Goal: Task Accomplishment & Management: Complete application form

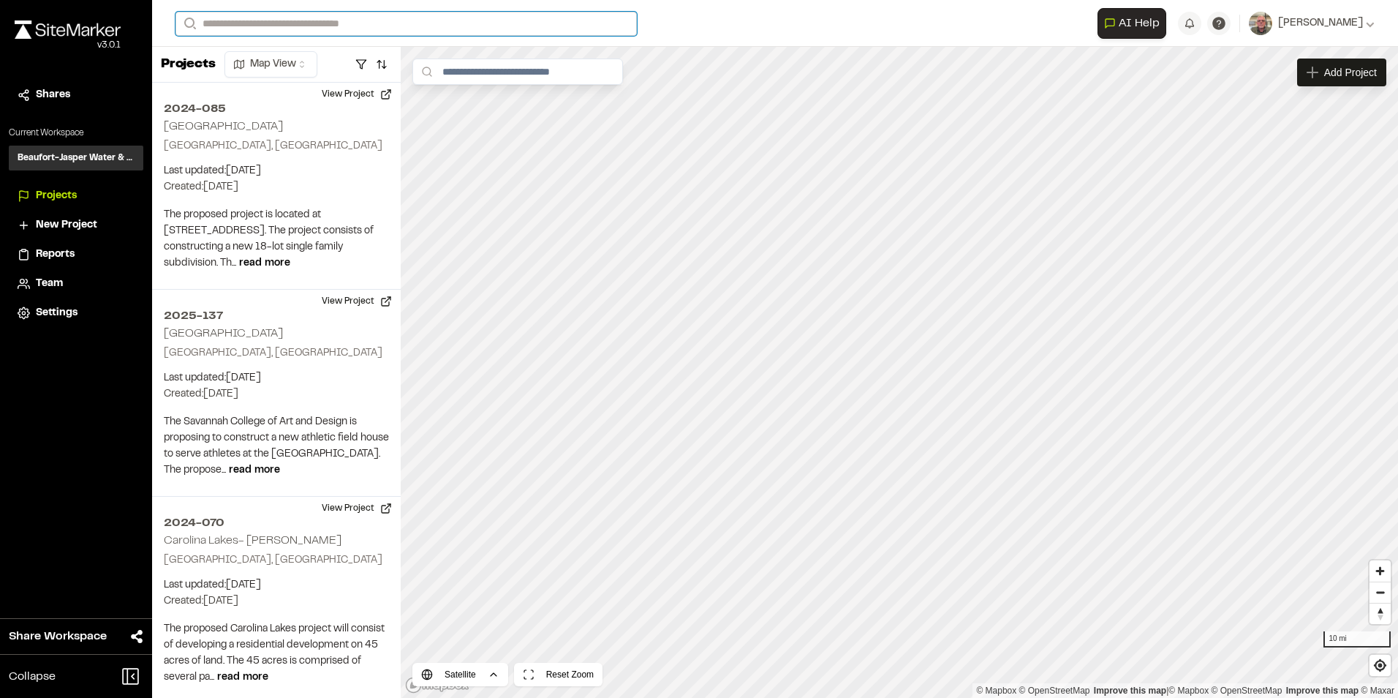
click at [327, 22] on input "Search" at bounding box center [407, 24] width 462 height 24
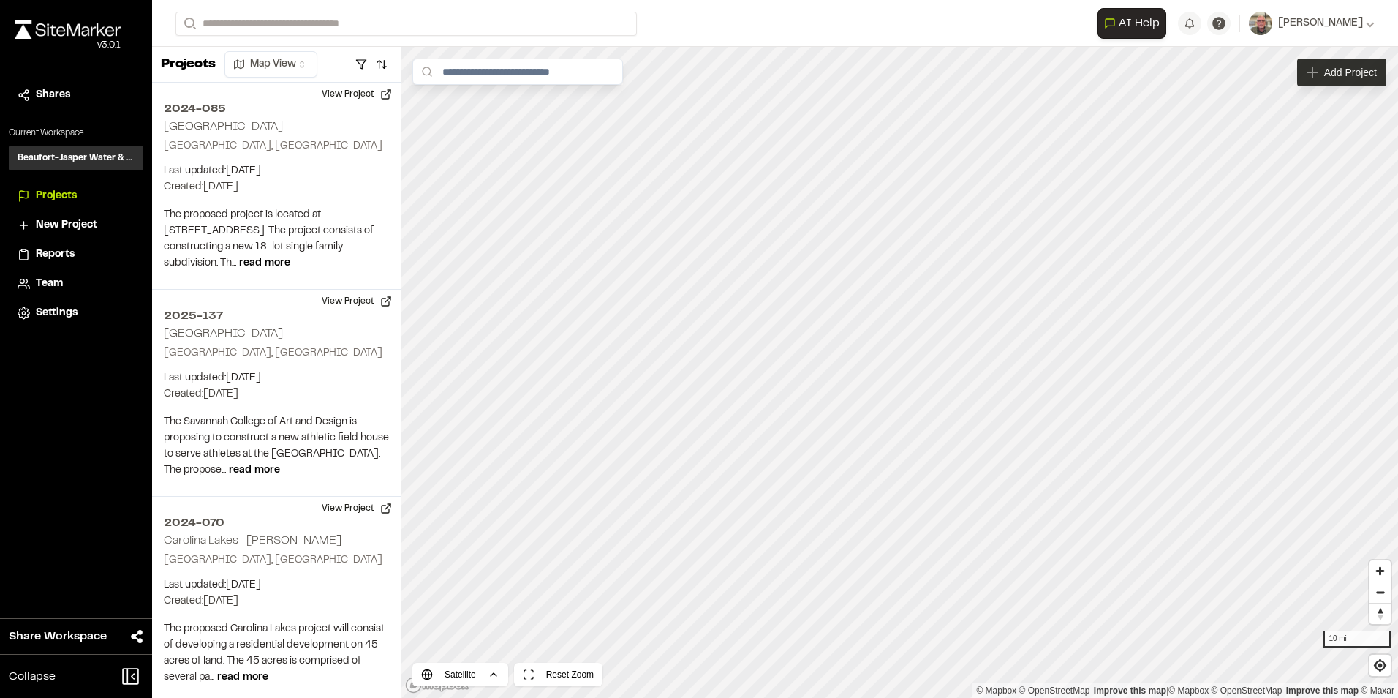
click at [1341, 78] on span "Add Project" at bounding box center [1351, 72] width 53 height 15
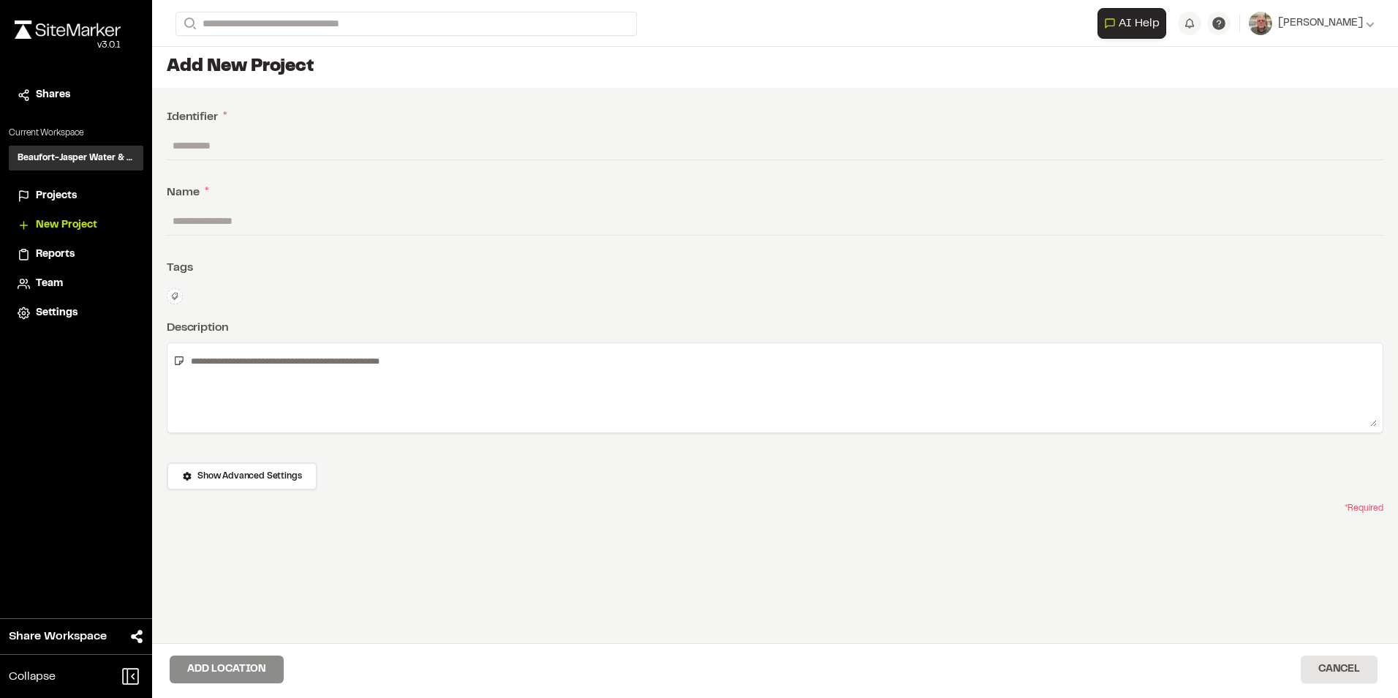
click at [268, 146] on input "text" at bounding box center [775, 146] width 1217 height 28
type input "********"
click at [241, 219] on input "text" at bounding box center [775, 221] width 1217 height 28
click at [169, 293] on button at bounding box center [175, 296] width 16 height 16
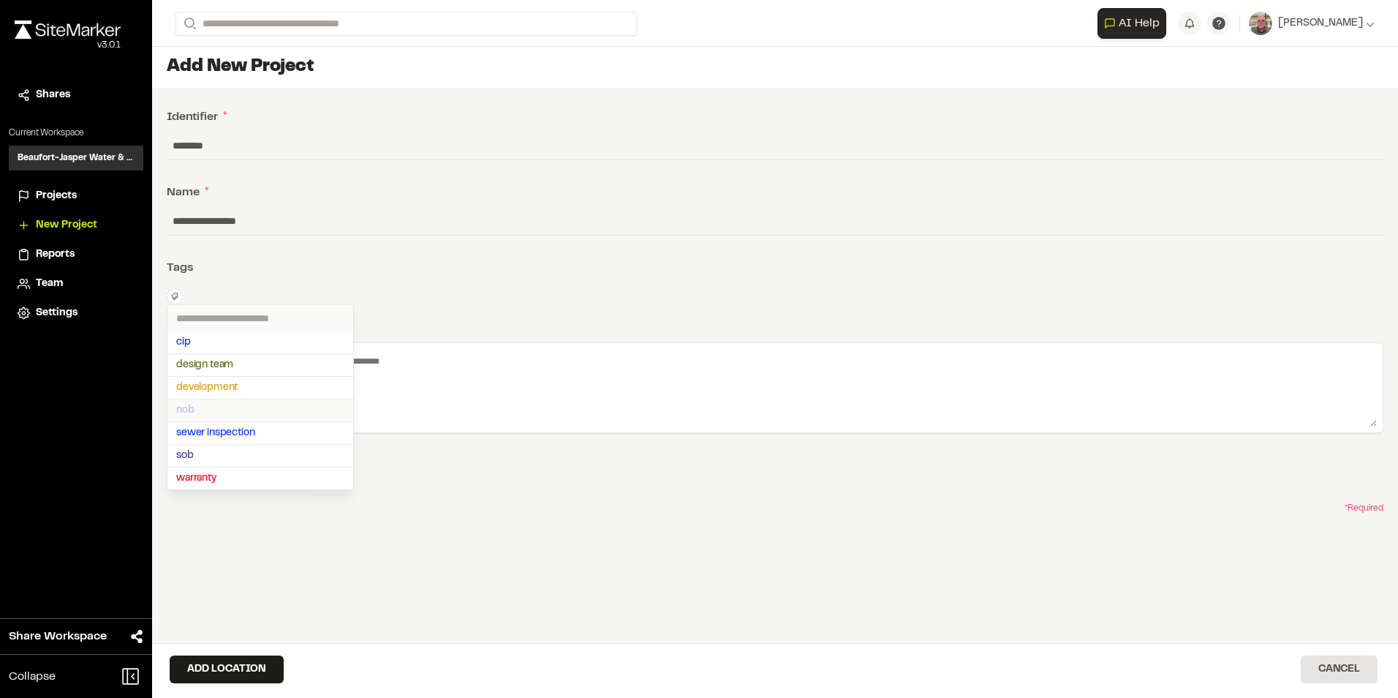
click at [205, 413] on span "nob" at bounding box center [260, 410] width 168 height 16
click at [216, 413] on span "development" at bounding box center [260, 418] width 168 height 16
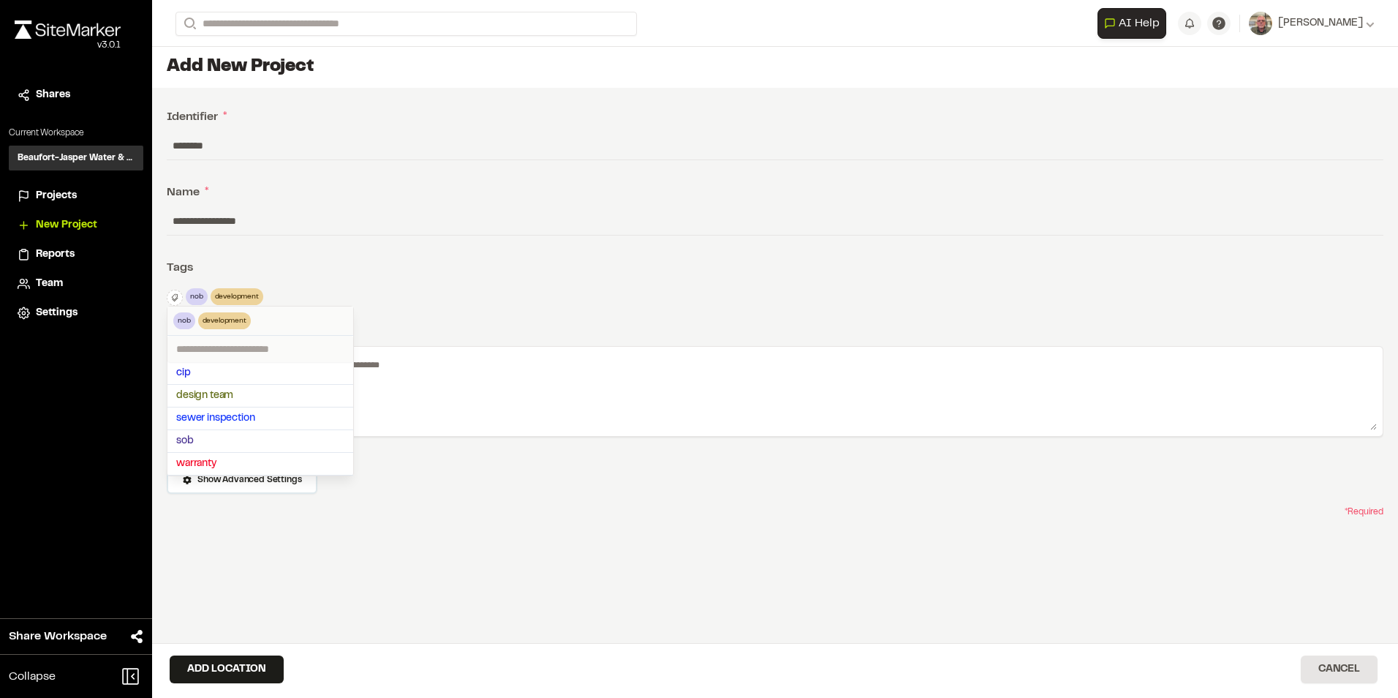
click at [640, 331] on div at bounding box center [699, 349] width 1398 height 698
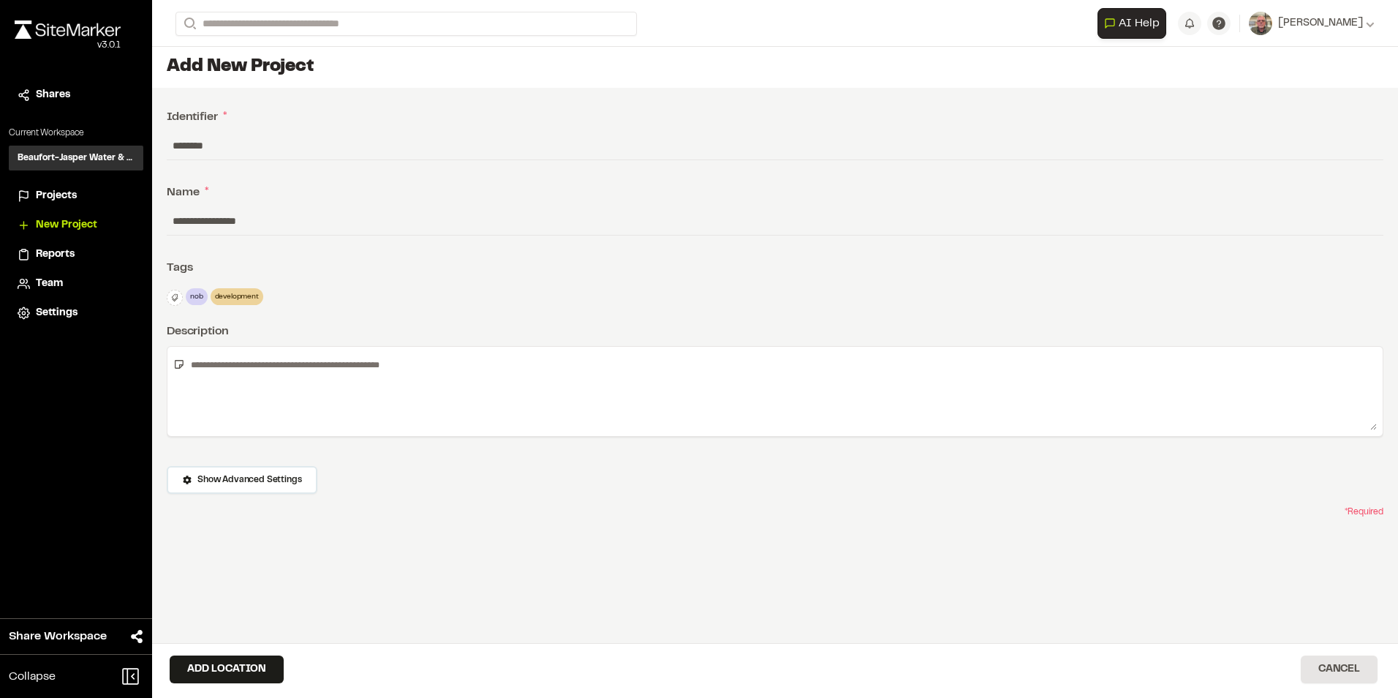
click at [250, 218] on input "**********" at bounding box center [775, 221] width 1217 height 28
type input "**********"
click at [222, 143] on input "********" at bounding box center [775, 146] width 1217 height 28
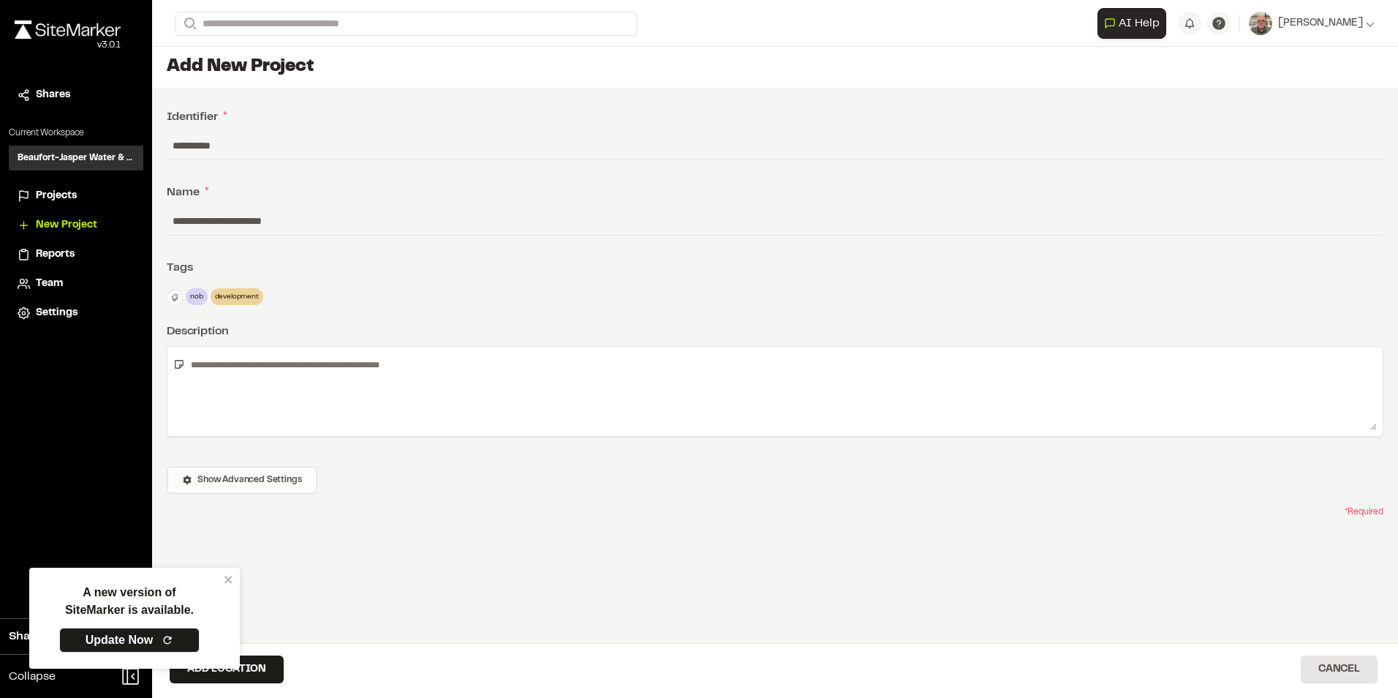
type input "**********"
click at [264, 474] on span "Show Advanced Settings" at bounding box center [249, 479] width 104 height 13
click at [230, 575] on icon "close" at bounding box center [229, 579] width 10 height 12
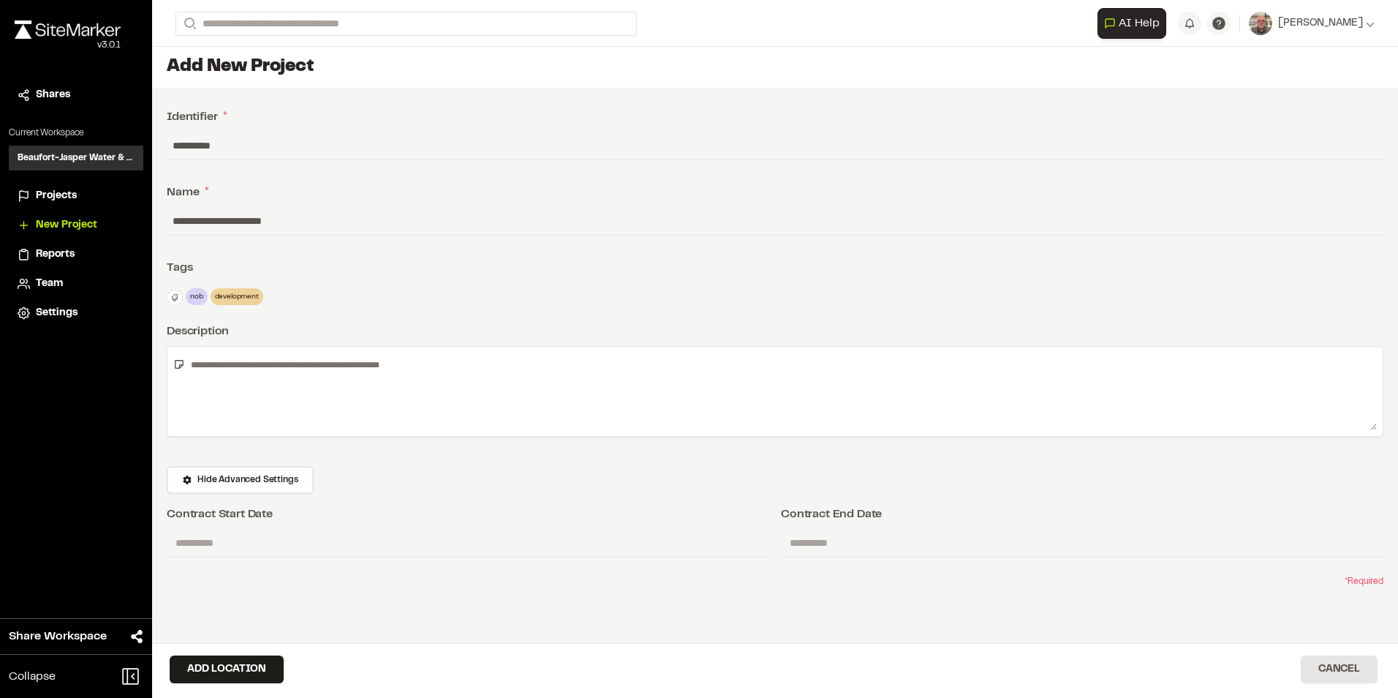
click at [234, 671] on button "Add Location" at bounding box center [227, 669] width 114 height 28
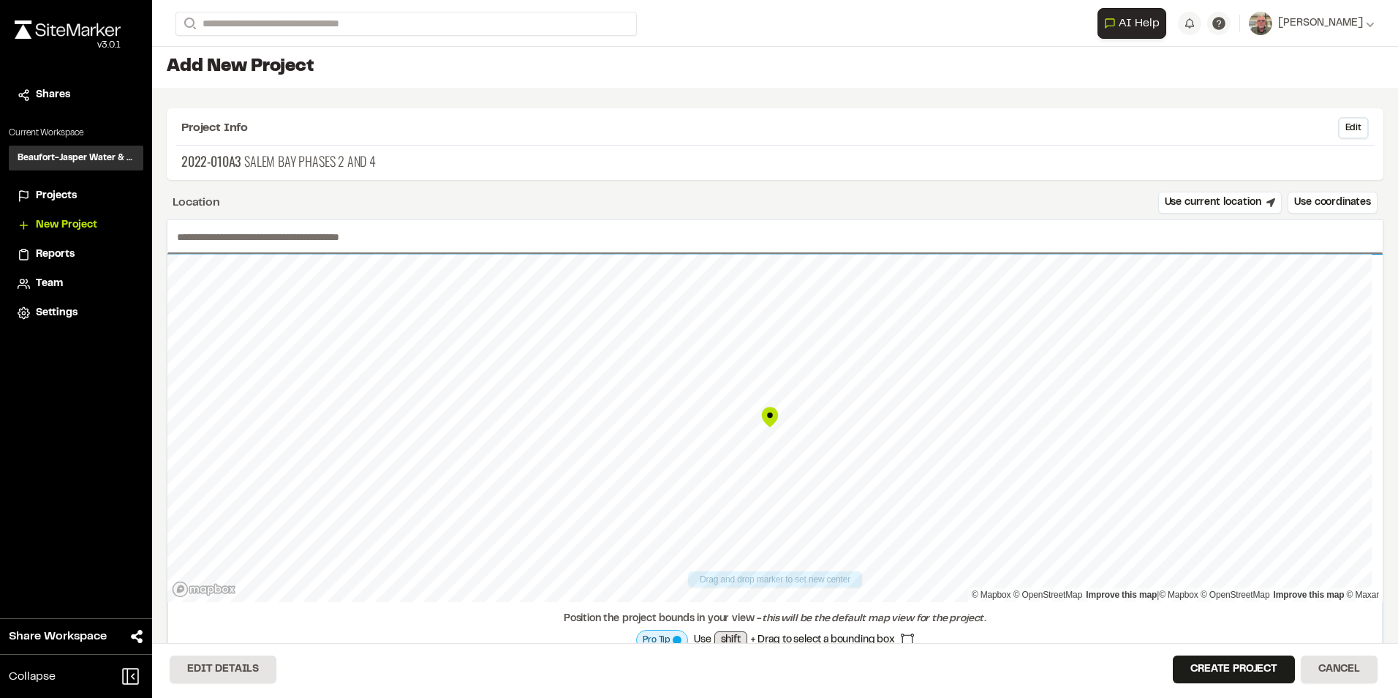
click at [354, 244] on input "text" at bounding box center [775, 237] width 1216 height 34
drag, startPoint x: 288, startPoint y: 262, endPoint x: 458, endPoint y: 242, distance: 170.8
click at [460, 244] on div "**********" at bounding box center [775, 439] width 1217 height 440
click at [205, 234] on input "**********" at bounding box center [775, 237] width 1216 height 34
click at [231, 236] on input "**********" at bounding box center [775, 237] width 1216 height 34
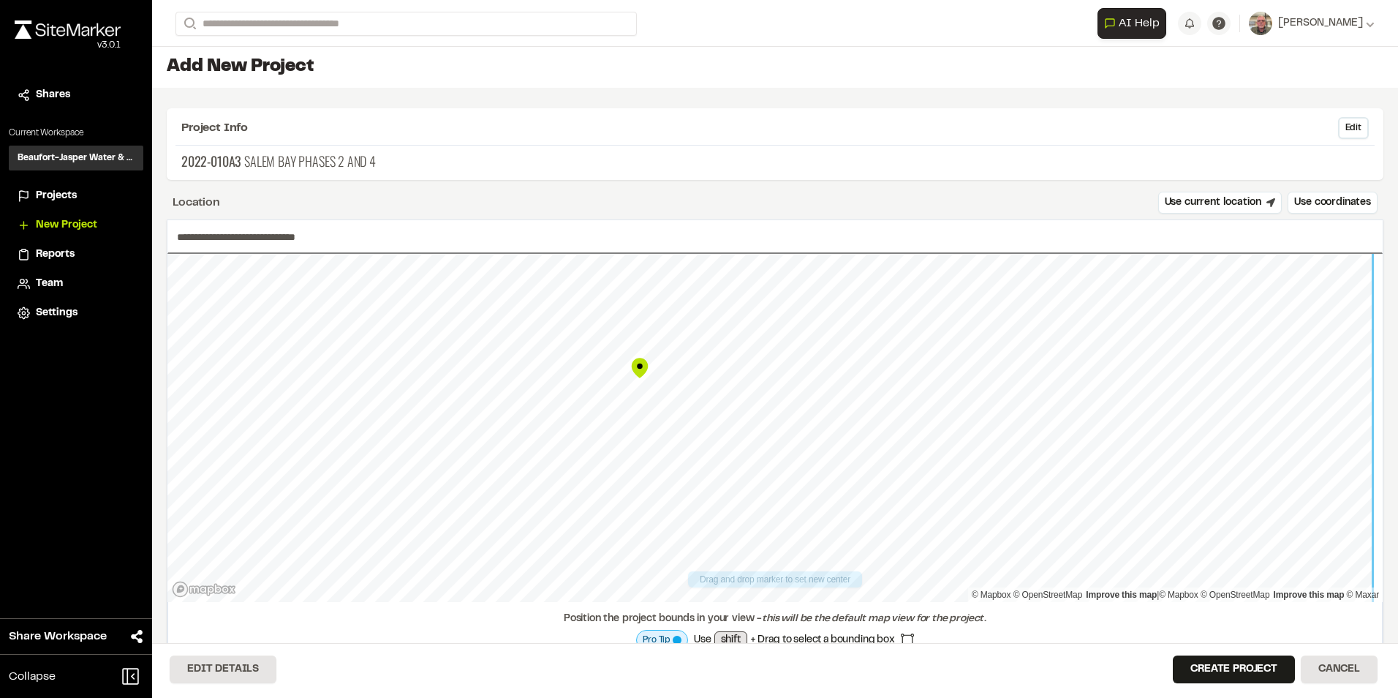
drag, startPoint x: 768, startPoint y: 418, endPoint x: 638, endPoint y: 369, distance: 139.1
click at [638, 369] on div "Map marker" at bounding box center [640, 368] width 22 height 22
type input "**********"
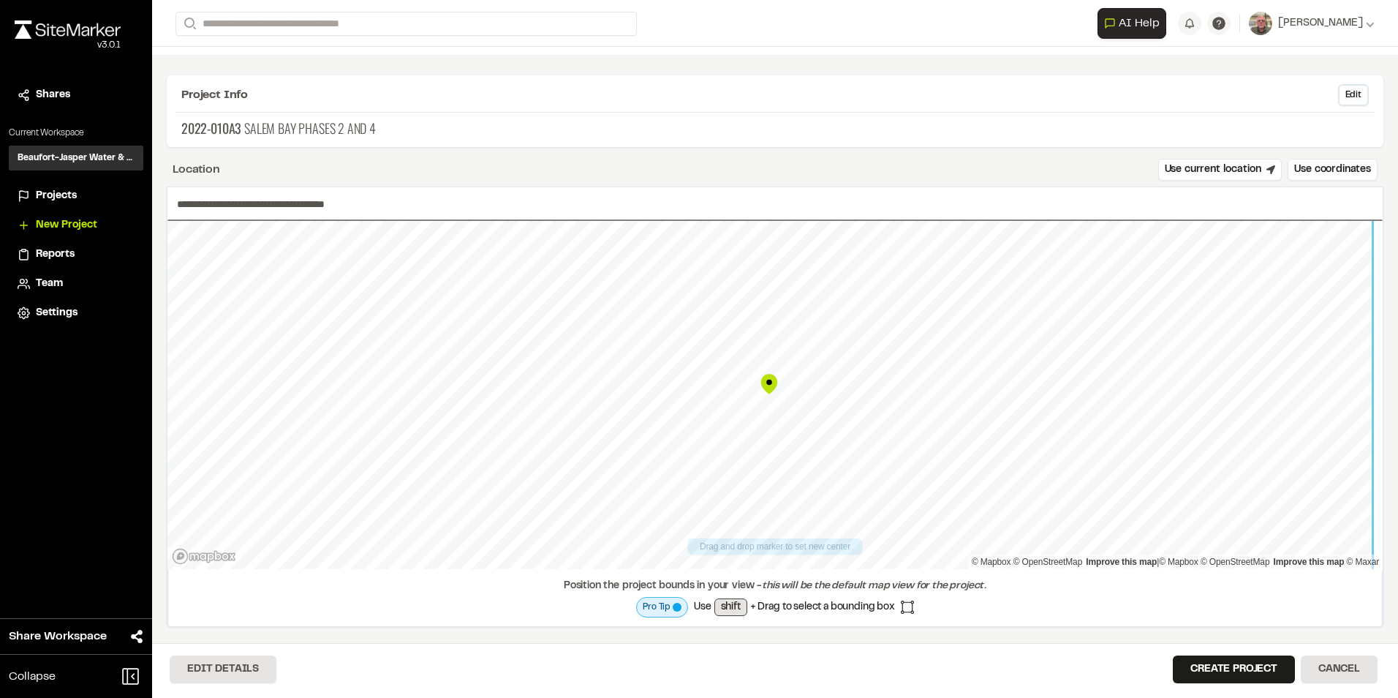
scroll to position [41, 0]
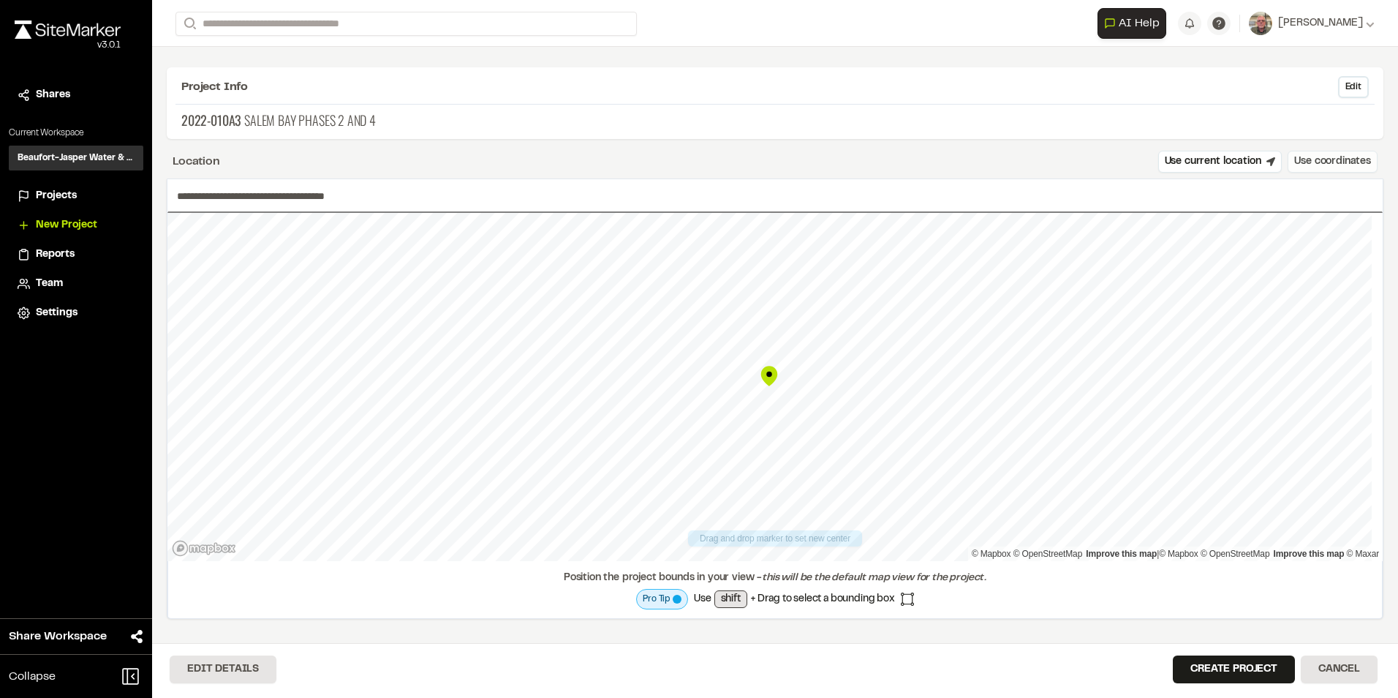
click at [1331, 162] on button "Use coordinates" at bounding box center [1333, 162] width 90 height 22
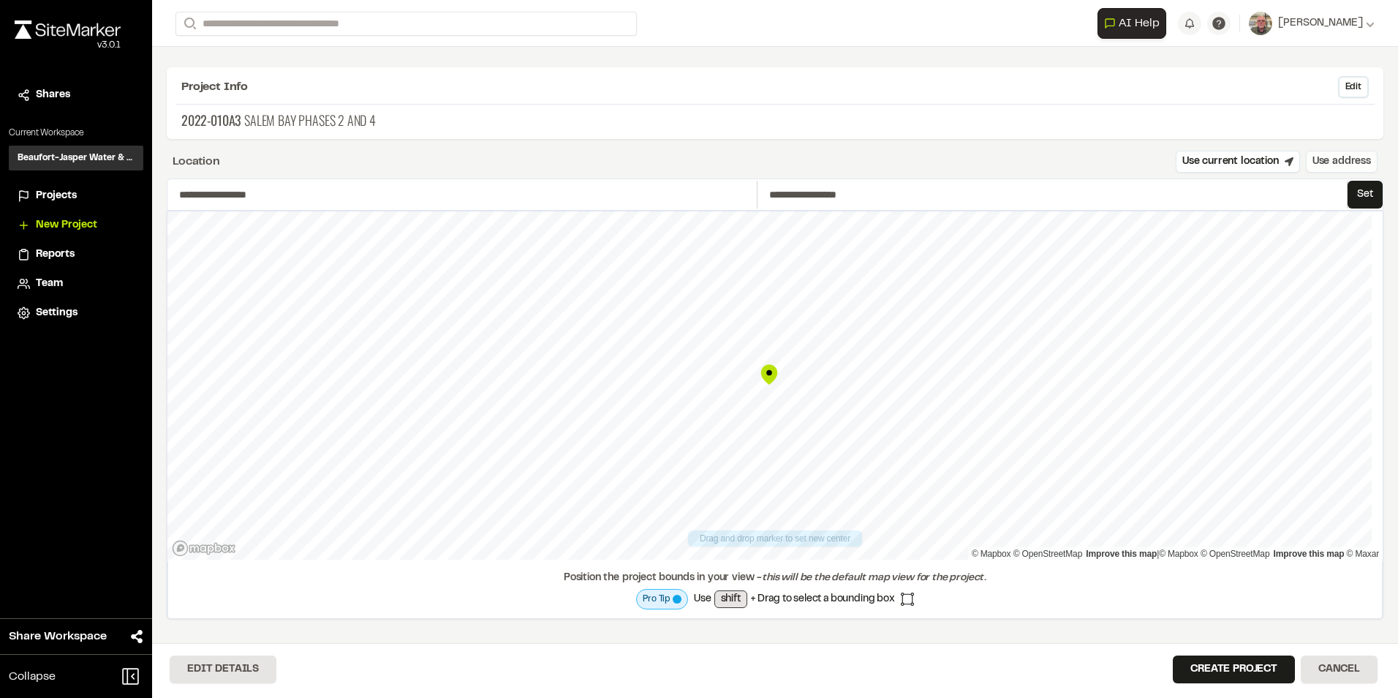
click at [1316, 157] on button "Use address" at bounding box center [1342, 162] width 72 height 22
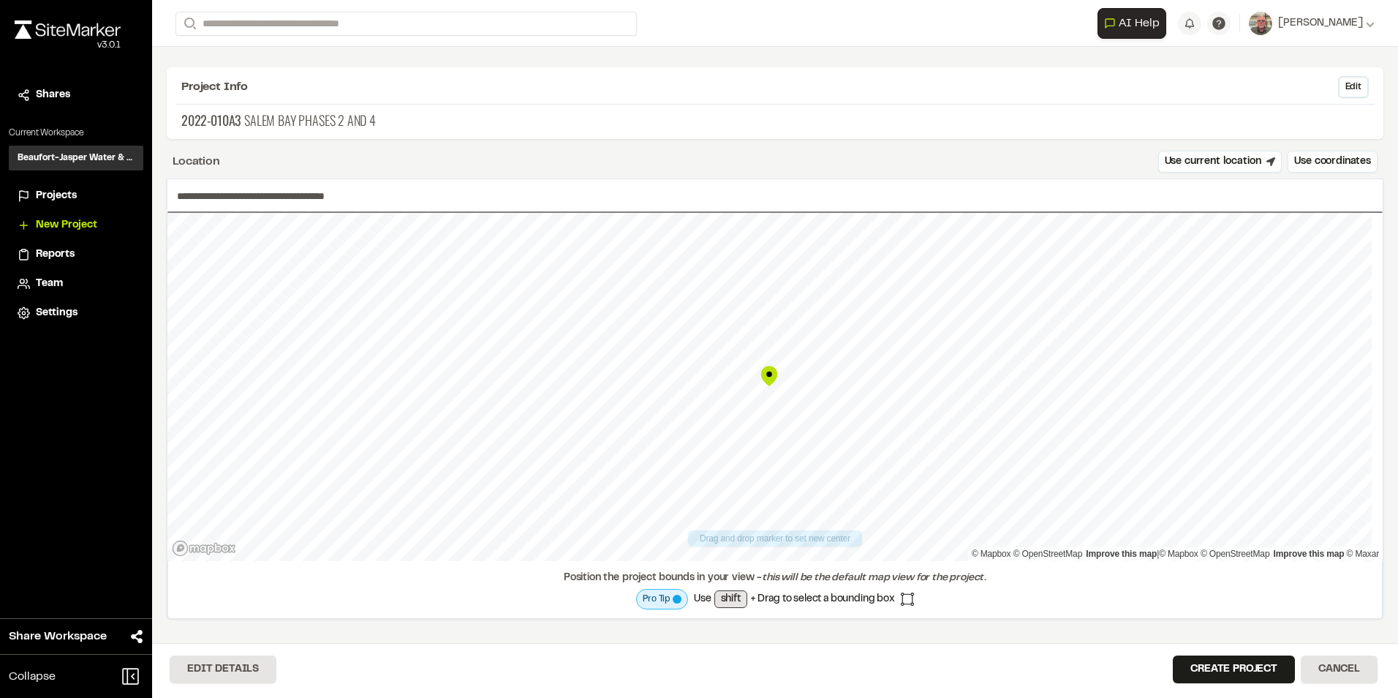
click at [242, 193] on input "**********" at bounding box center [775, 196] width 1216 height 34
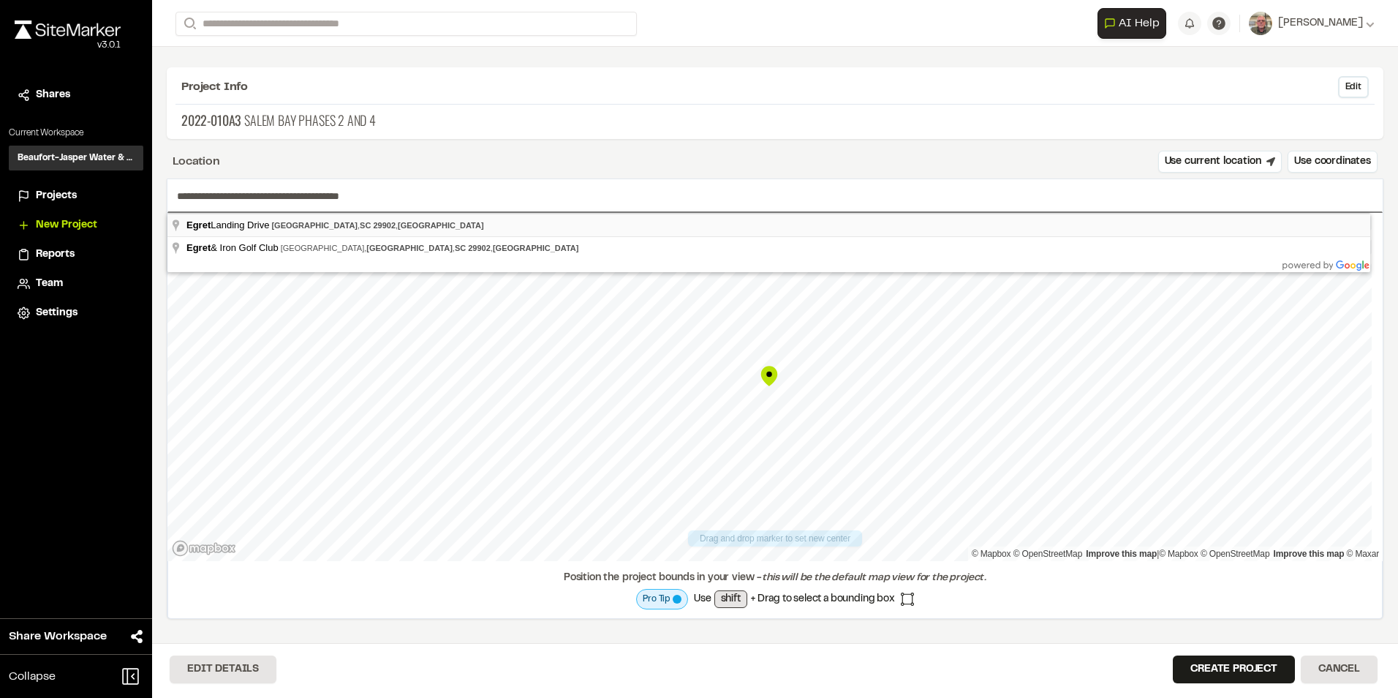
type input "**********"
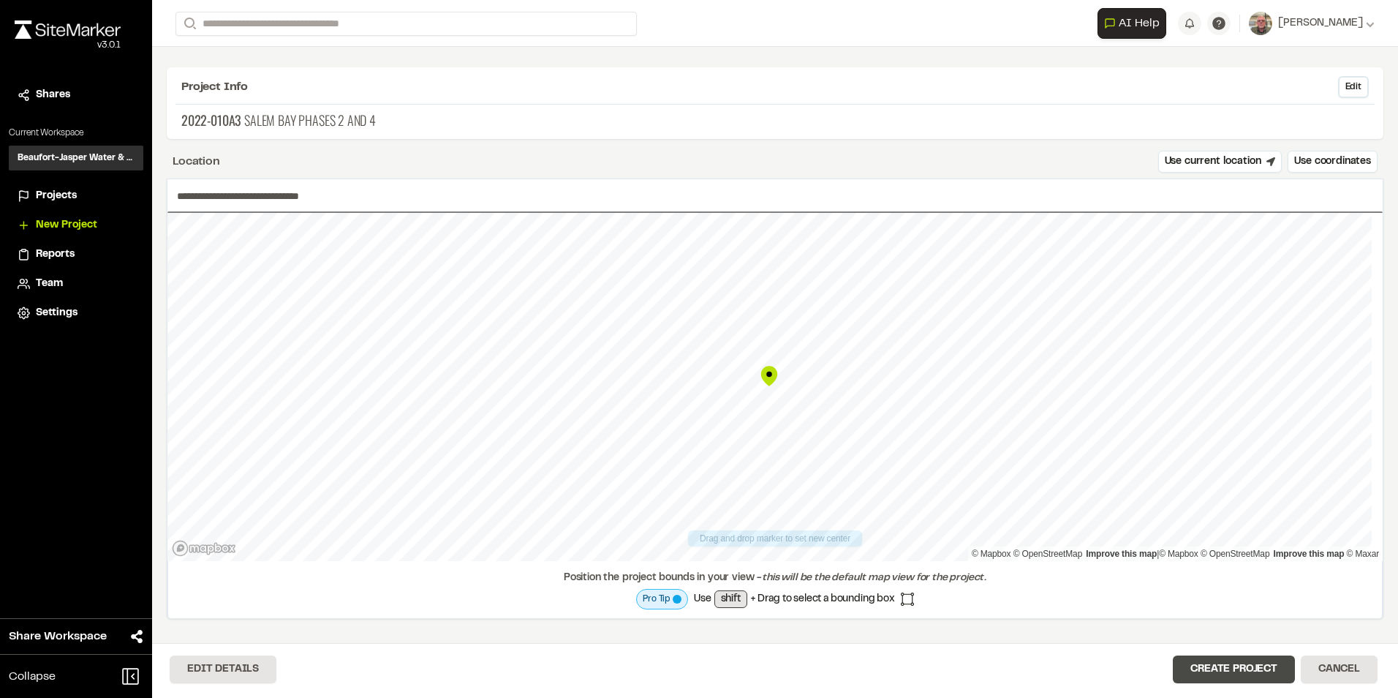
click at [1246, 667] on button "Create Project" at bounding box center [1234, 669] width 122 height 28
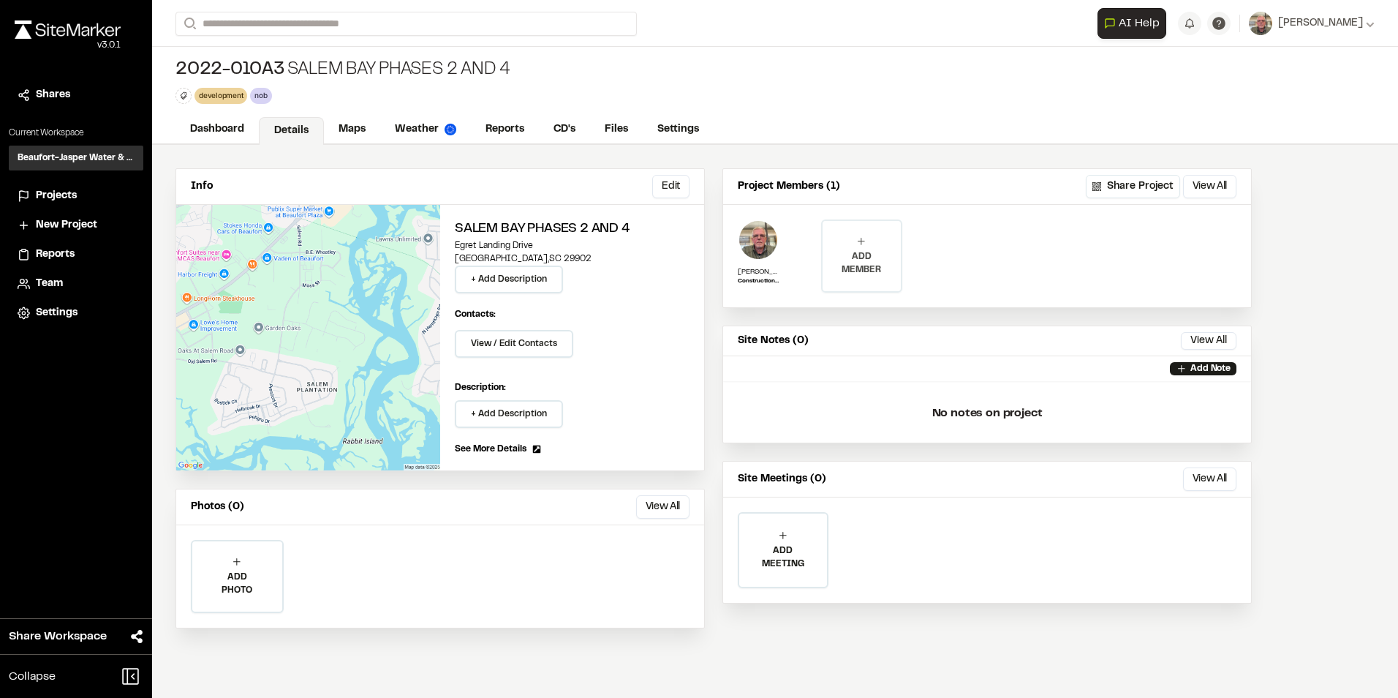
click at [862, 260] on p "ADD MEMBER" at bounding box center [862, 263] width 78 height 26
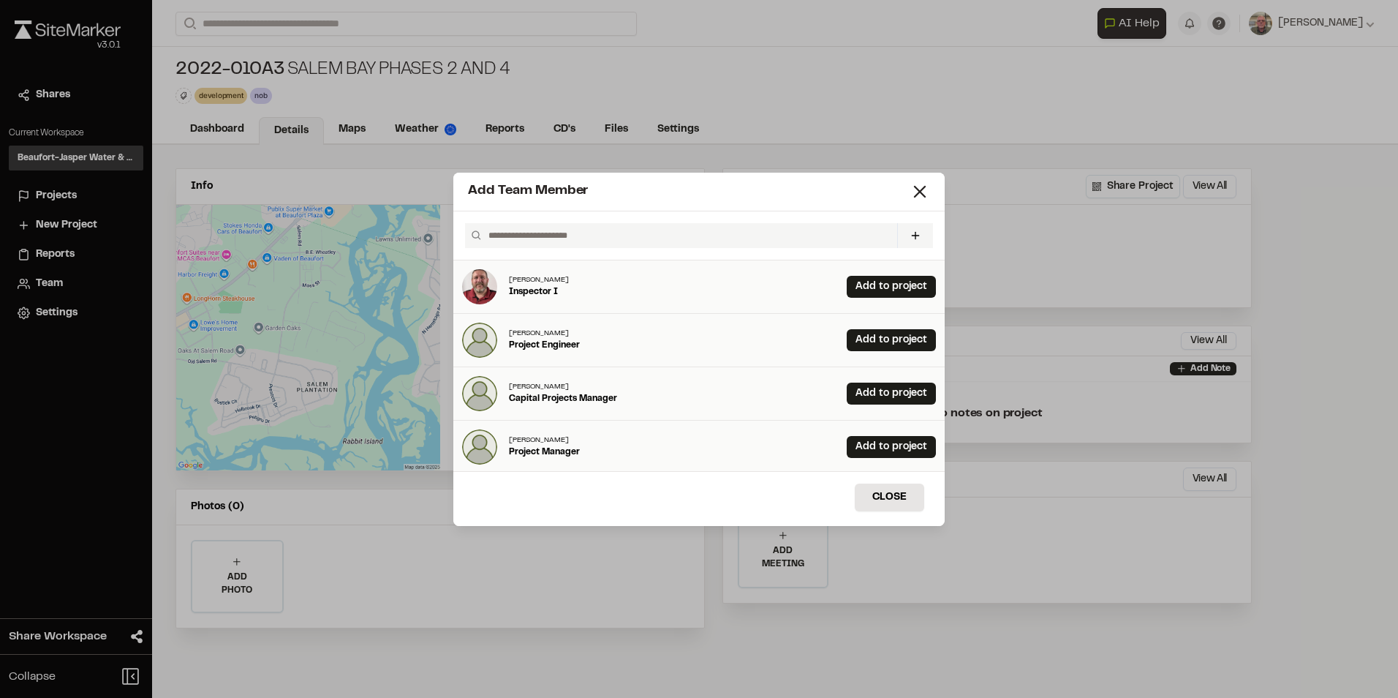
click at [619, 244] on input "text" at bounding box center [687, 235] width 409 height 25
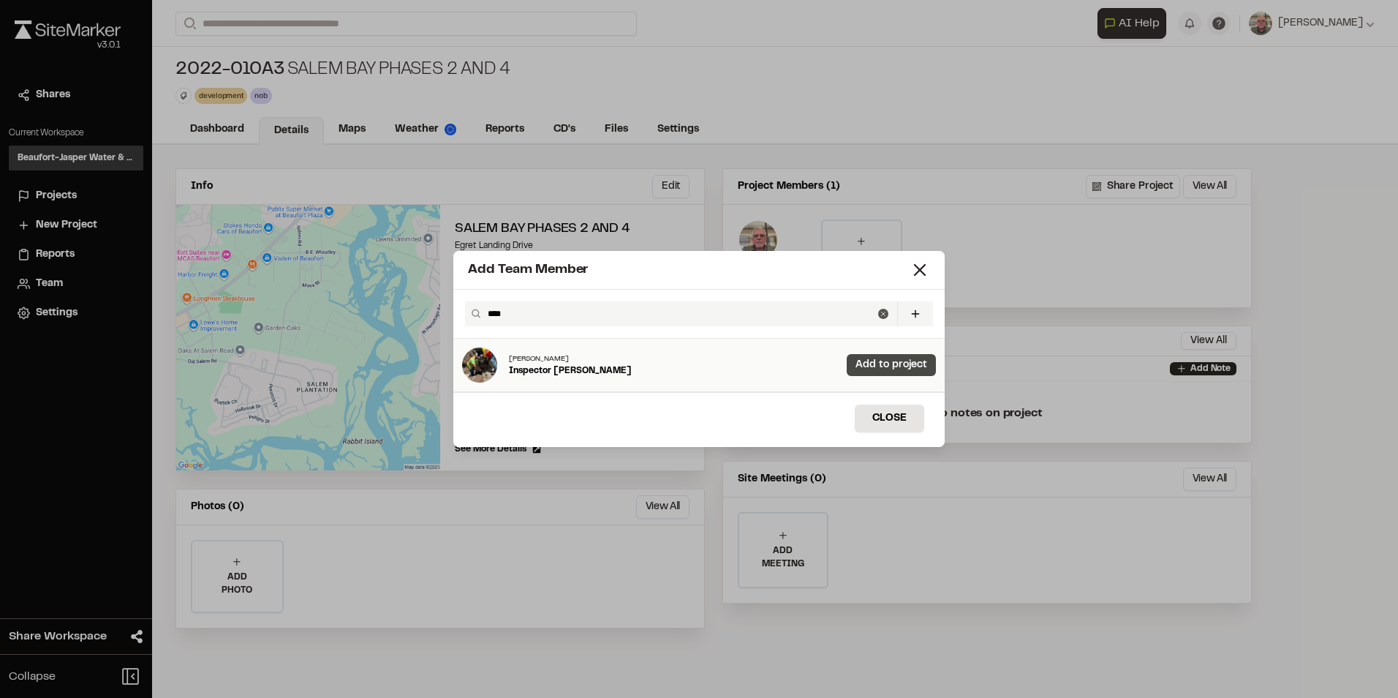
type input "****"
click at [876, 368] on link "Add to project" at bounding box center [891, 365] width 89 height 22
click at [909, 426] on button "Close" at bounding box center [889, 418] width 69 height 28
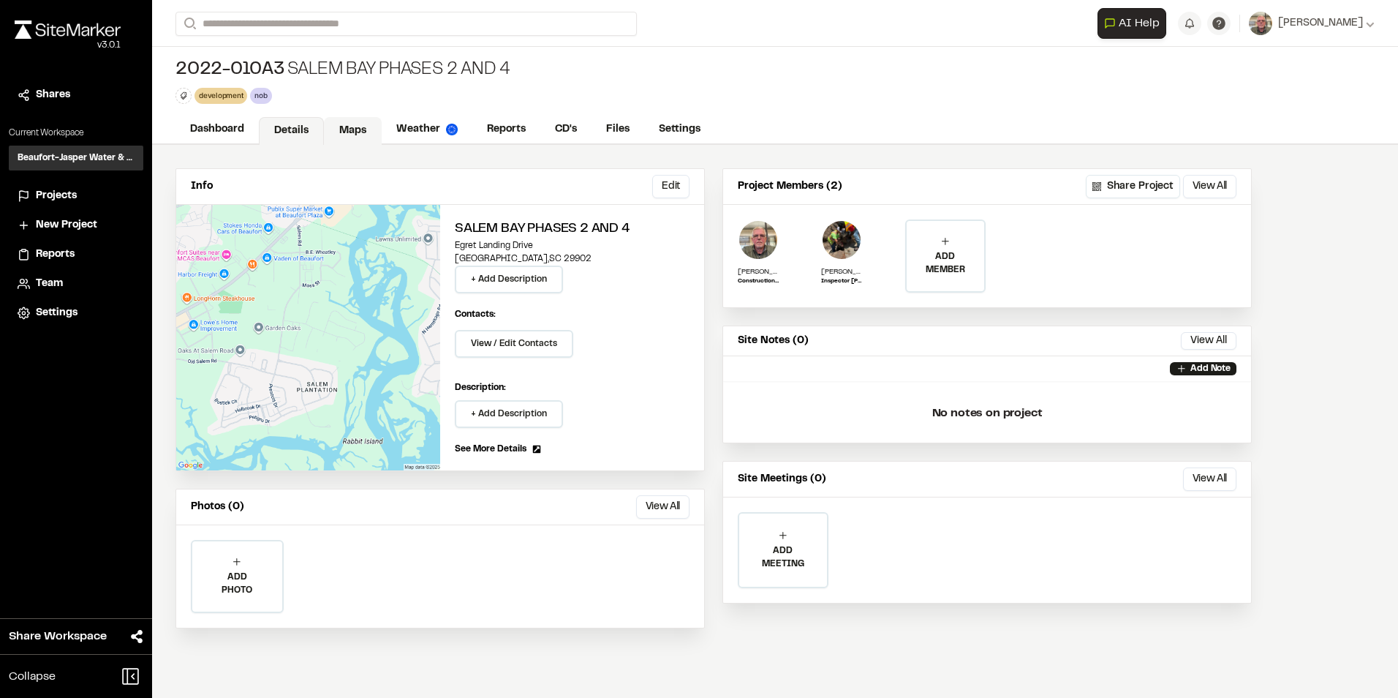
click at [361, 131] on link "Maps" at bounding box center [353, 131] width 58 height 28
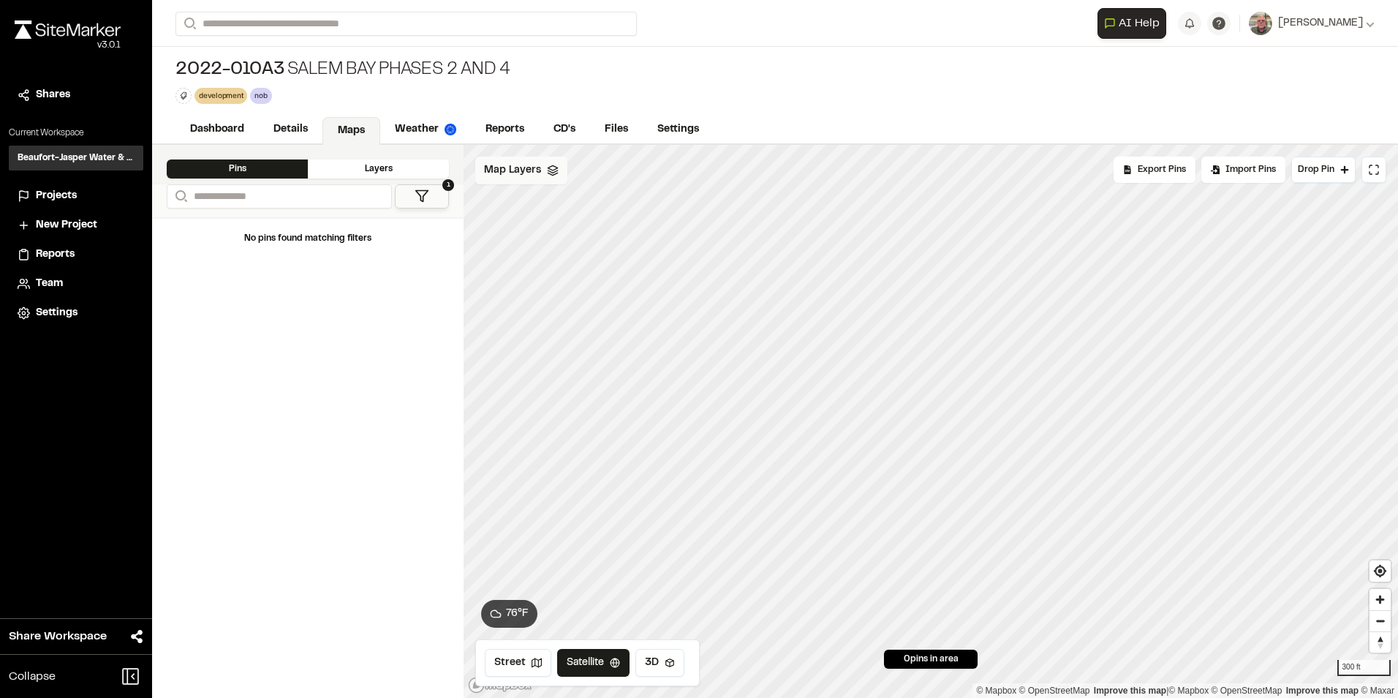
click at [553, 177] on div "Map Layers" at bounding box center [521, 171] width 92 height 28
click at [565, 175] on html "Close sidebar v 3.0.1 Shares Current Workspace Beaufort-Jasper Water & Sewer Au…" at bounding box center [699, 349] width 1398 height 698
click at [559, 198] on link "Add Layer" at bounding box center [530, 201] width 110 height 25
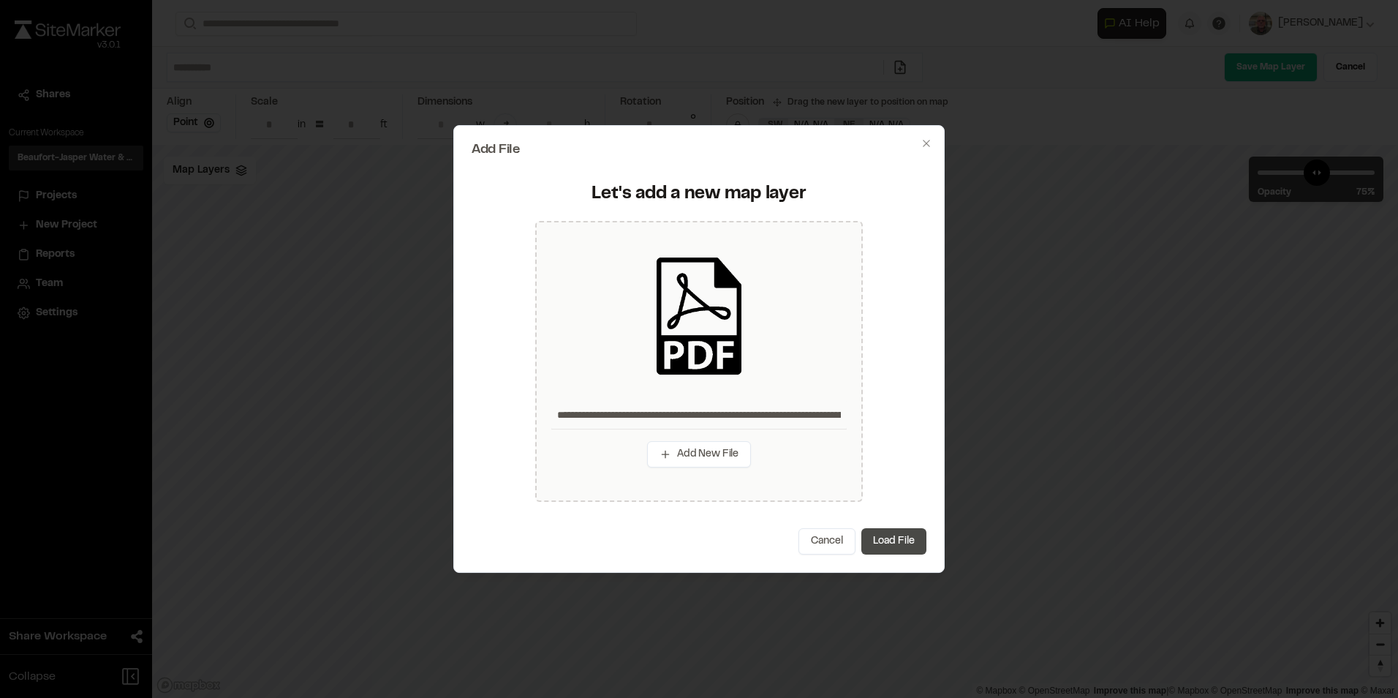
click at [898, 547] on button "Load File" at bounding box center [894, 541] width 65 height 26
type input "**********"
type input "****"
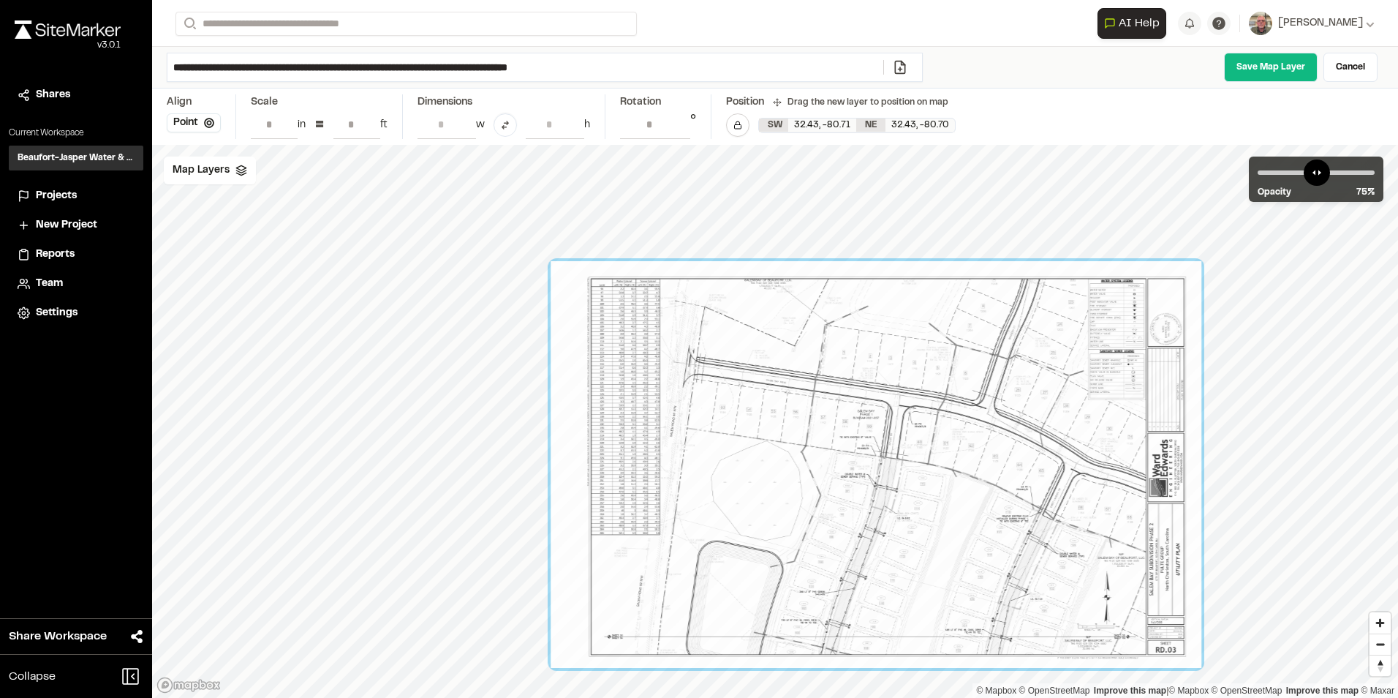
drag, startPoint x: 820, startPoint y: 412, endPoint x: 921, endPoint y: 455, distance: 109.8
click at [921, 455] on div at bounding box center [876, 464] width 651 height 407
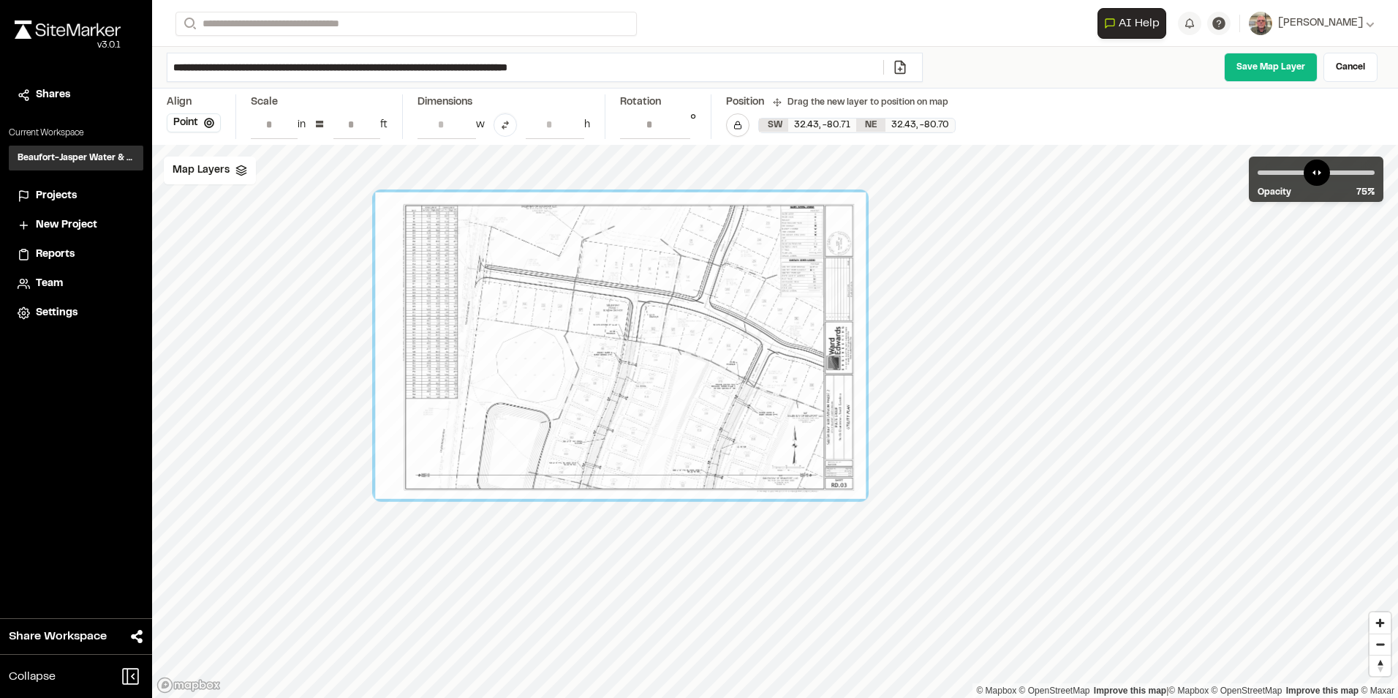
drag, startPoint x: 671, startPoint y: 458, endPoint x: 547, endPoint y: 362, distance: 156.4
click at [547, 362] on div at bounding box center [620, 345] width 491 height 306
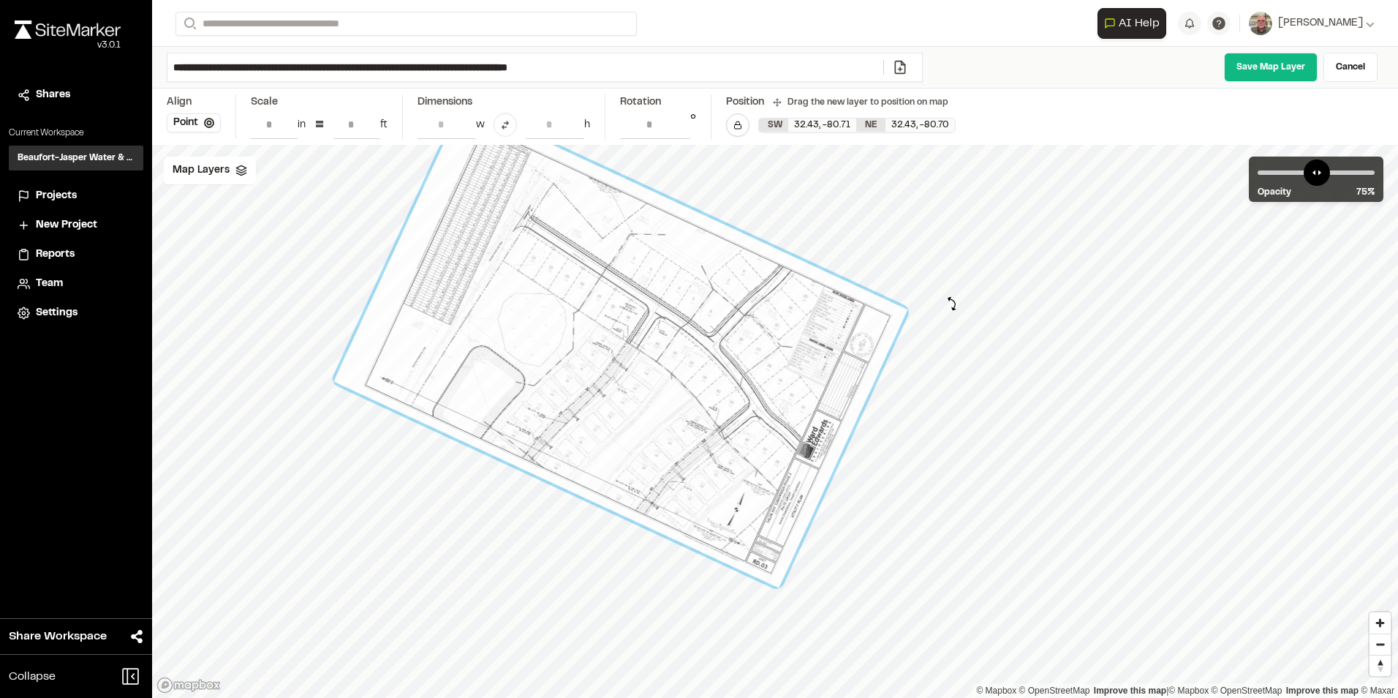
click at [952, 304] on div "© Mapbox © OpenStreetMap Improve this map | © Mapbox © OpenStreetMap Improve th…" at bounding box center [775, 421] width 1246 height 553
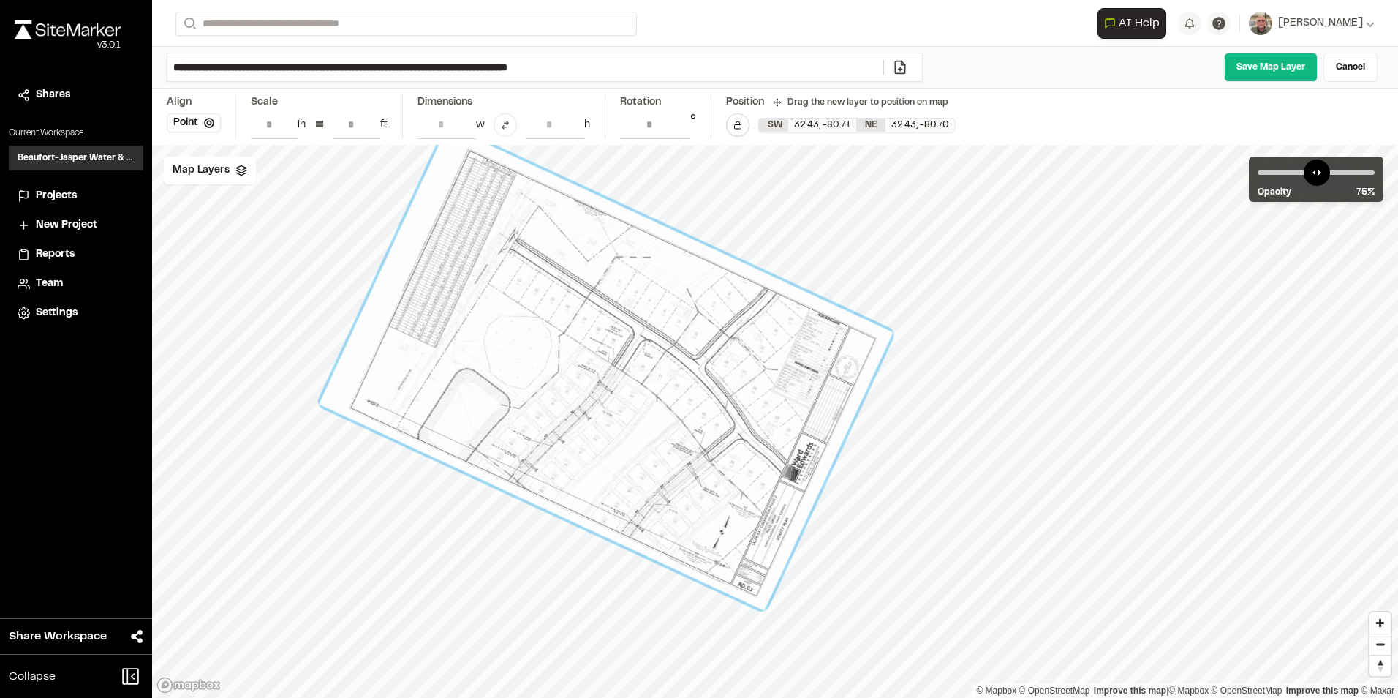
drag, startPoint x: 655, startPoint y: 255, endPoint x: 640, endPoint y: 277, distance: 27.0
click at [640, 277] on div at bounding box center [606, 368] width 574 height 485
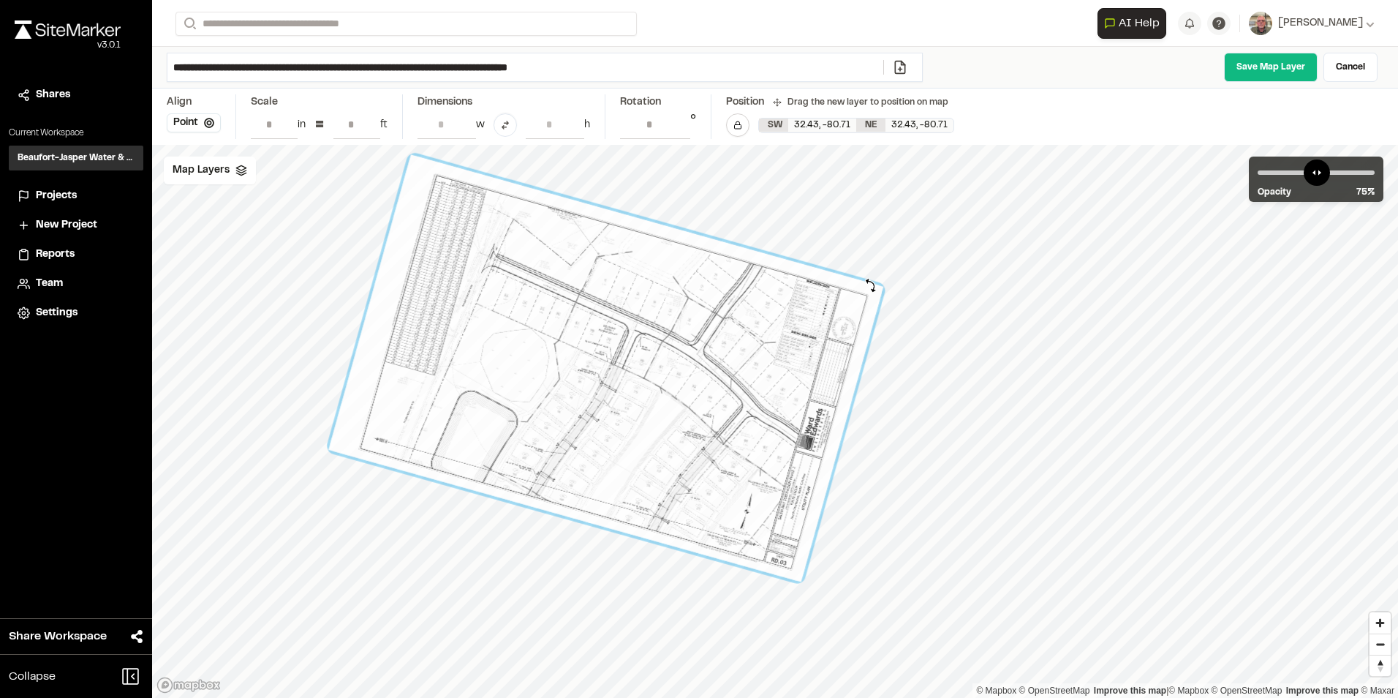
type input "**********"
drag, startPoint x: 895, startPoint y: 327, endPoint x: 867, endPoint y: 280, distance: 54.4
click at [867, 280] on div at bounding box center [606, 368] width 551 height 419
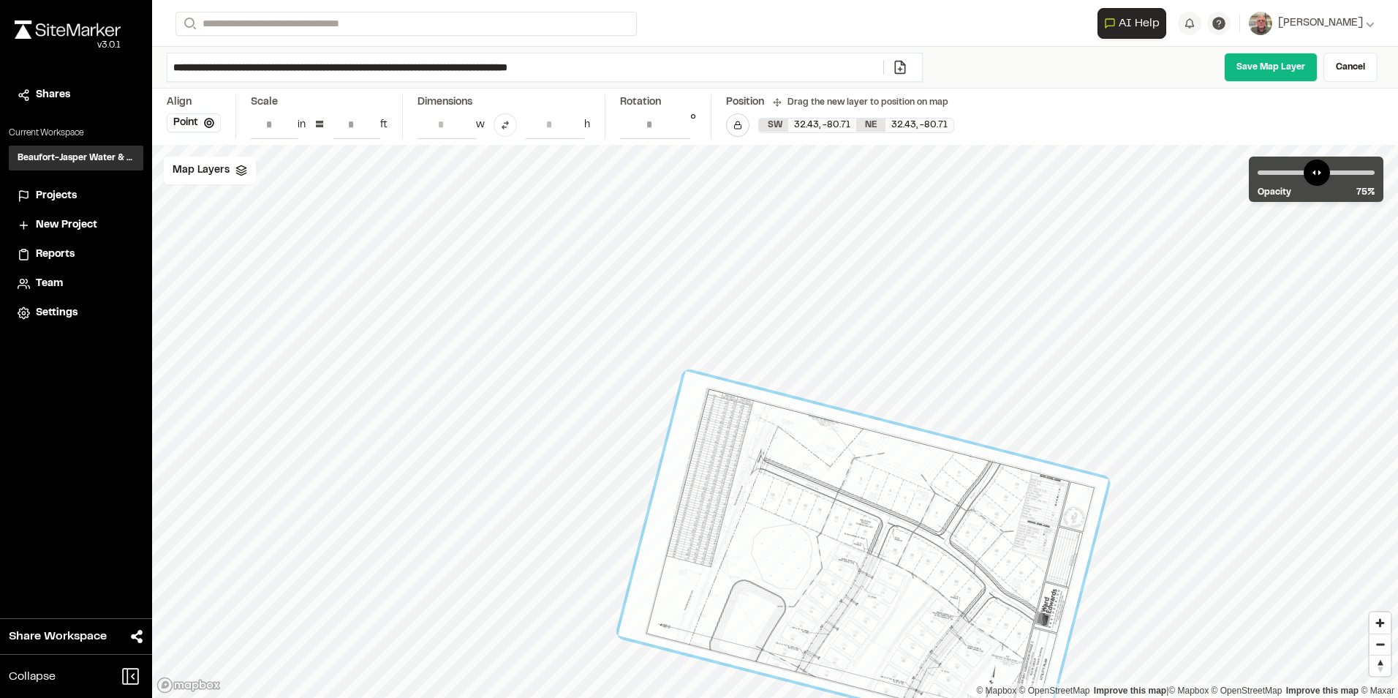
drag, startPoint x: 870, startPoint y: 508, endPoint x: 858, endPoint y: 531, distance: 26.5
click at [859, 531] on div at bounding box center [863, 557] width 491 height 372
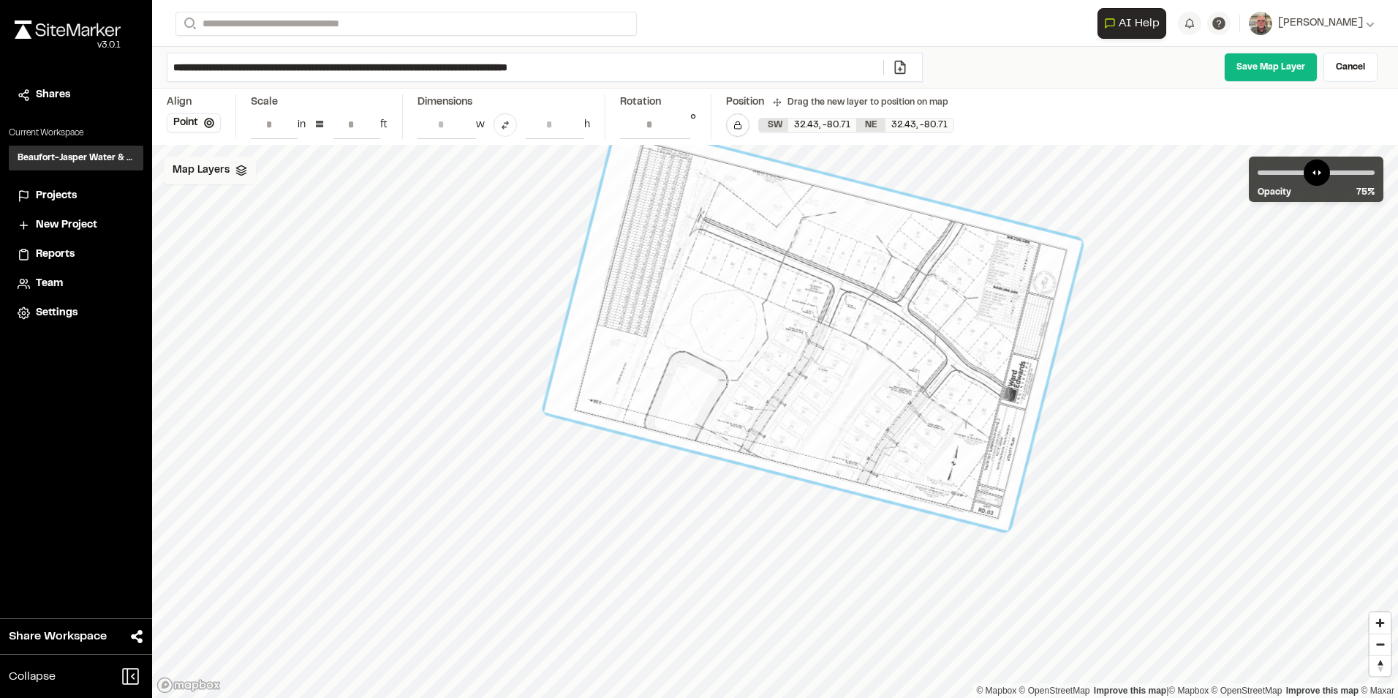
click at [238, 171] on icon at bounding box center [242, 171] width 12 height 12
click at [281, 203] on icon at bounding box center [287, 203] width 12 height 12
click at [255, 169] on html "Close sidebar v 3.0.1 Shares Current Workspace Beaufort-Jasper Water & Sewer Au…" at bounding box center [699, 349] width 1398 height 698
click at [209, 197] on link "Add Layer" at bounding box center [219, 201] width 110 height 25
click at [1268, 75] on link "Save Map Layer" at bounding box center [1271, 67] width 94 height 29
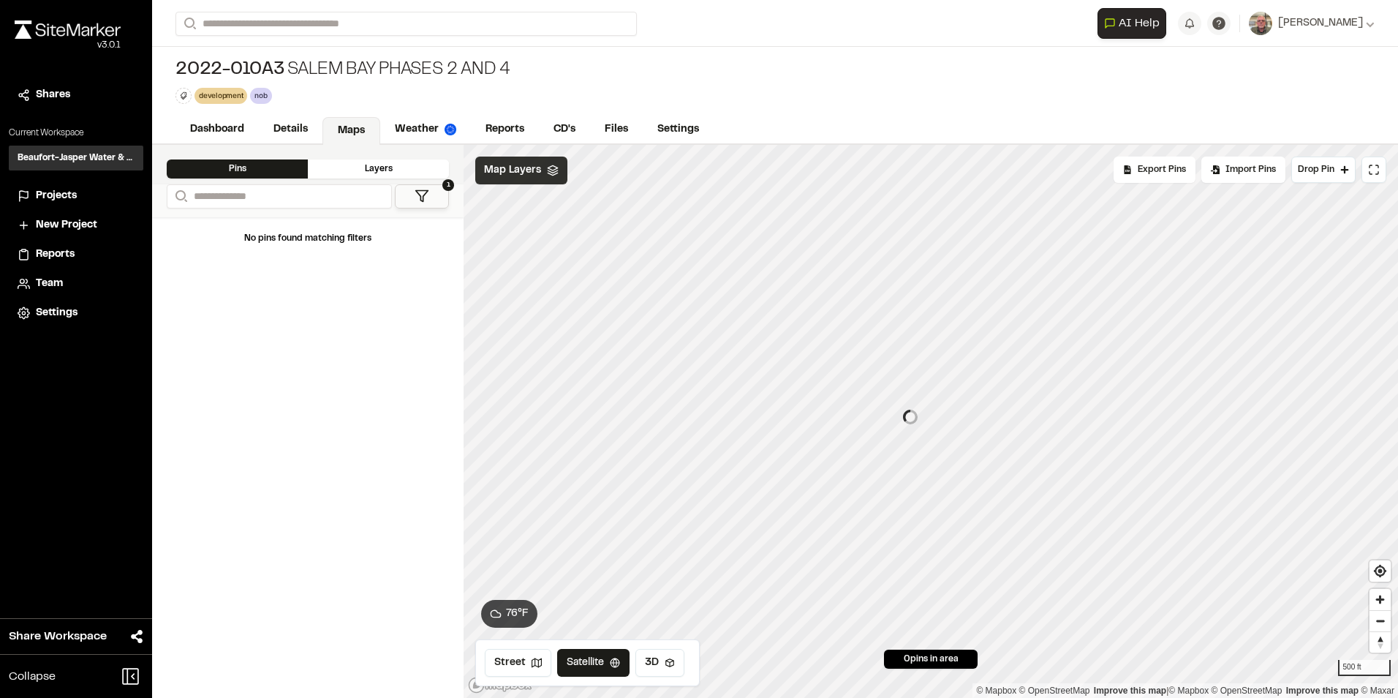
click at [522, 184] on div "Map Layers" at bounding box center [521, 171] width 92 height 28
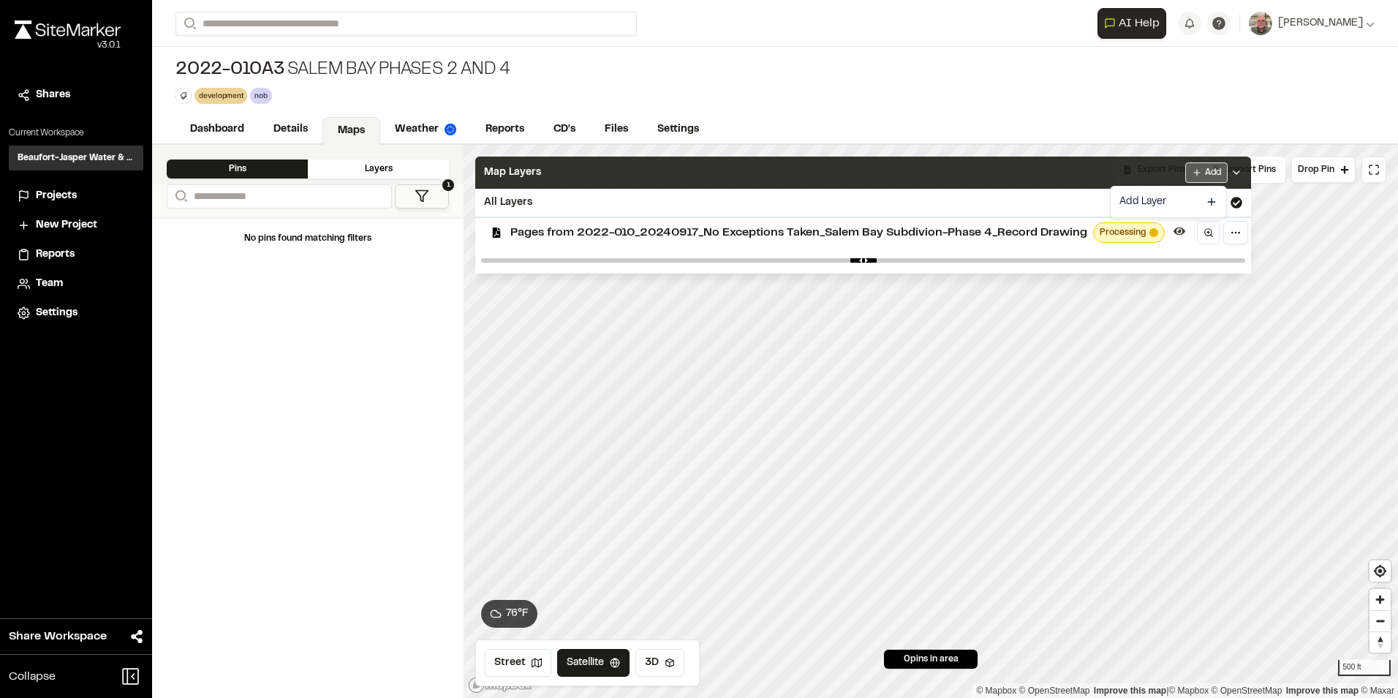
click at [1213, 174] on html "Close sidebar v 3.0.1 Shares Current Workspace Beaufort-Jasper Water & Sewer Au…" at bounding box center [699, 349] width 1398 height 698
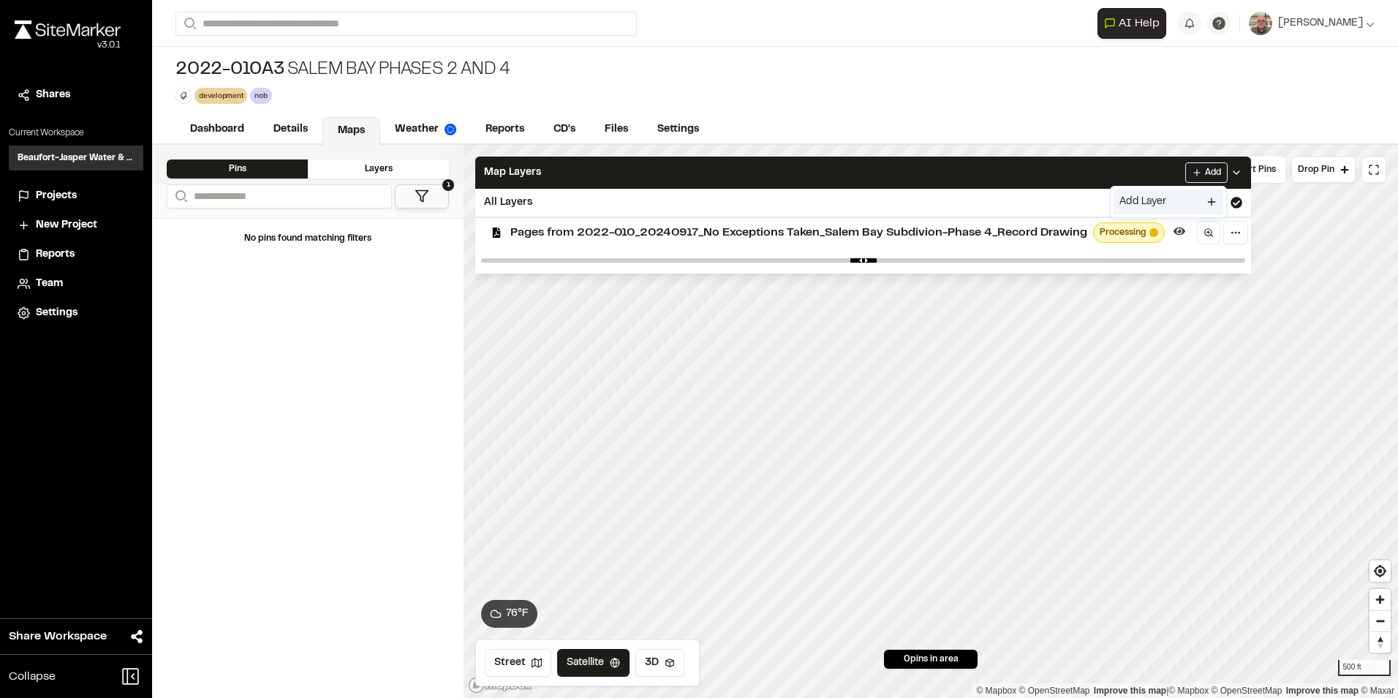
drag, startPoint x: 1142, startPoint y: 197, endPoint x: 1133, endPoint y: 198, distance: 8.8
click at [1142, 197] on link "Add Layer" at bounding box center [1169, 201] width 110 height 25
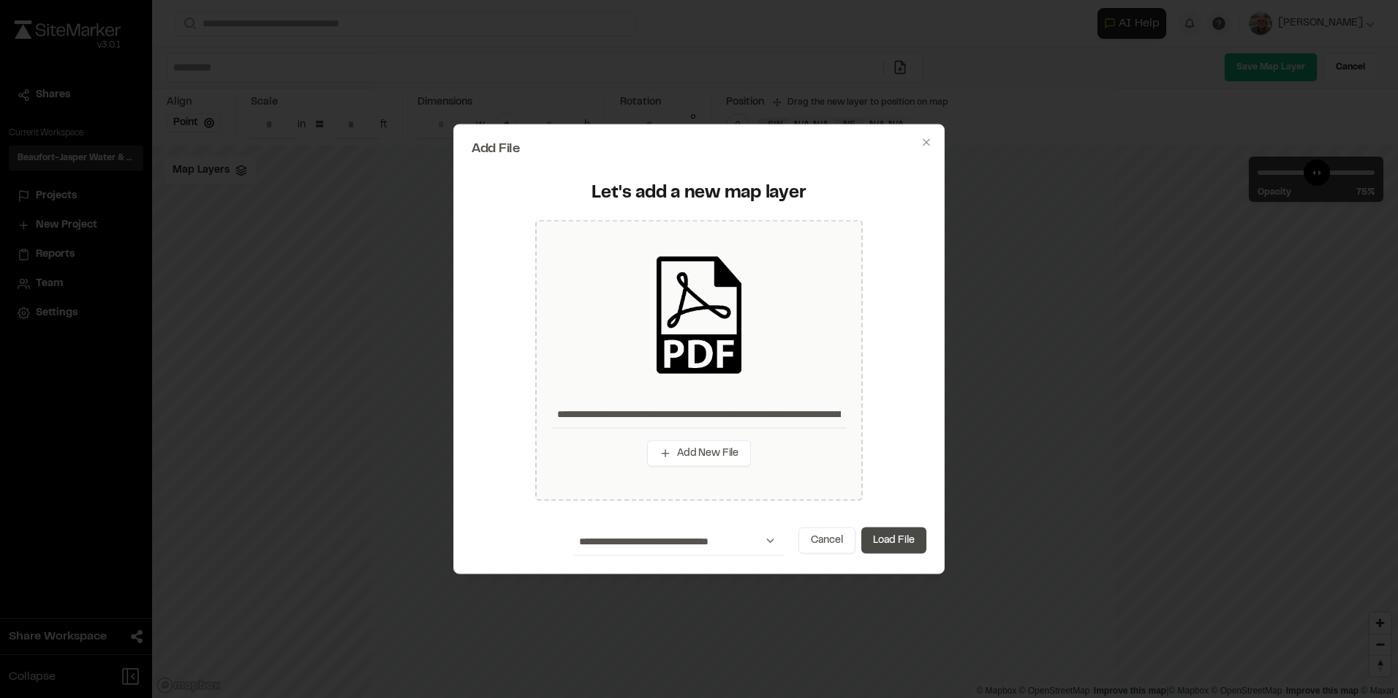
click at [895, 548] on button "Load File" at bounding box center [894, 540] width 65 height 26
type input "**********"
type input "****"
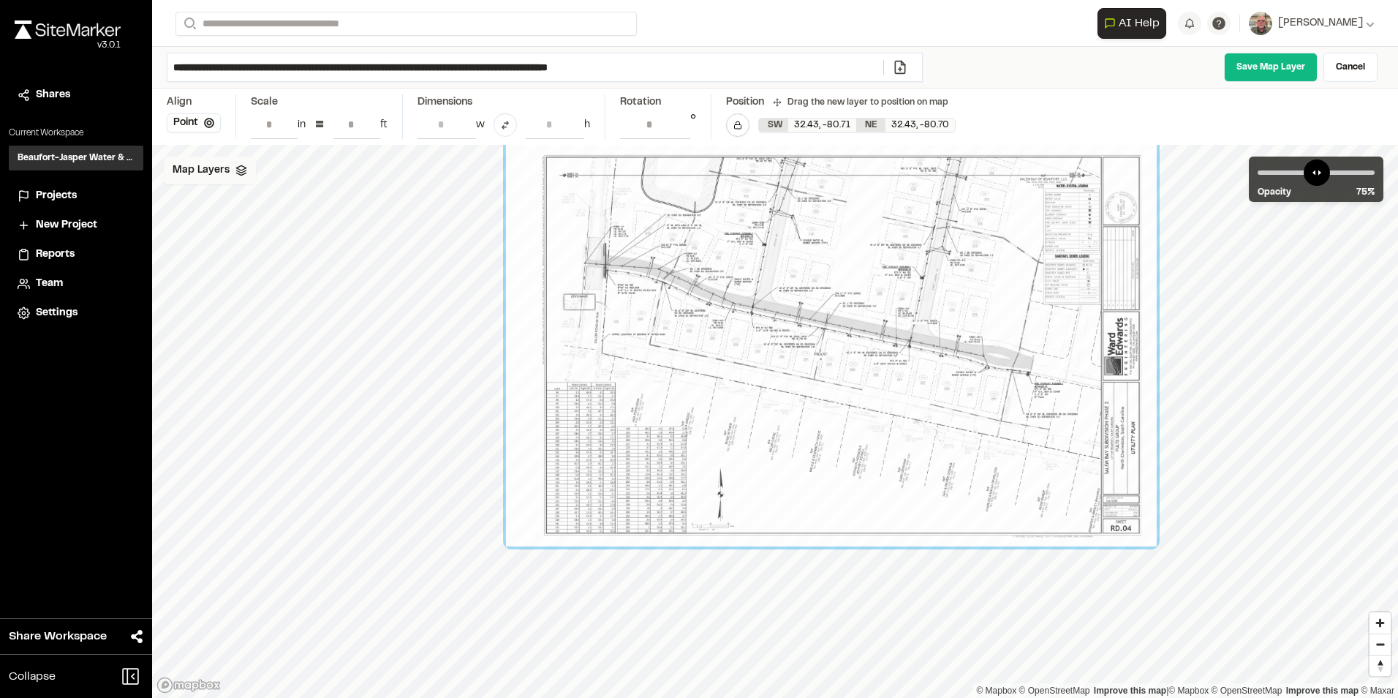
click at [241, 173] on icon at bounding box center [242, 171] width 12 height 12
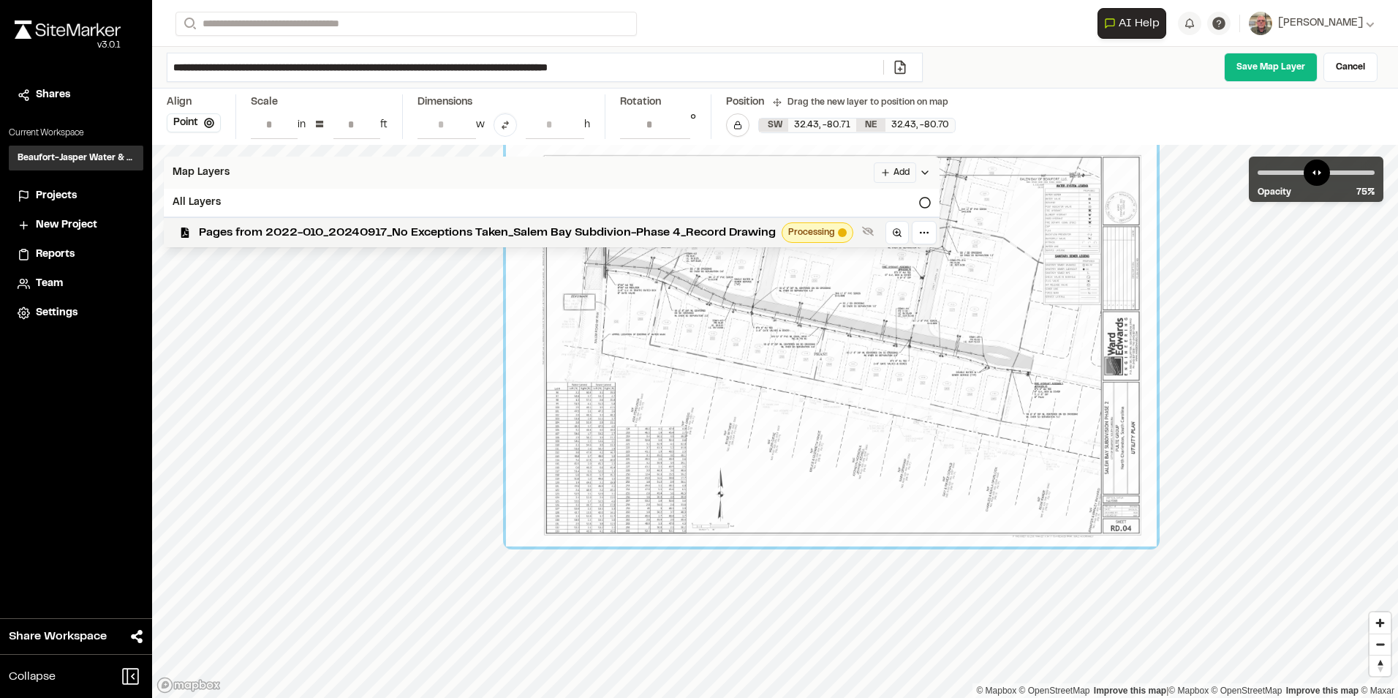
click at [203, 170] on span "Map Layers" at bounding box center [201, 173] width 57 height 16
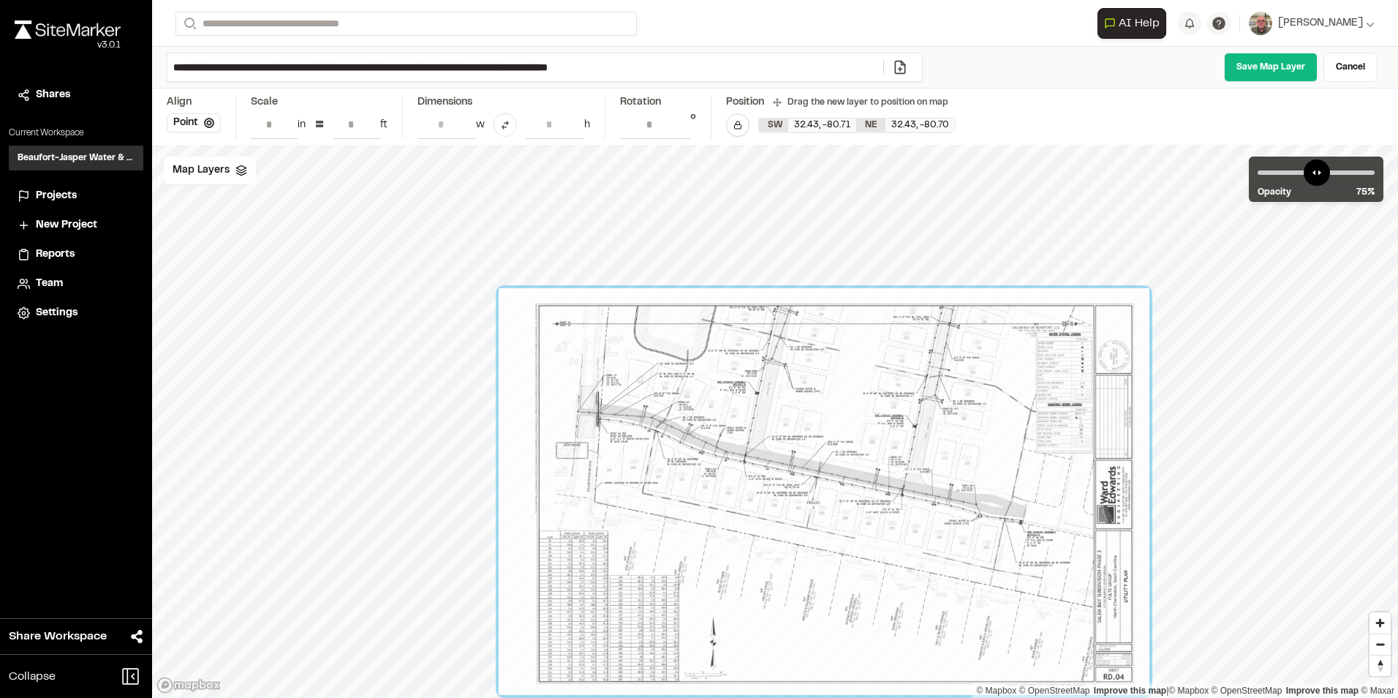
drag, startPoint x: 992, startPoint y: 438, endPoint x: 955, endPoint y: 543, distance: 111.0
click at [955, 543] on div at bounding box center [824, 491] width 651 height 407
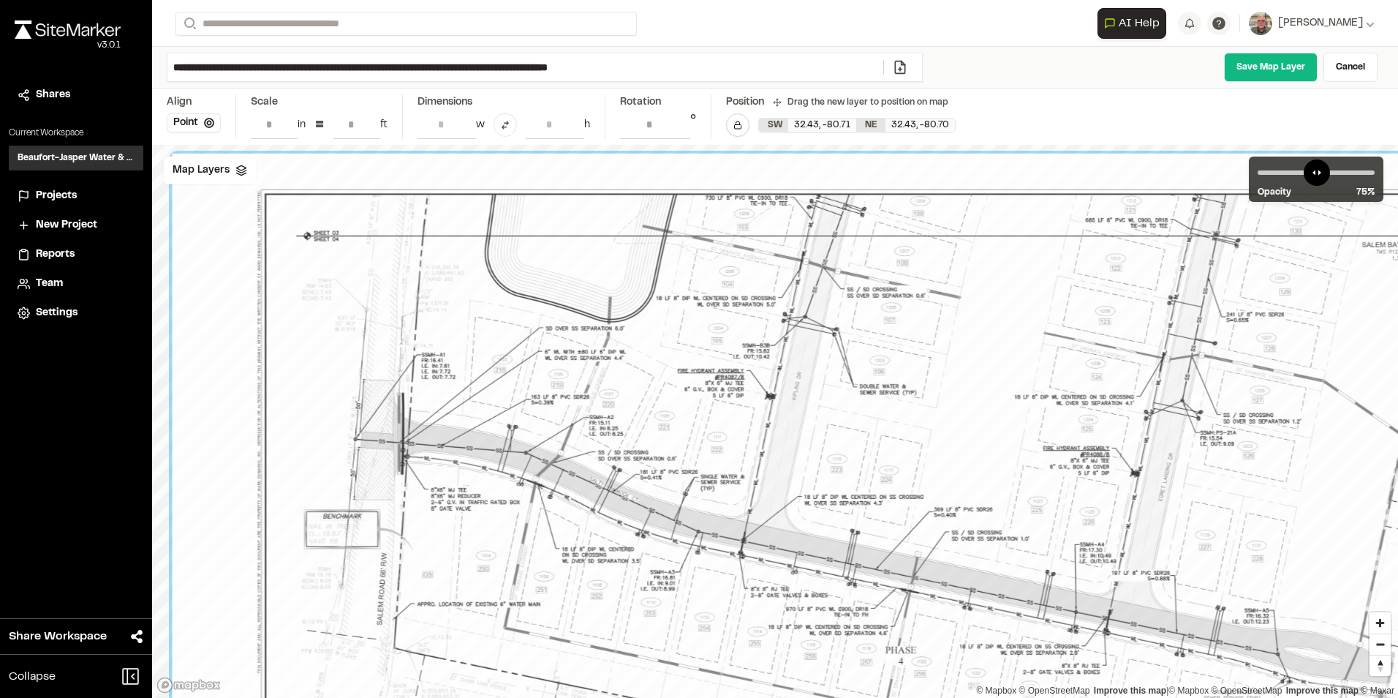
drag, startPoint x: 484, startPoint y: 350, endPoint x: 513, endPoint y: 606, distance: 257.7
click at [513, 606] on div at bounding box center [925, 624] width 1507 height 941
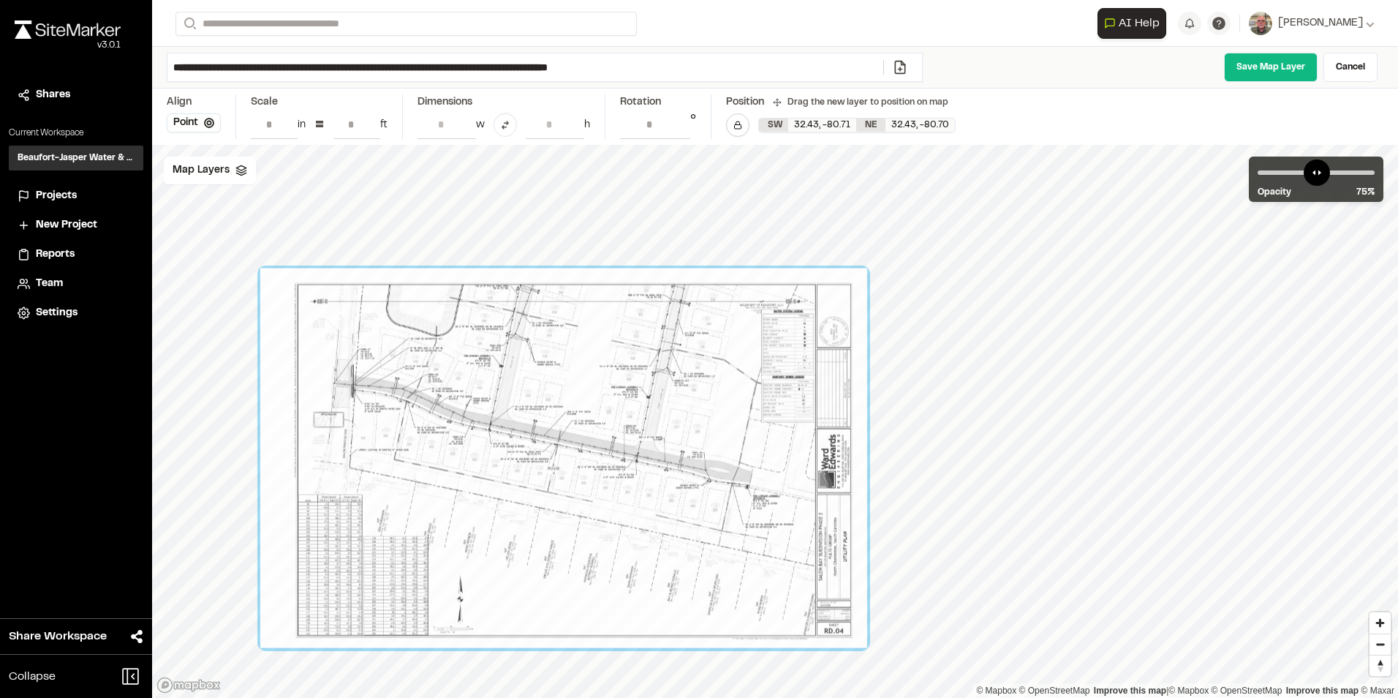
drag, startPoint x: 672, startPoint y: 538, endPoint x: 567, endPoint y: 359, distance: 207.9
click at [572, 367] on div at bounding box center [563, 458] width 607 height 380
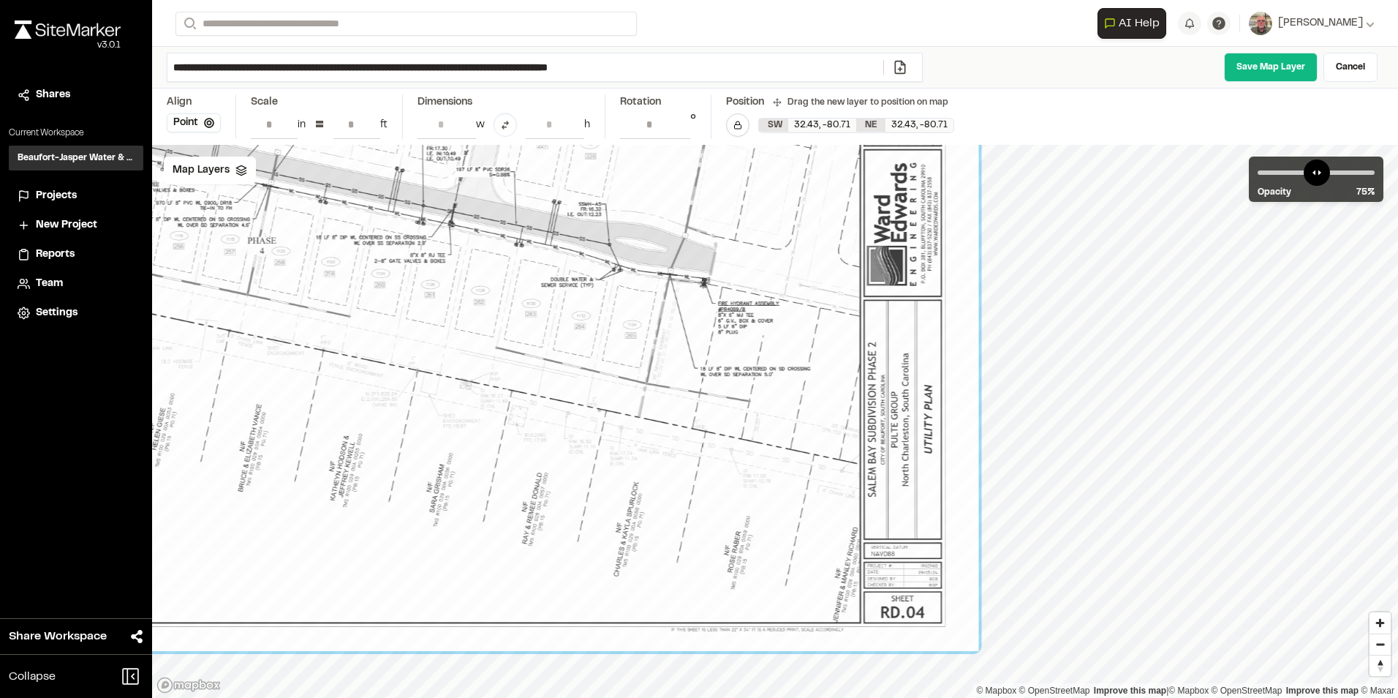
drag, startPoint x: 780, startPoint y: 371, endPoint x: 799, endPoint y: 445, distance: 76.3
click at [799, 445] on div at bounding box center [284, 217] width 1389 height 868
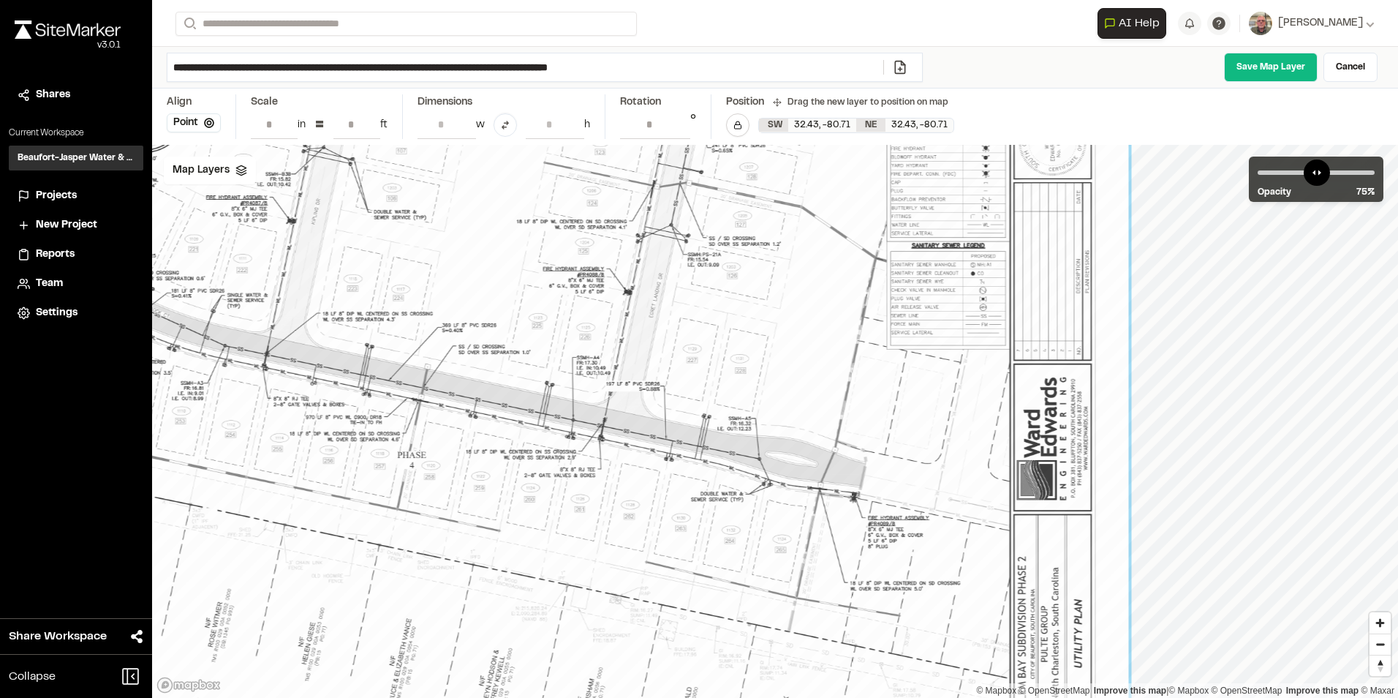
drag, startPoint x: 823, startPoint y: 492, endPoint x: 936, endPoint y: 605, distance: 160.3
click at [936, 605] on div at bounding box center [434, 431] width 1389 height 868
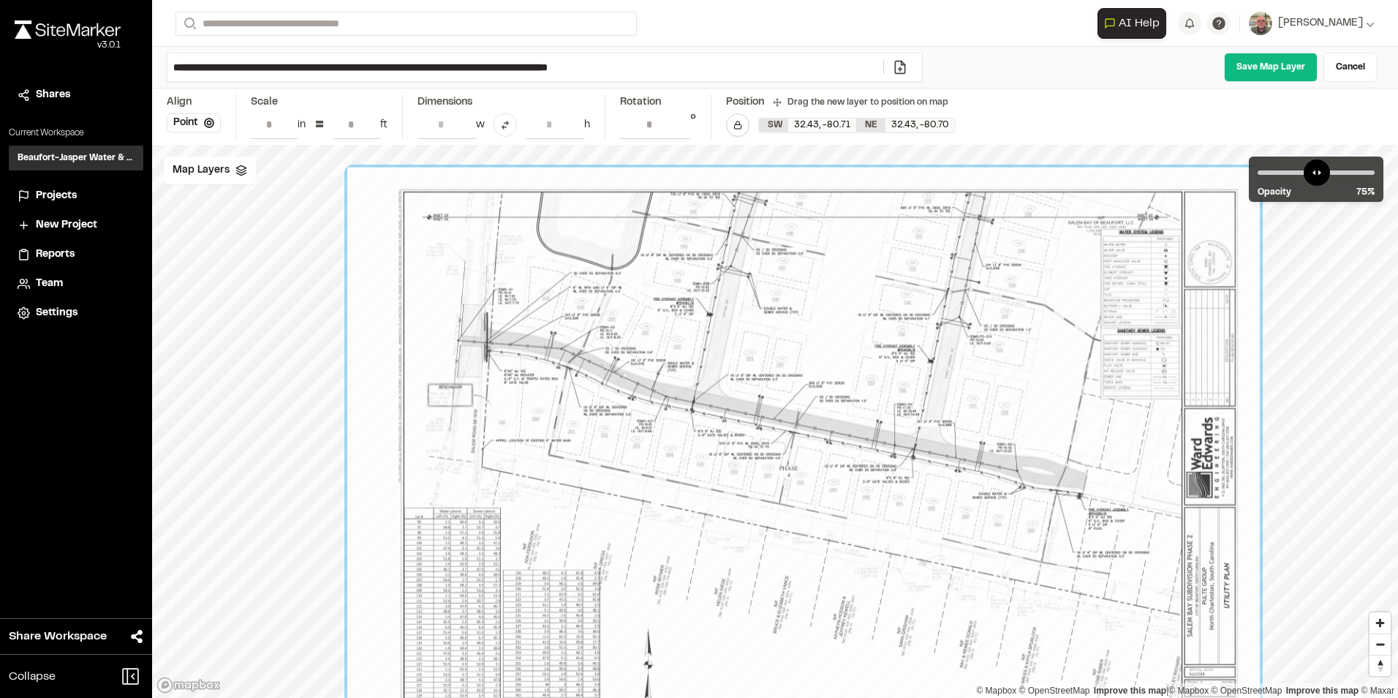
drag, startPoint x: 710, startPoint y: 372, endPoint x: 959, endPoint y: 359, distance: 249.0
click at [959, 361] on div at bounding box center [803, 452] width 913 height 571
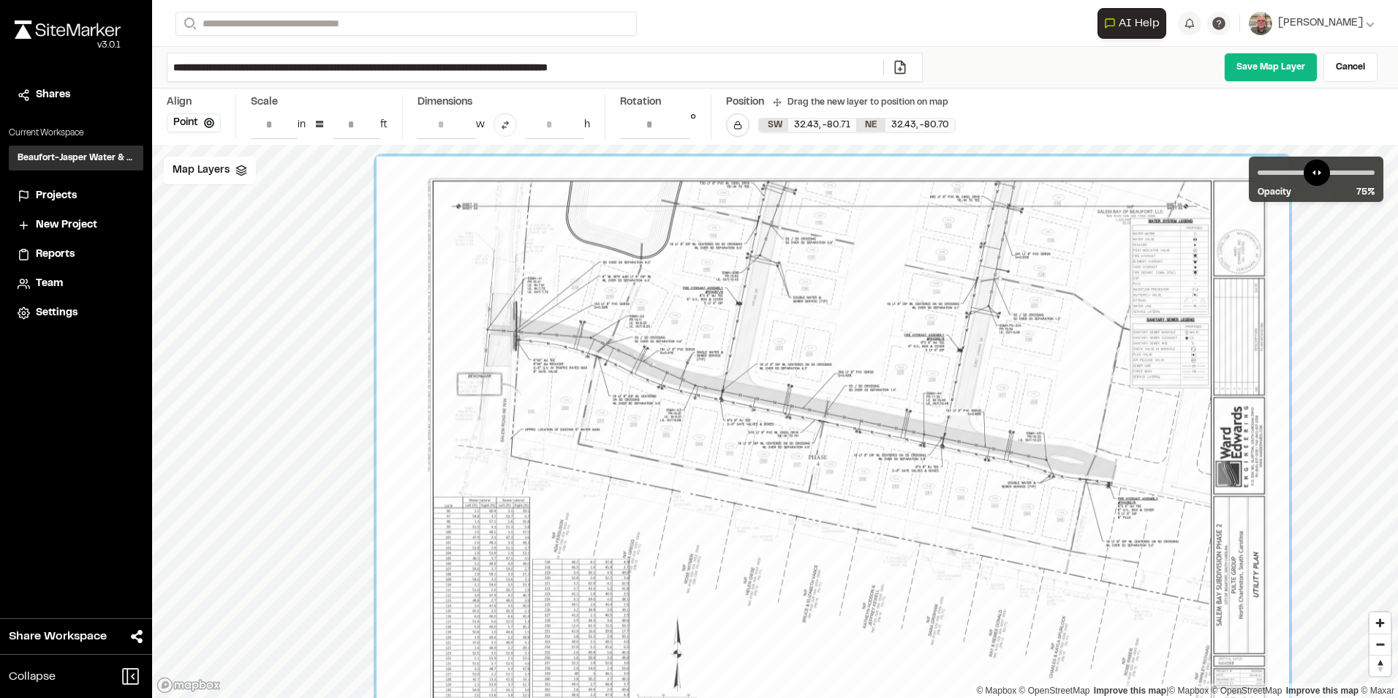
click at [244, 167] on polygon at bounding box center [241, 167] width 10 height 5
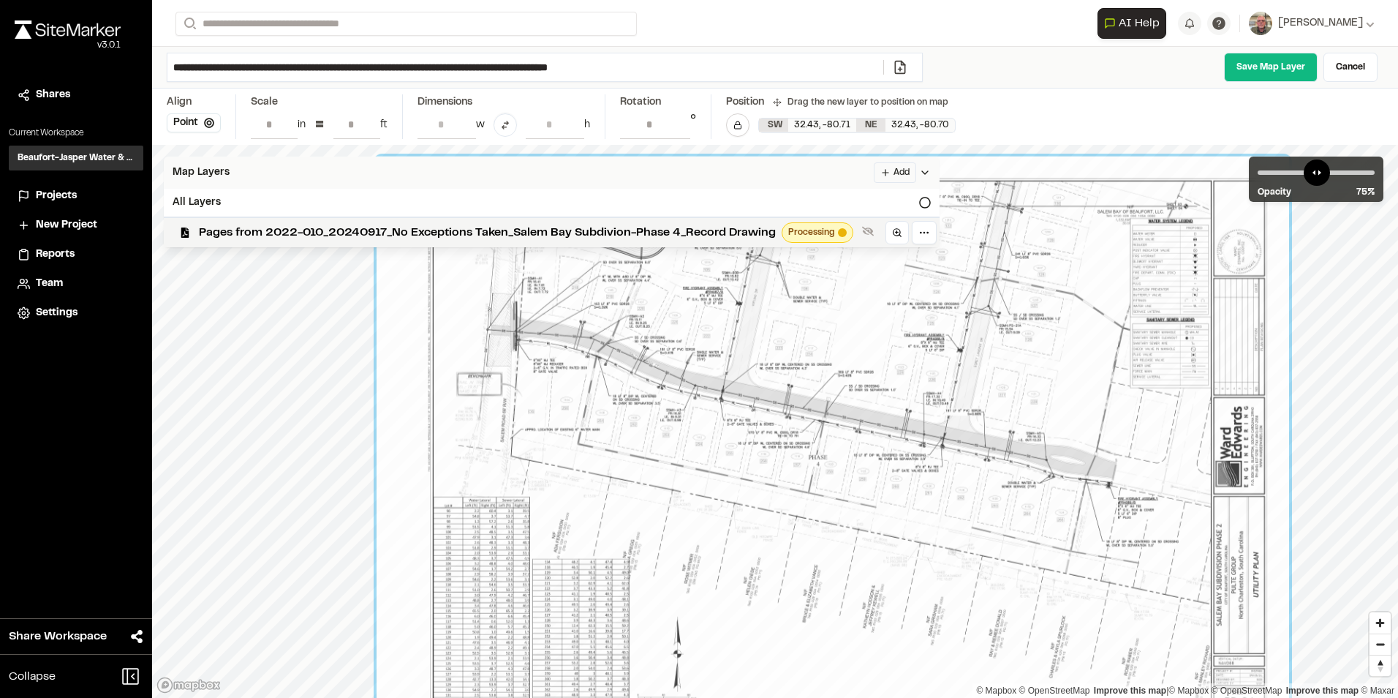
click at [222, 172] on span "Map Layers" at bounding box center [201, 173] width 57 height 16
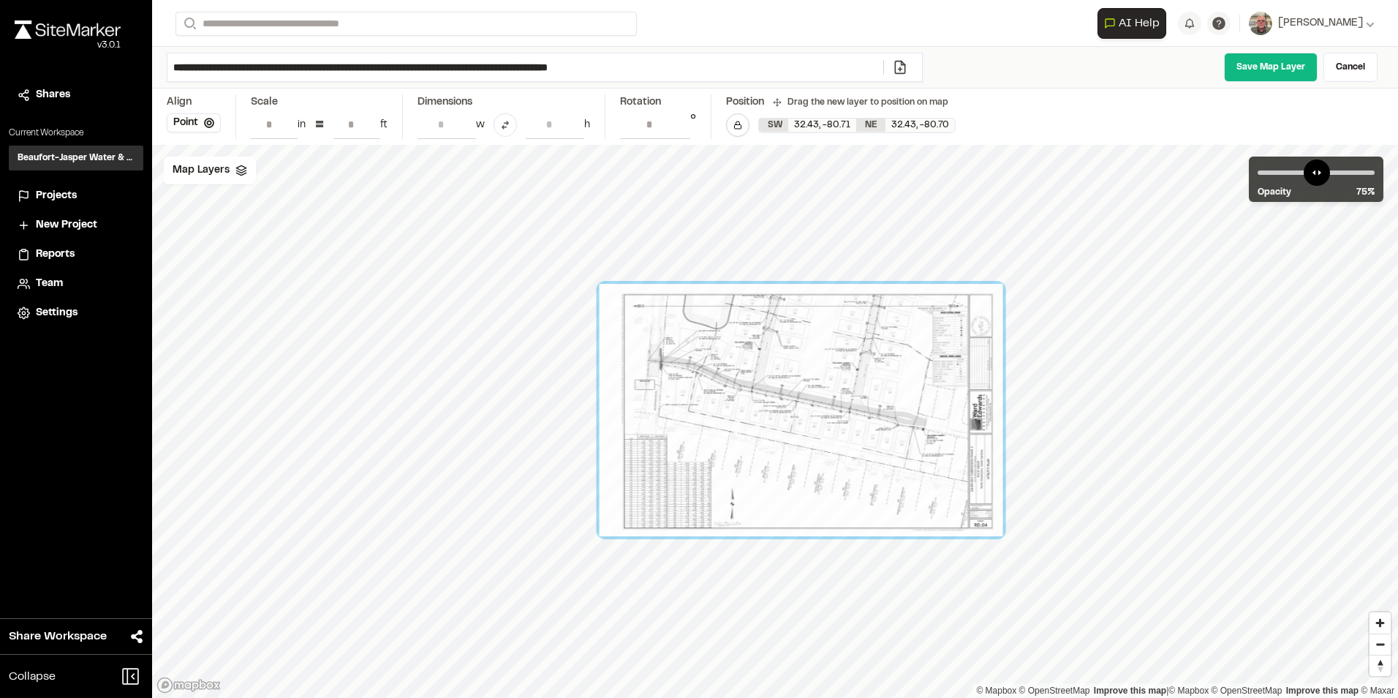
drag, startPoint x: 802, startPoint y: 391, endPoint x: 724, endPoint y: 453, distance: 100.4
click at [724, 453] on div at bounding box center [802, 410] width 404 height 252
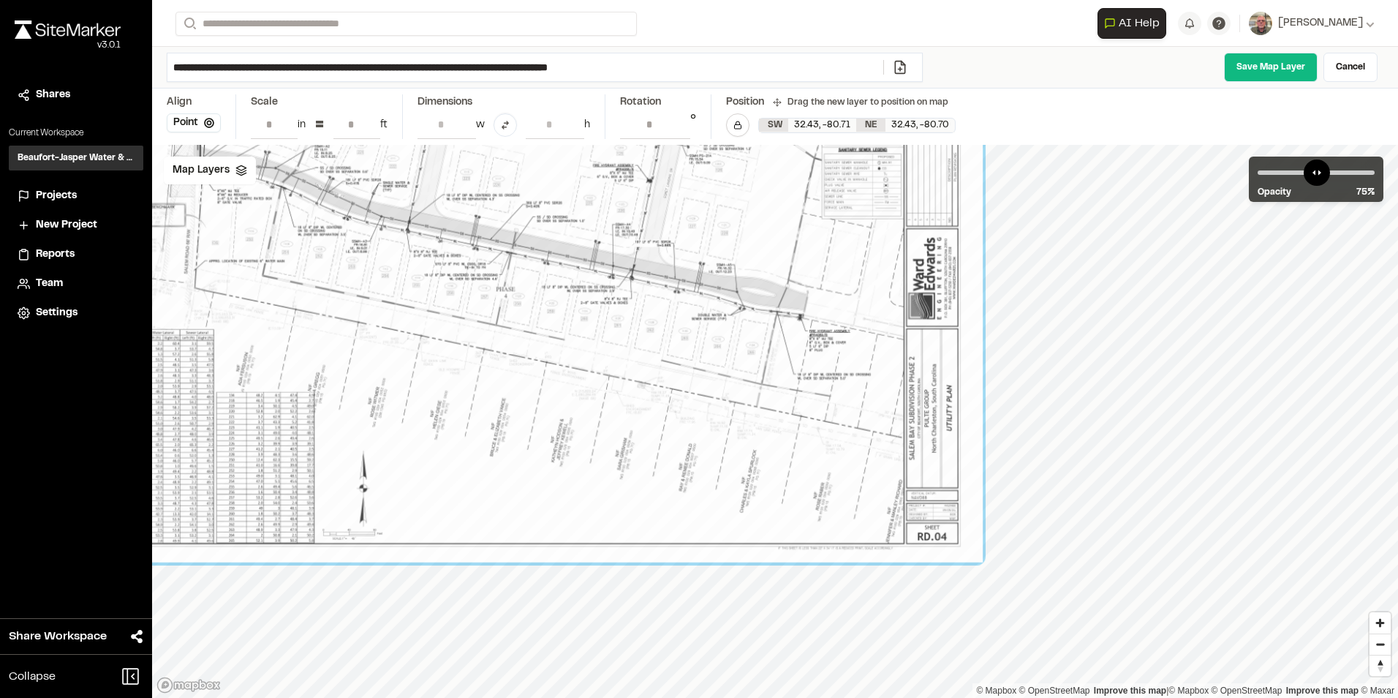
drag, startPoint x: 495, startPoint y: 338, endPoint x: 295, endPoint y: 299, distance: 203.4
click at [295, 299] on div at bounding box center [521, 274] width 925 height 578
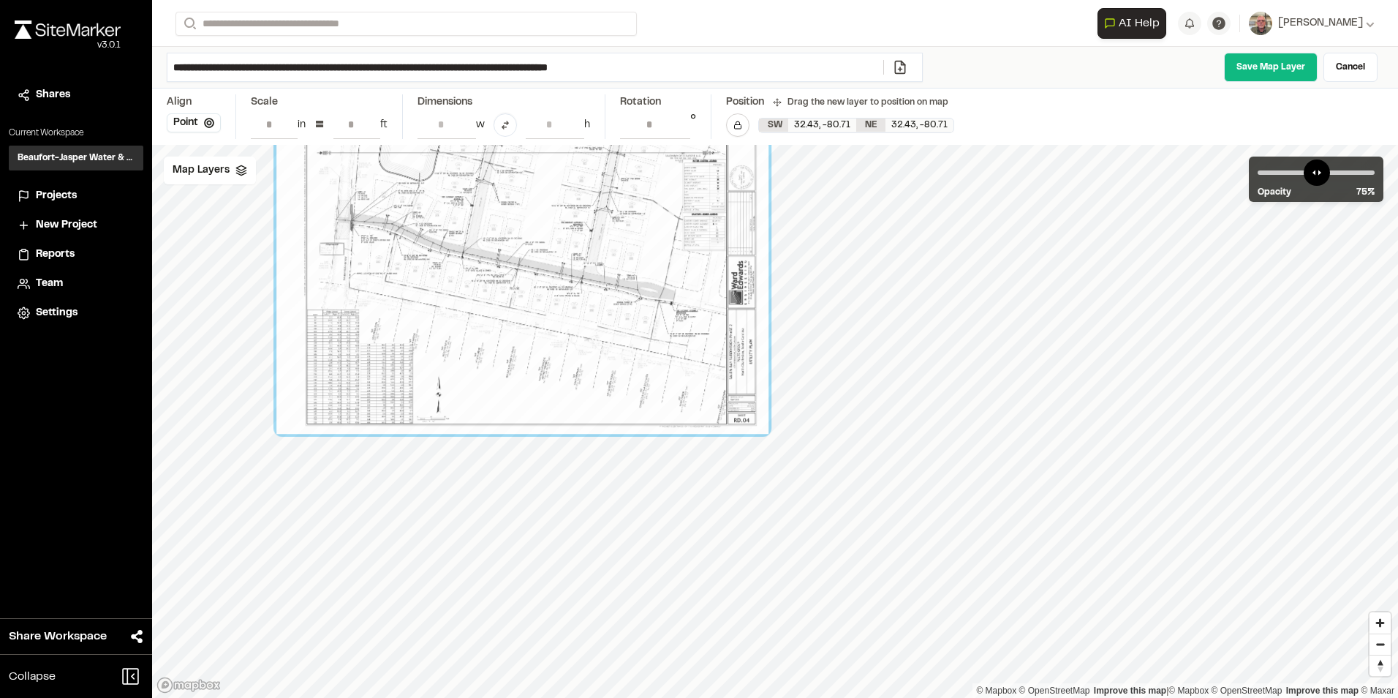
click at [236, 168] on polygon at bounding box center [241, 167] width 10 height 5
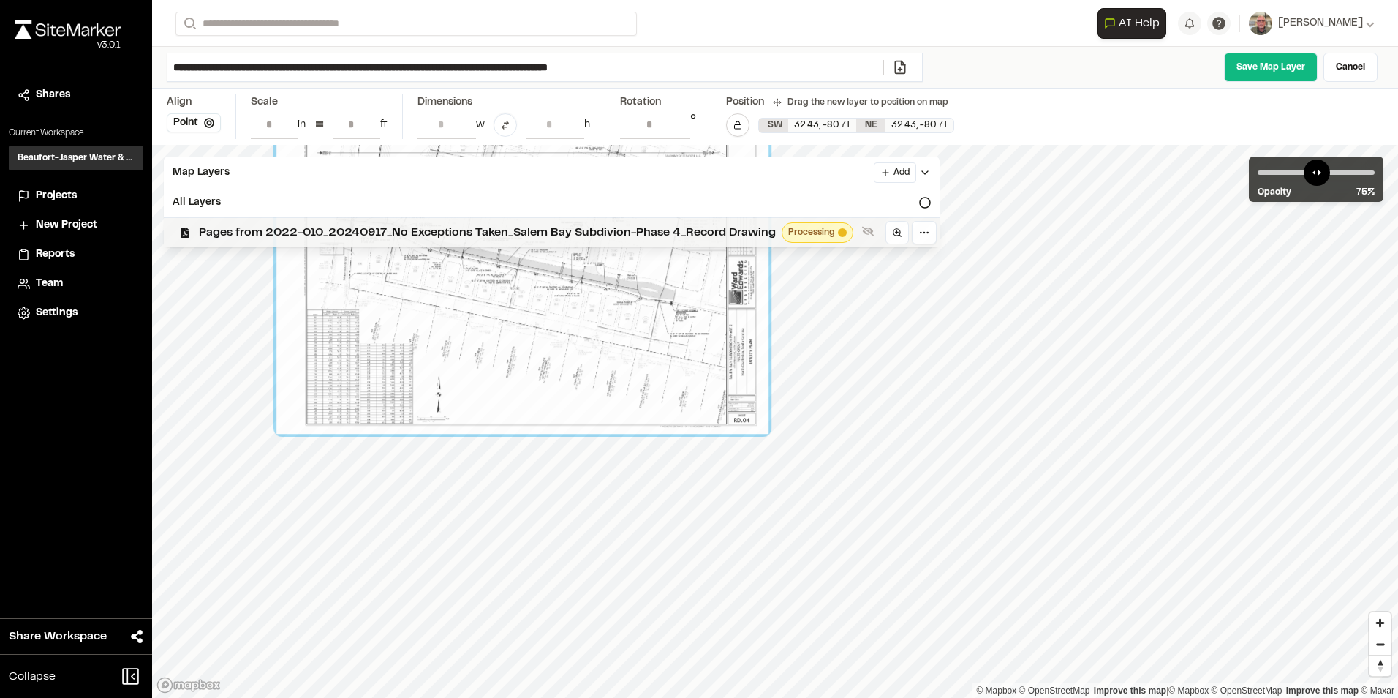
click at [187, 232] on icon at bounding box center [185, 232] width 8 height 10
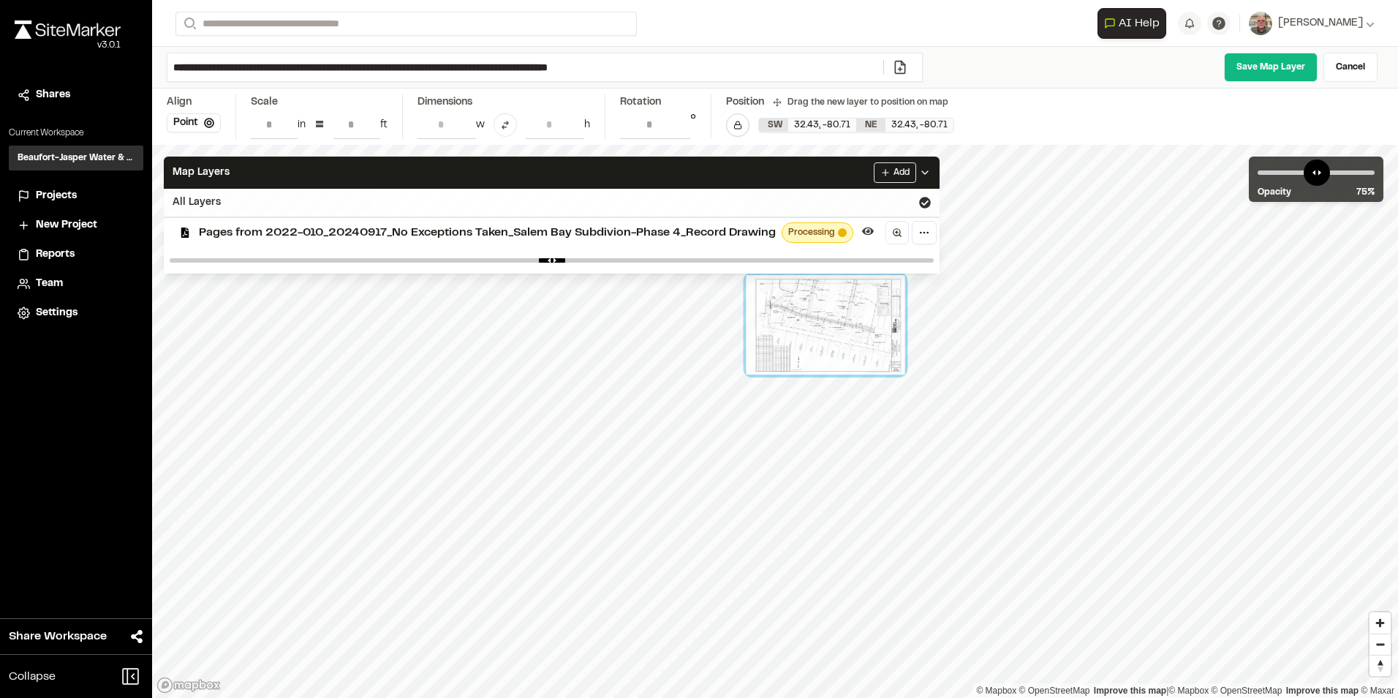
click at [243, 199] on div "All Layers" at bounding box center [552, 203] width 776 height 28
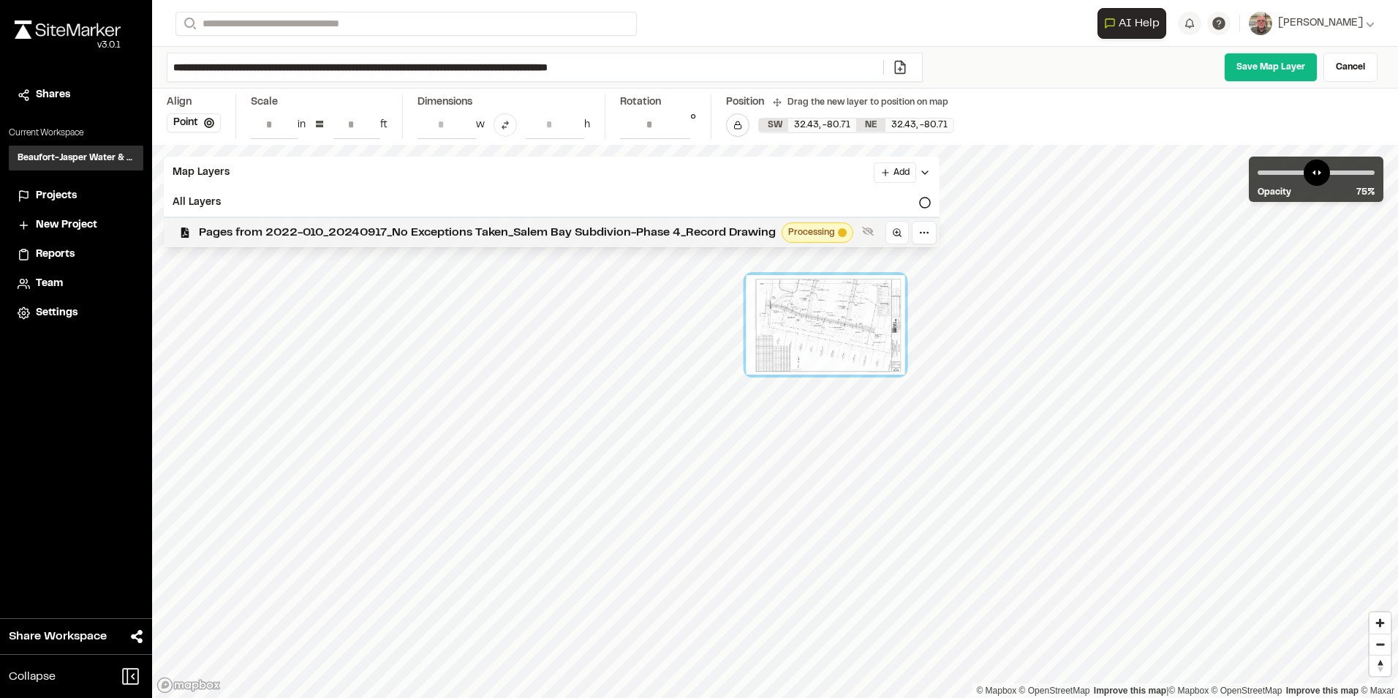
click at [314, 238] on span "Pages from 2022-010_20240917_No Exceptions Taken_Salem Bay Subdivion-Phase 4_Re…" at bounding box center [487, 233] width 577 height 18
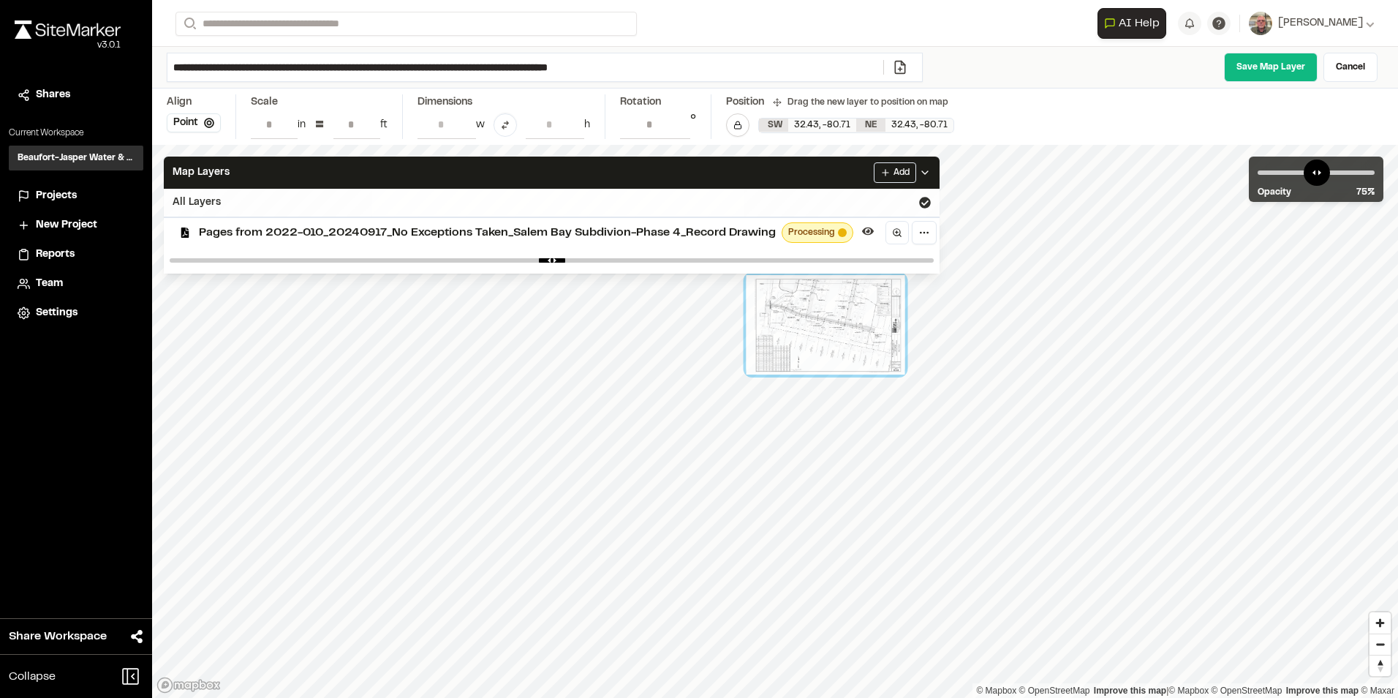
click at [189, 197] on div "All Layers" at bounding box center [552, 203] width 776 height 28
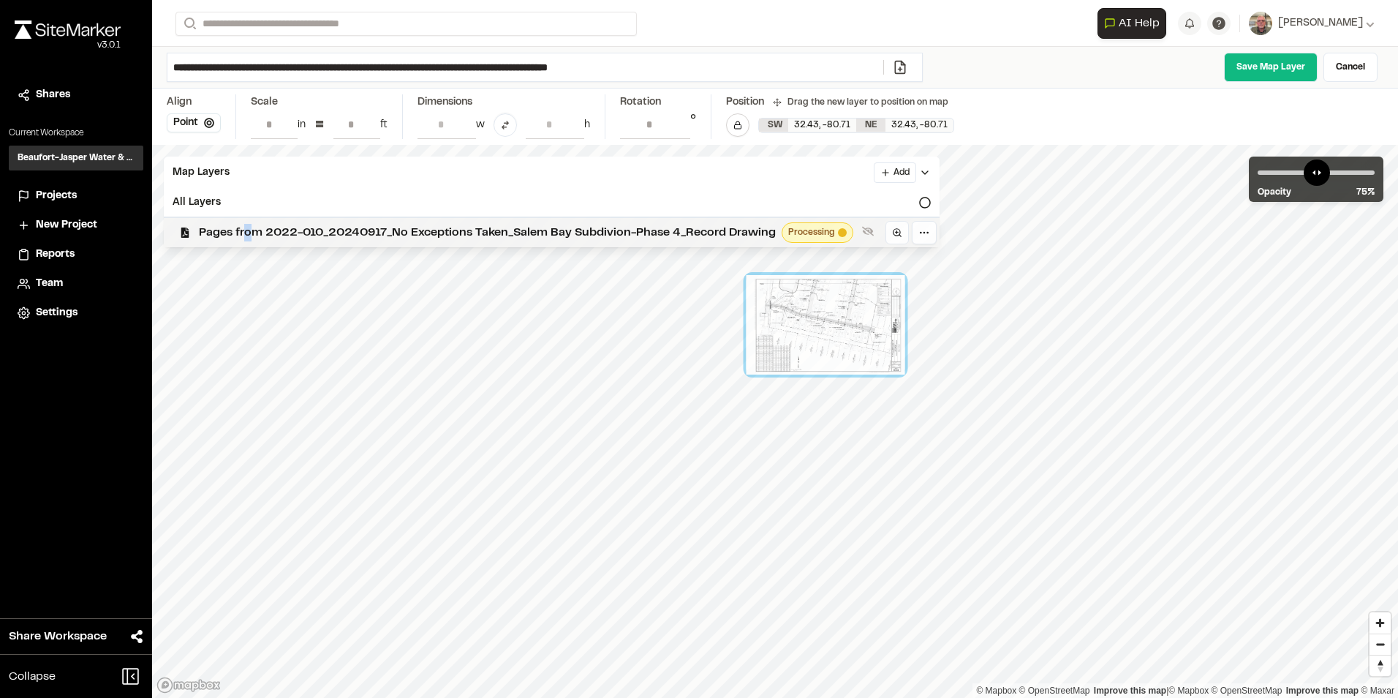
click at [249, 229] on span "Pages from 2022-010_20240917_No Exceptions Taken_Salem Bay Subdivion-Phase 4_Re…" at bounding box center [487, 233] width 577 height 18
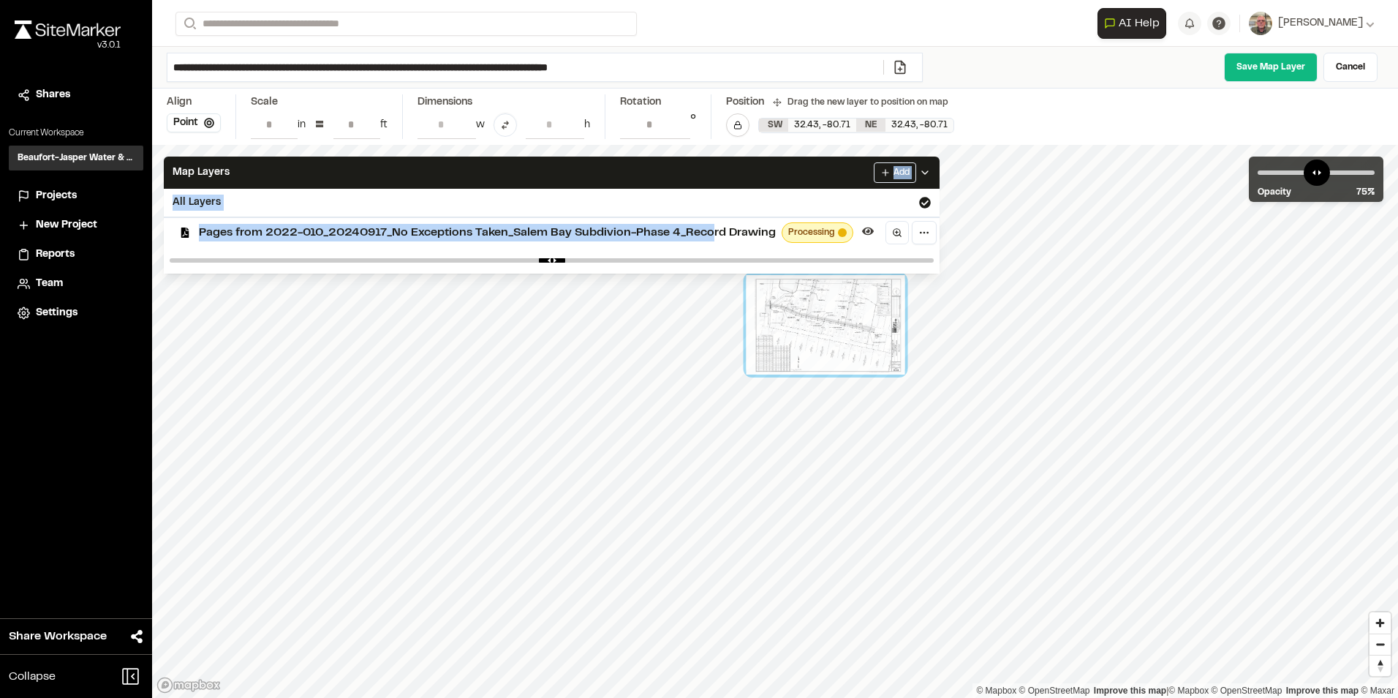
drag, startPoint x: 737, startPoint y: 176, endPoint x: 715, endPoint y: 240, distance: 67.6
click at [715, 240] on div "Map Layers Add All Layers Pages from 2022-010_20240917_No Exceptions [GEOGRAPHI…" at bounding box center [552, 215] width 776 height 117
click at [300, 203] on div "All Layers" at bounding box center [552, 203] width 776 height 28
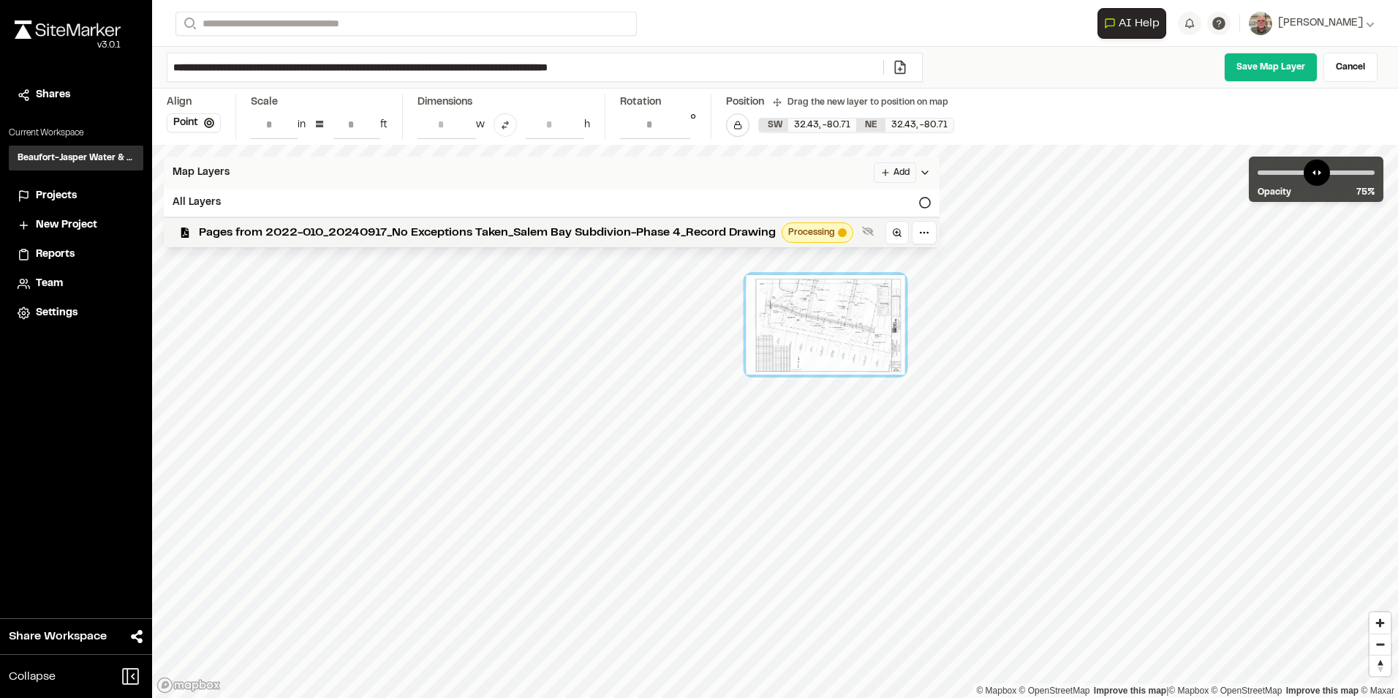
click at [302, 172] on div "Map Layers Add" at bounding box center [552, 173] width 776 height 32
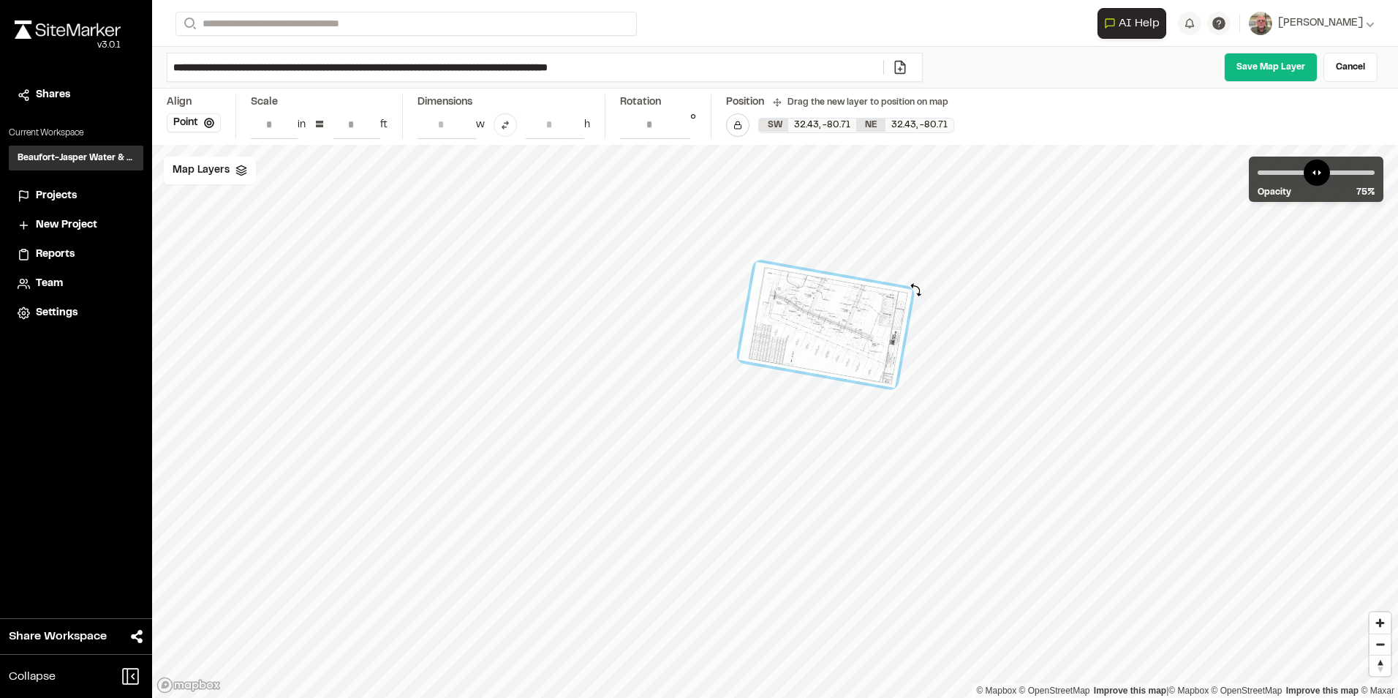
drag, startPoint x: 908, startPoint y: 275, endPoint x: 916, endPoint y: 290, distance: 17.1
click at [916, 290] on div at bounding box center [920, 285] width 14 height 14
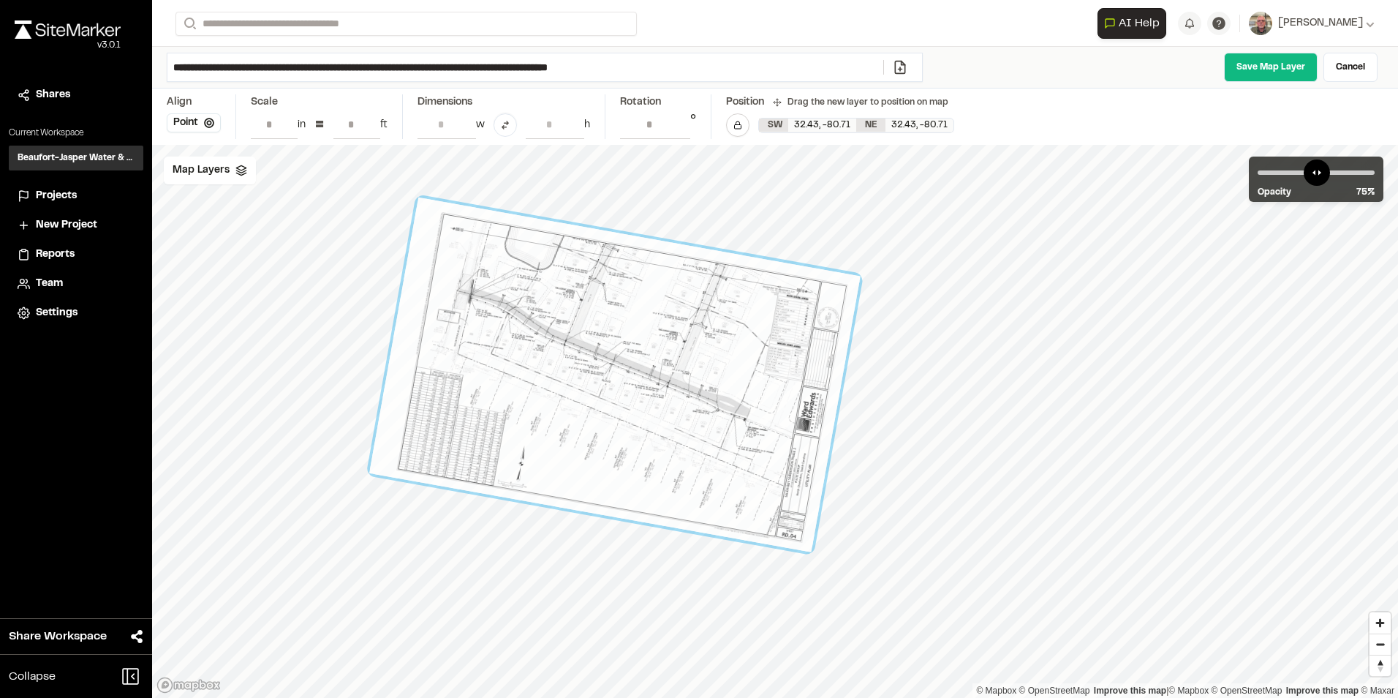
click at [625, 427] on div at bounding box center [614, 374] width 491 height 355
click at [225, 176] on span "Map Layers" at bounding box center [201, 170] width 57 height 16
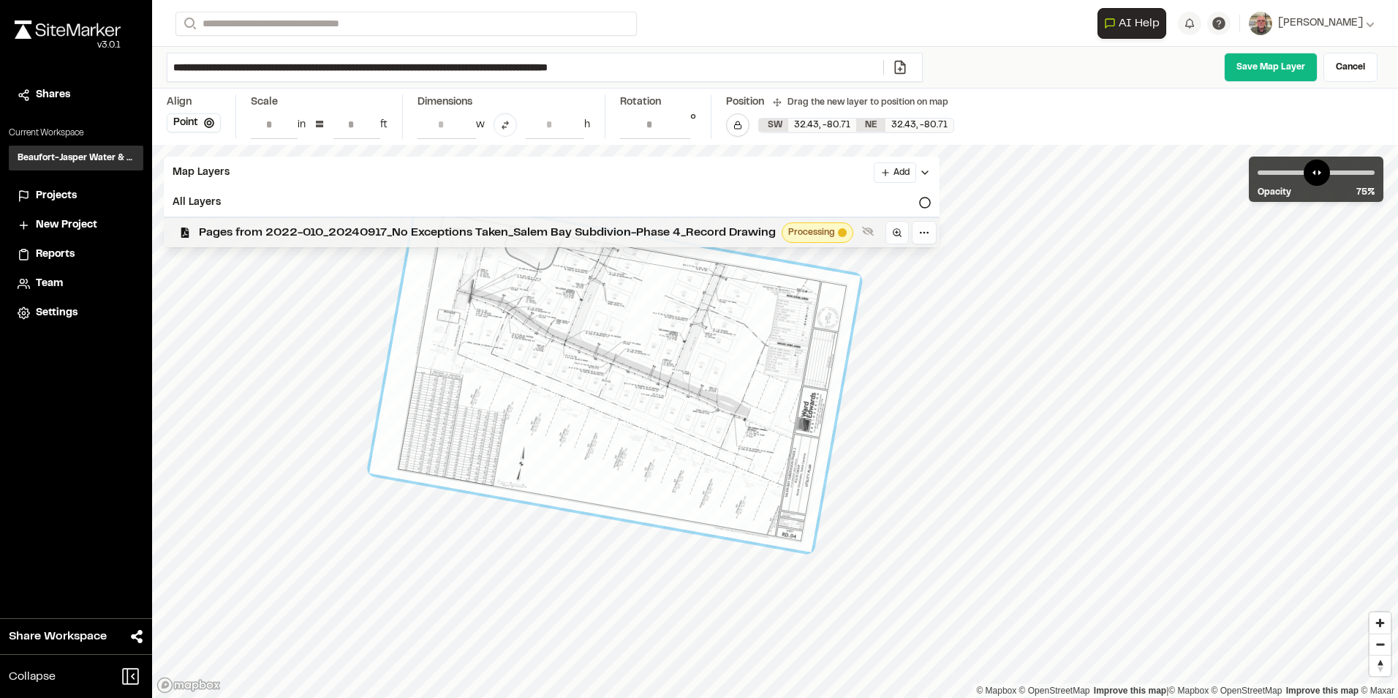
click at [239, 233] on span "Pages from 2022-010_20240917_No Exceptions Taken_Salem Bay Subdivion-Phase 4_Re…" at bounding box center [487, 233] width 577 height 18
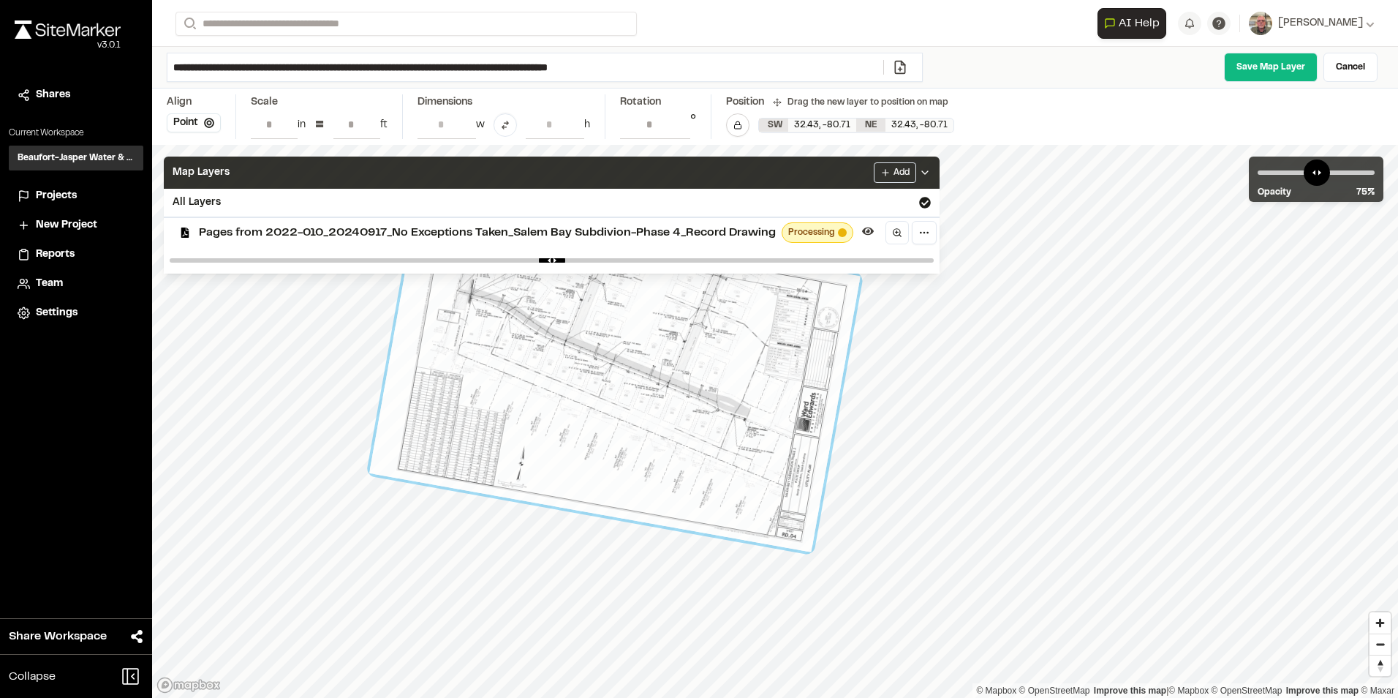
click at [226, 172] on span "Map Layers" at bounding box center [201, 173] width 57 height 16
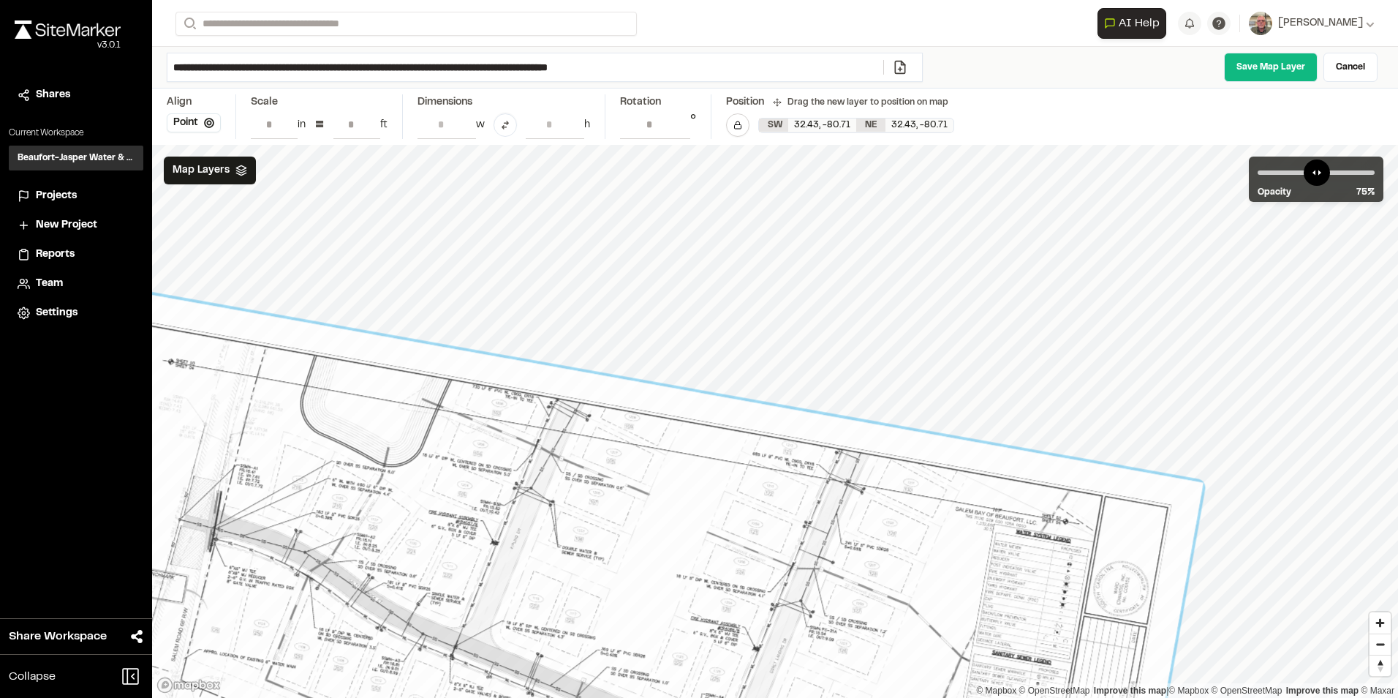
drag, startPoint x: 935, startPoint y: 523, endPoint x: 854, endPoint y: 669, distance: 167.0
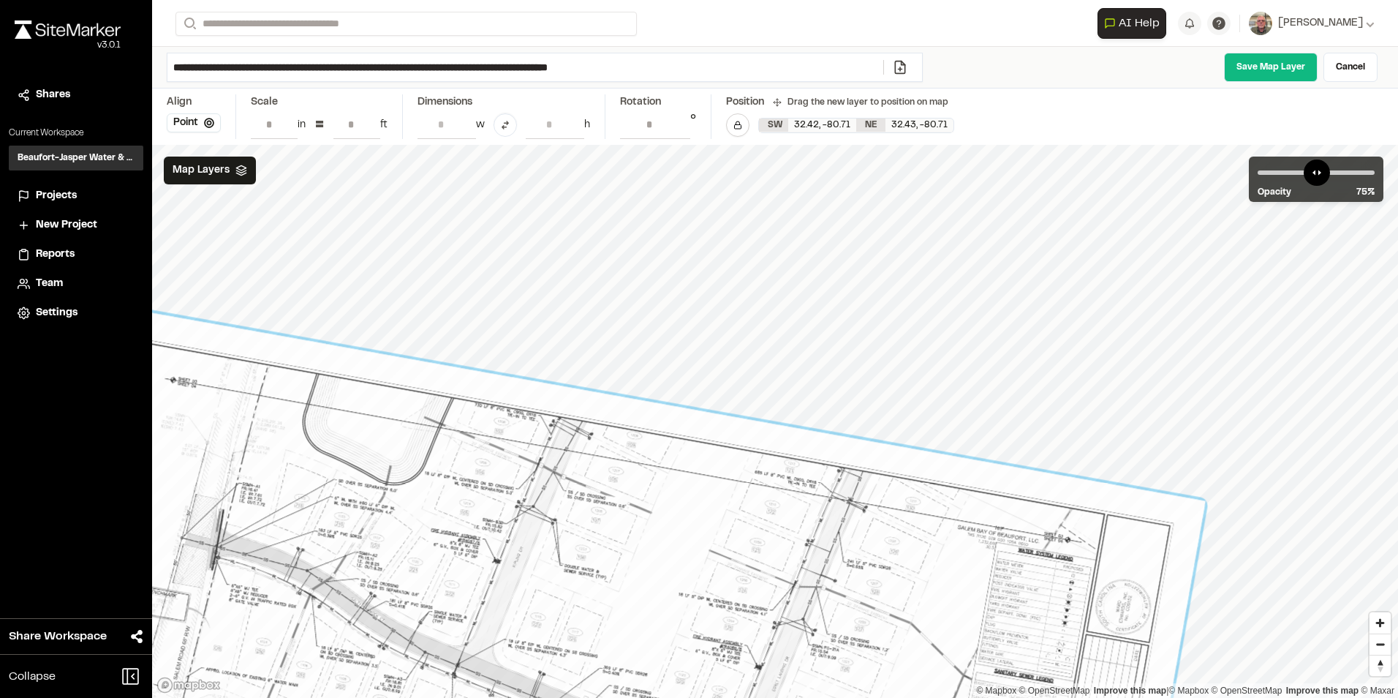
drag, startPoint x: 1200, startPoint y: 483, endPoint x: 1202, endPoint y: 502, distance: 18.4
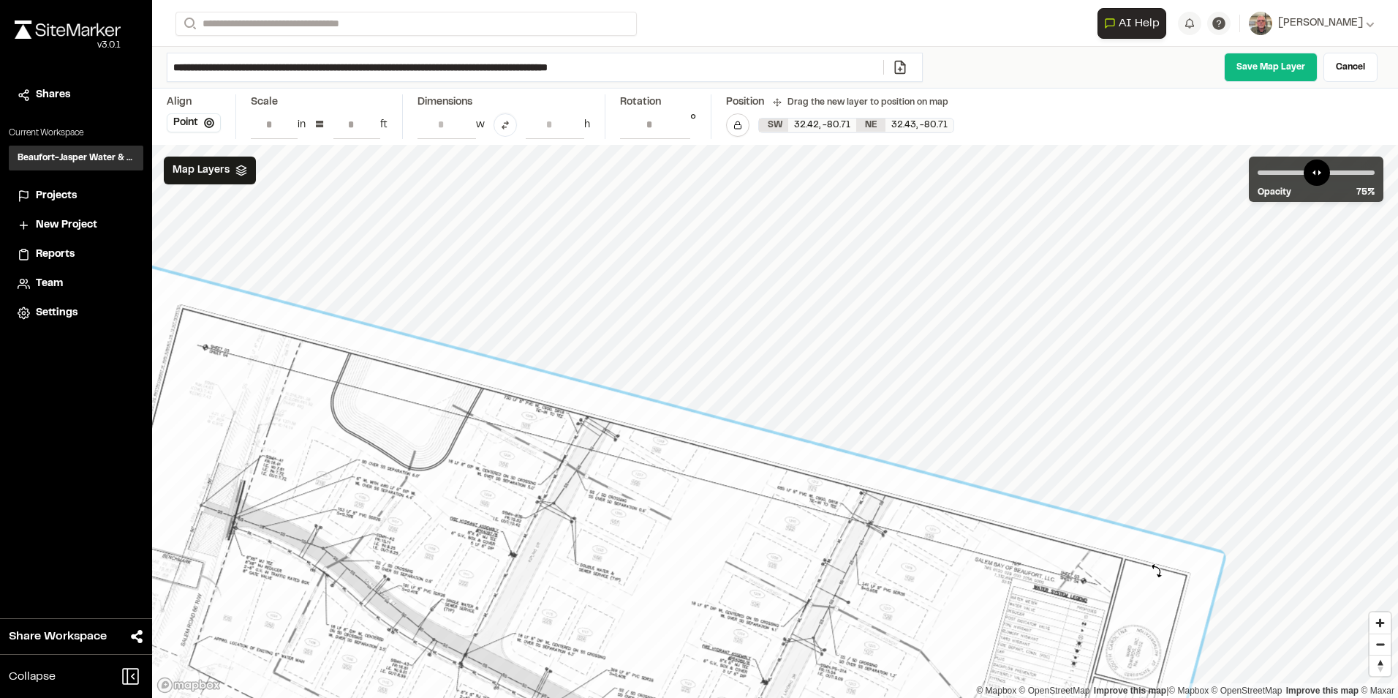
type input "**********"
drag, startPoint x: 1209, startPoint y: 495, endPoint x: 1157, endPoint y: 570, distance: 90.9
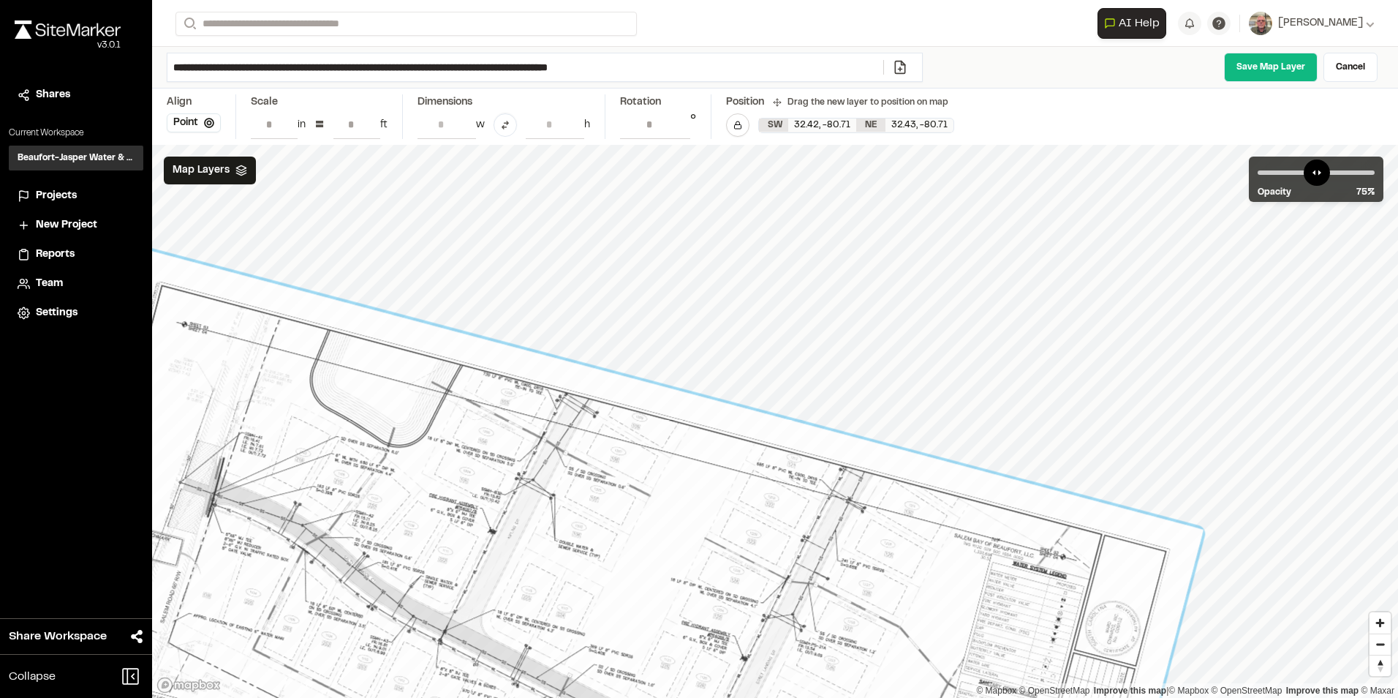
drag, startPoint x: 940, startPoint y: 587, endPoint x: 919, endPoint y: 564, distance: 31.1
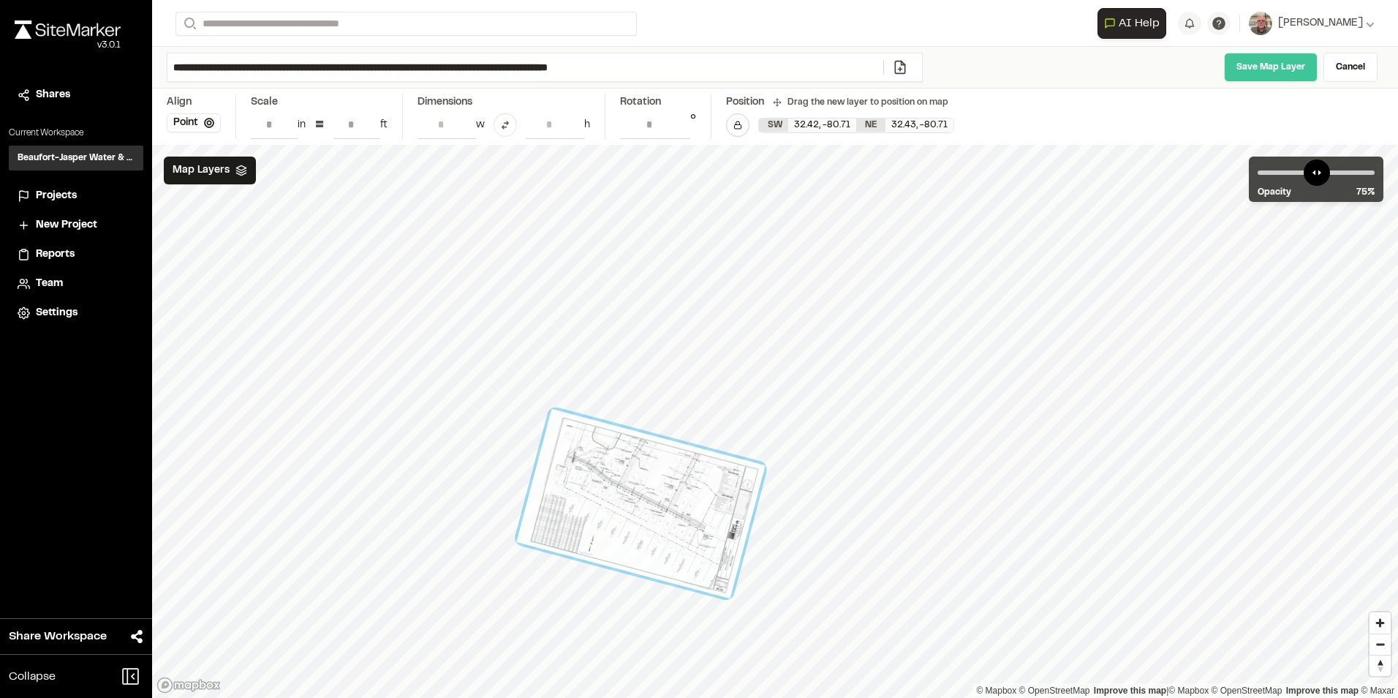
click at [1282, 62] on link "Save Map Layer" at bounding box center [1271, 67] width 94 height 29
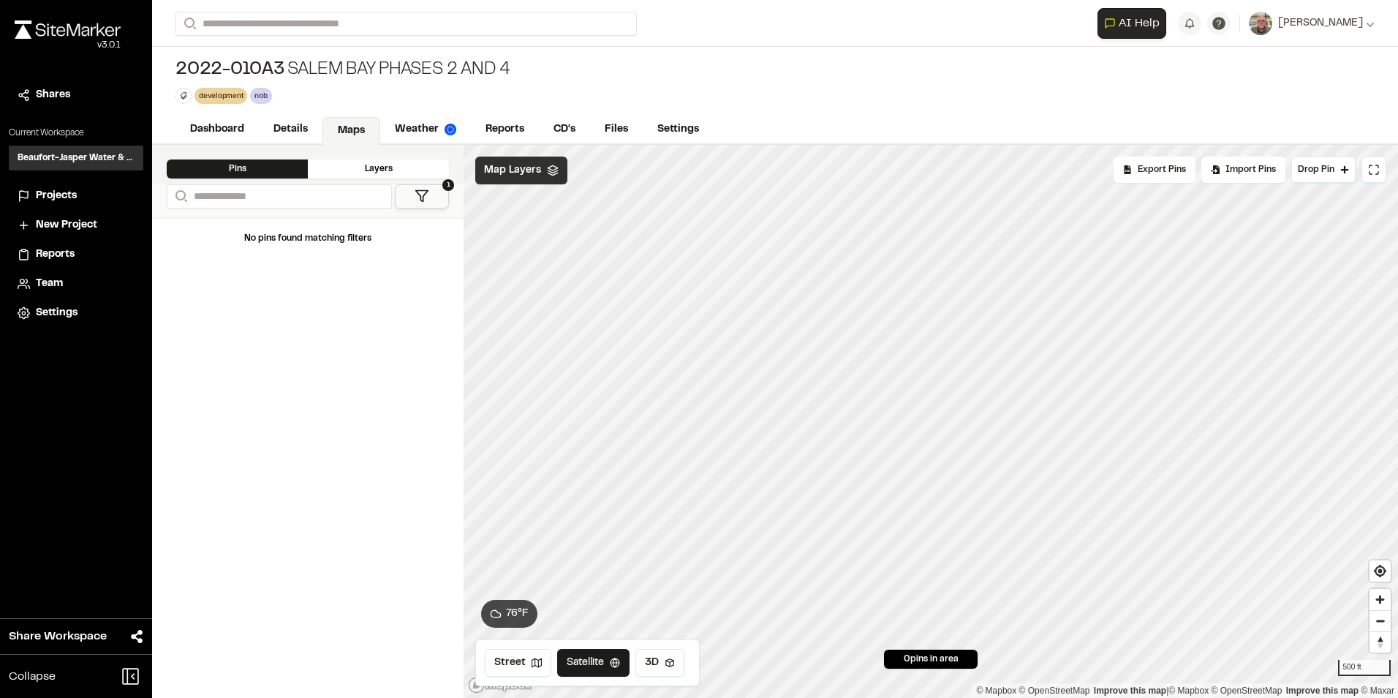
click at [511, 173] on span "Map Layers" at bounding box center [512, 170] width 57 height 16
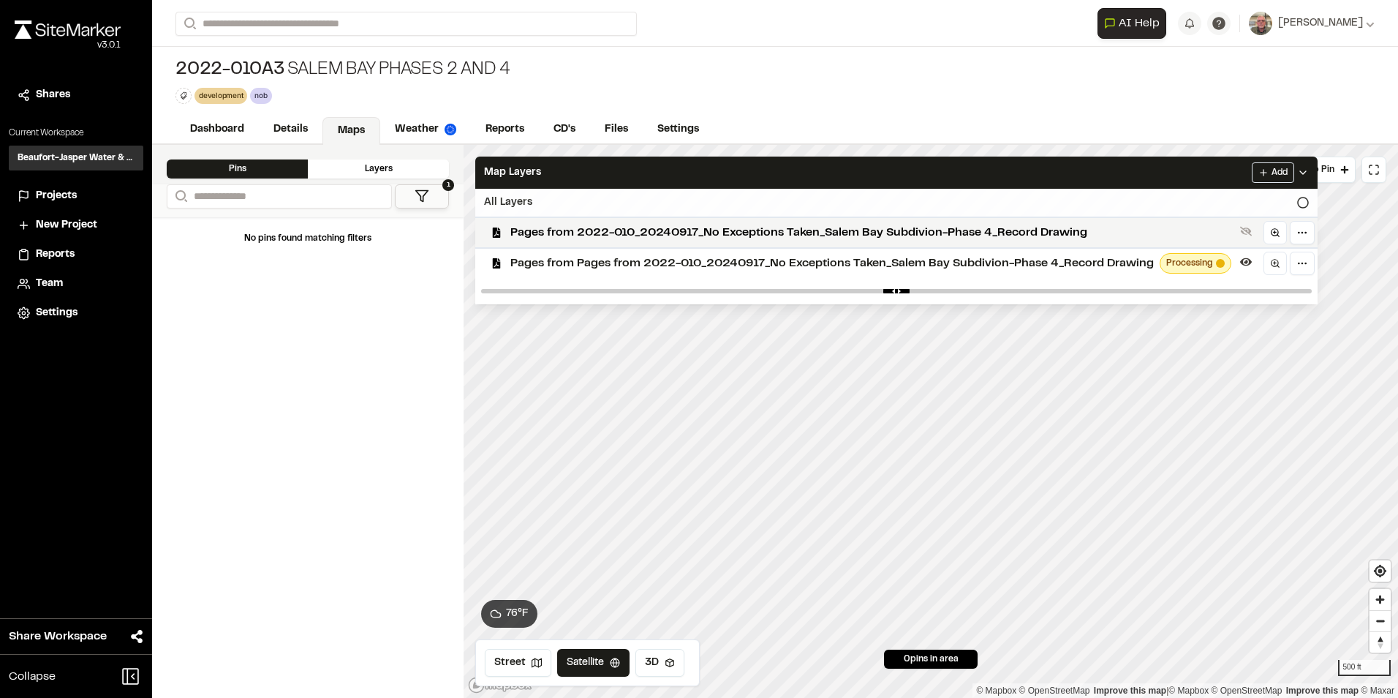
click at [579, 197] on div "All Layers" at bounding box center [896, 203] width 843 height 28
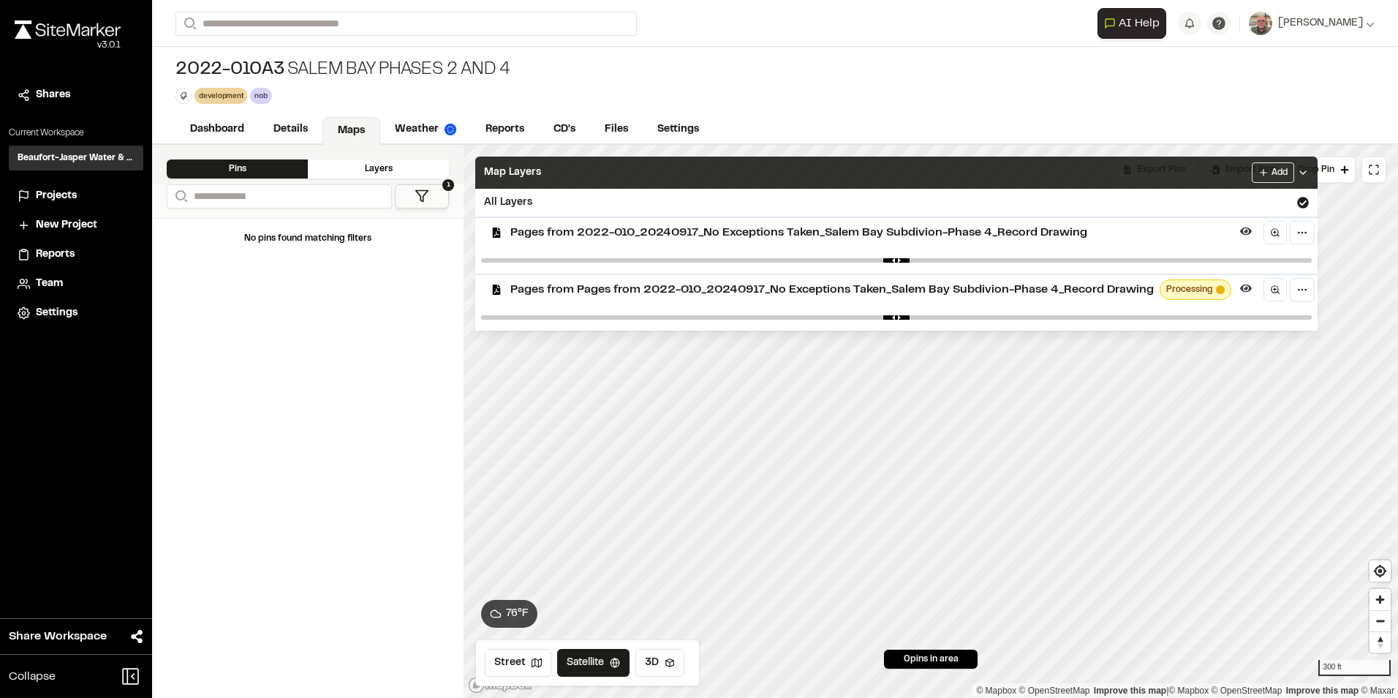
click at [538, 168] on span "Map Layers" at bounding box center [512, 173] width 57 height 16
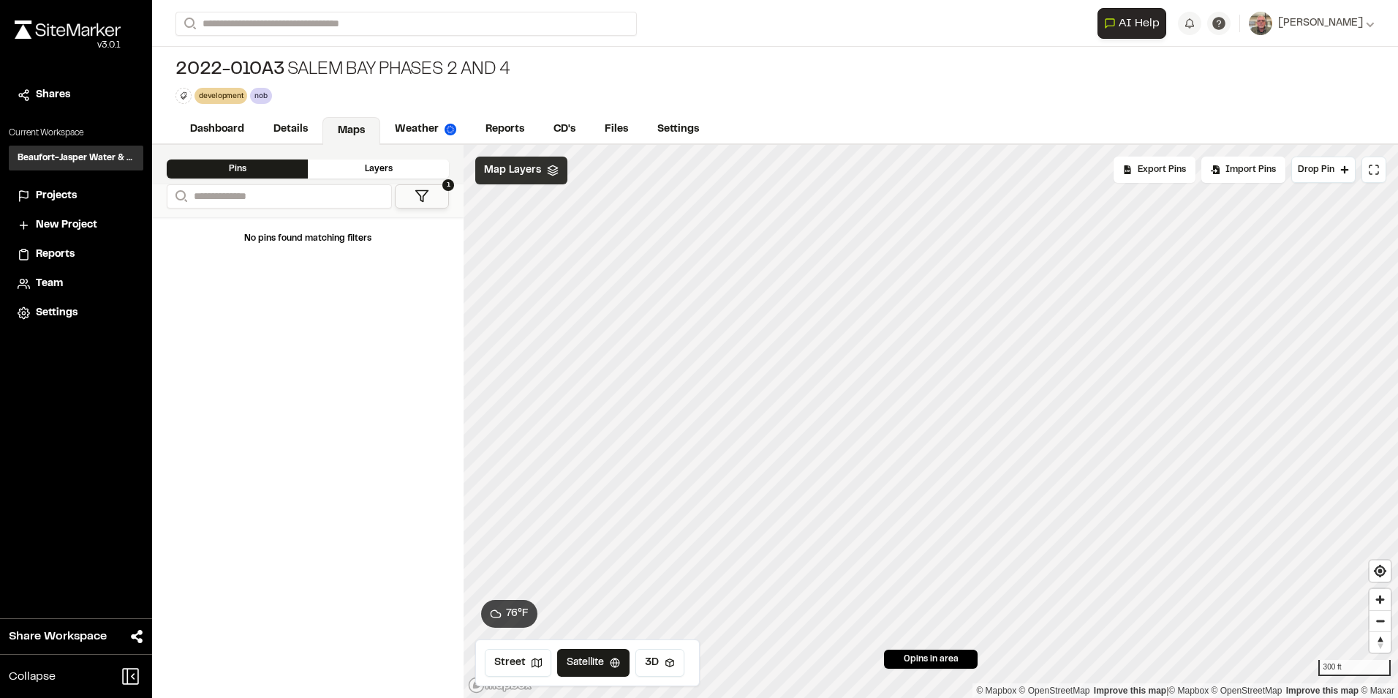
click at [533, 165] on span "Map Layers" at bounding box center [512, 170] width 57 height 16
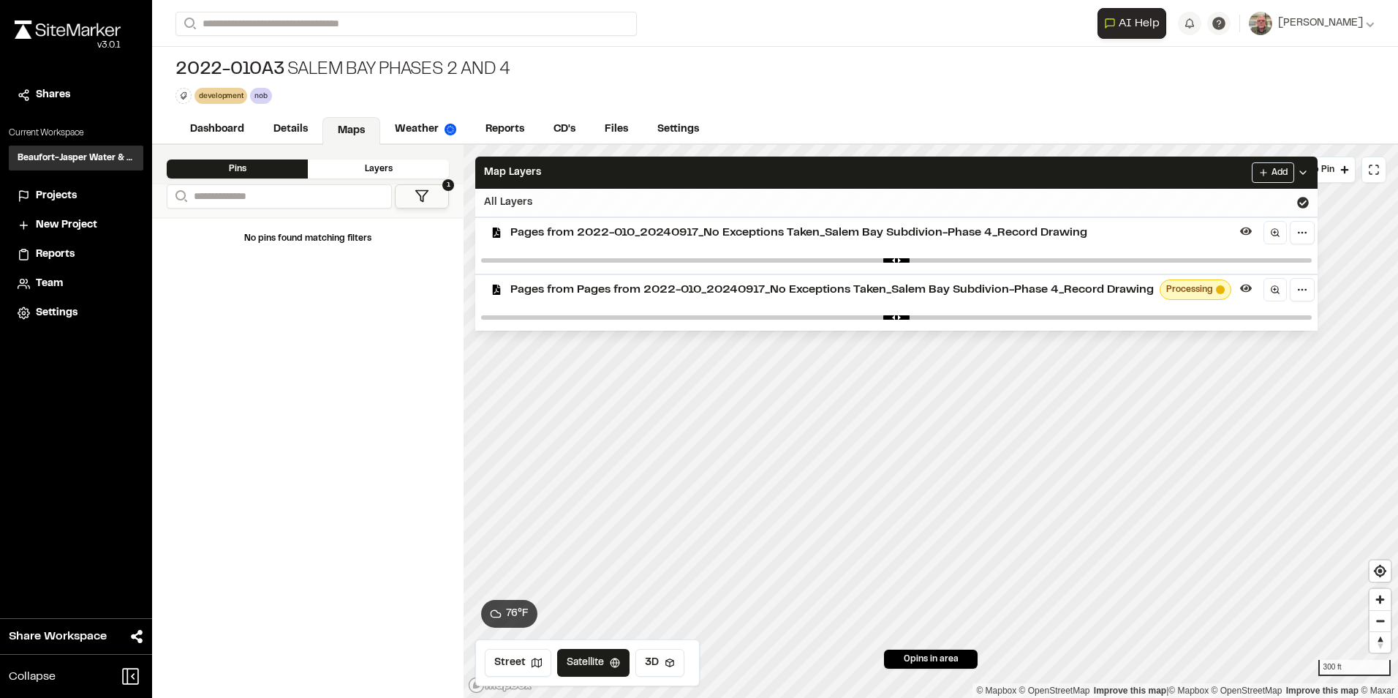
click at [671, 207] on div "All Layers" at bounding box center [896, 203] width 843 height 28
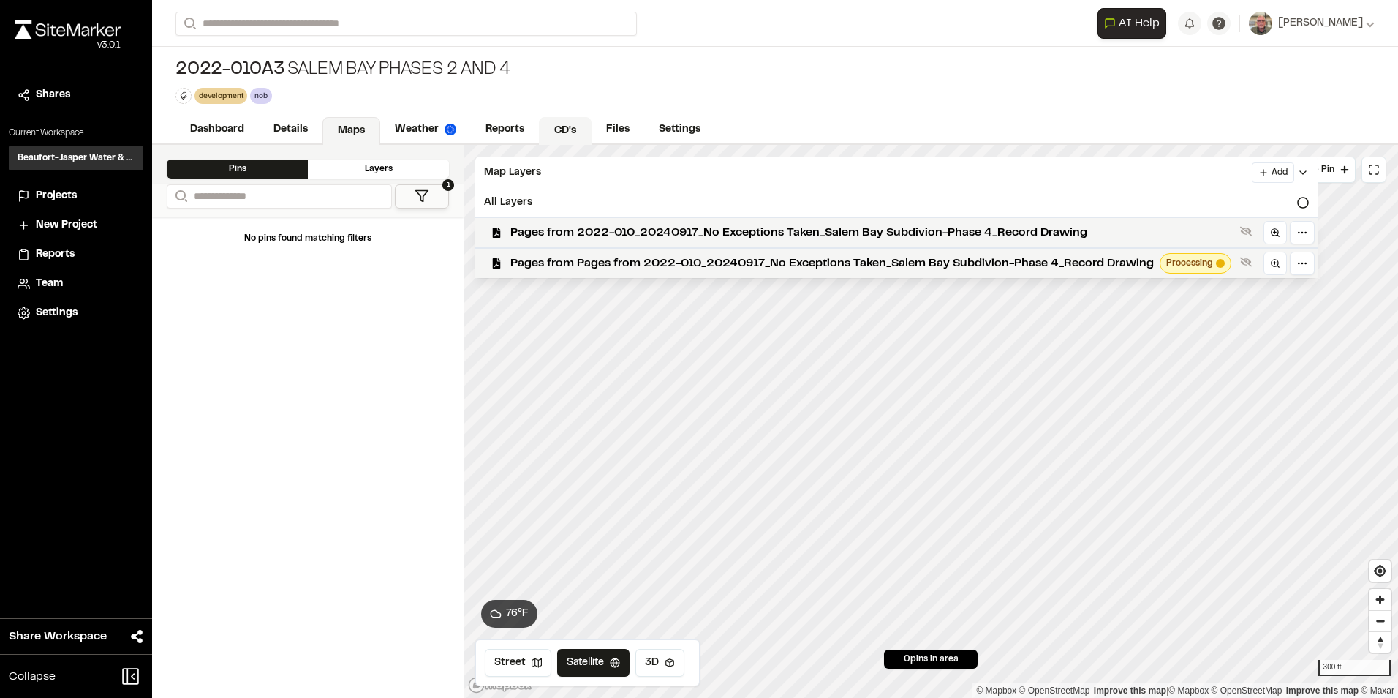
click at [573, 130] on link "CD's" at bounding box center [565, 131] width 53 height 28
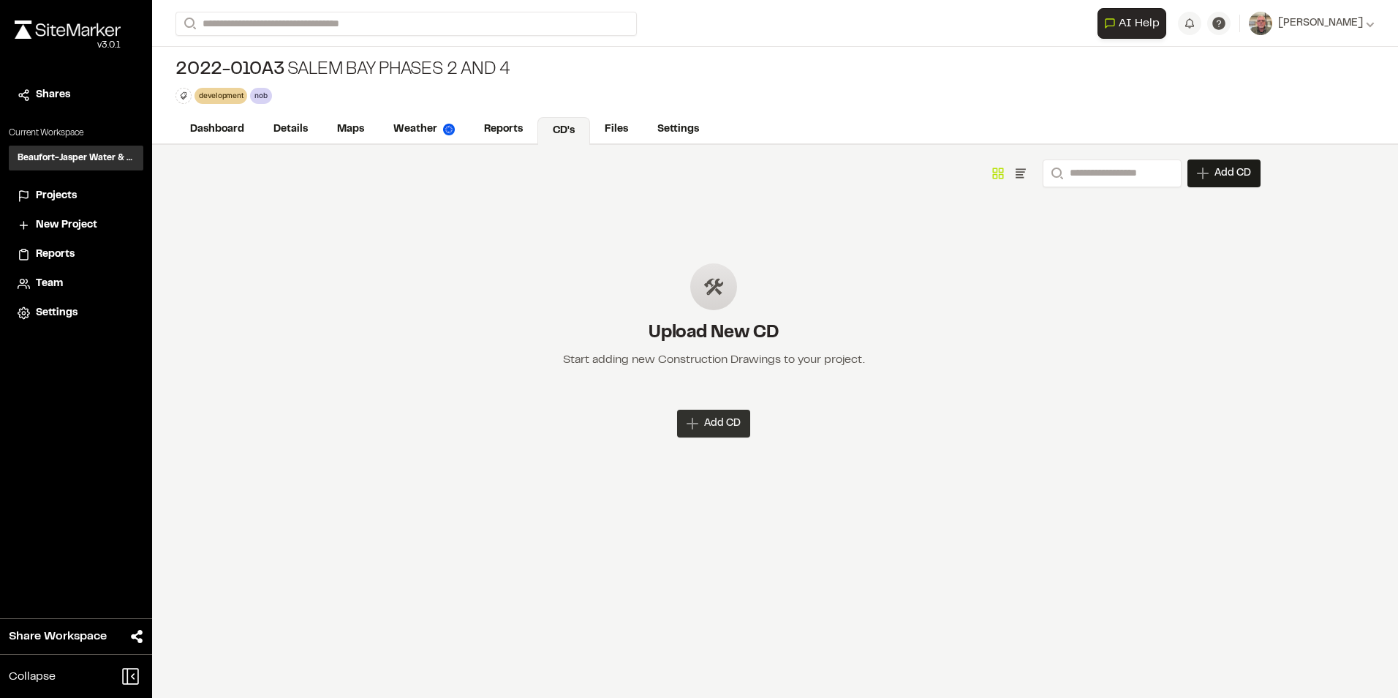
click at [703, 423] on div "Add CD" at bounding box center [713, 424] width 73 height 28
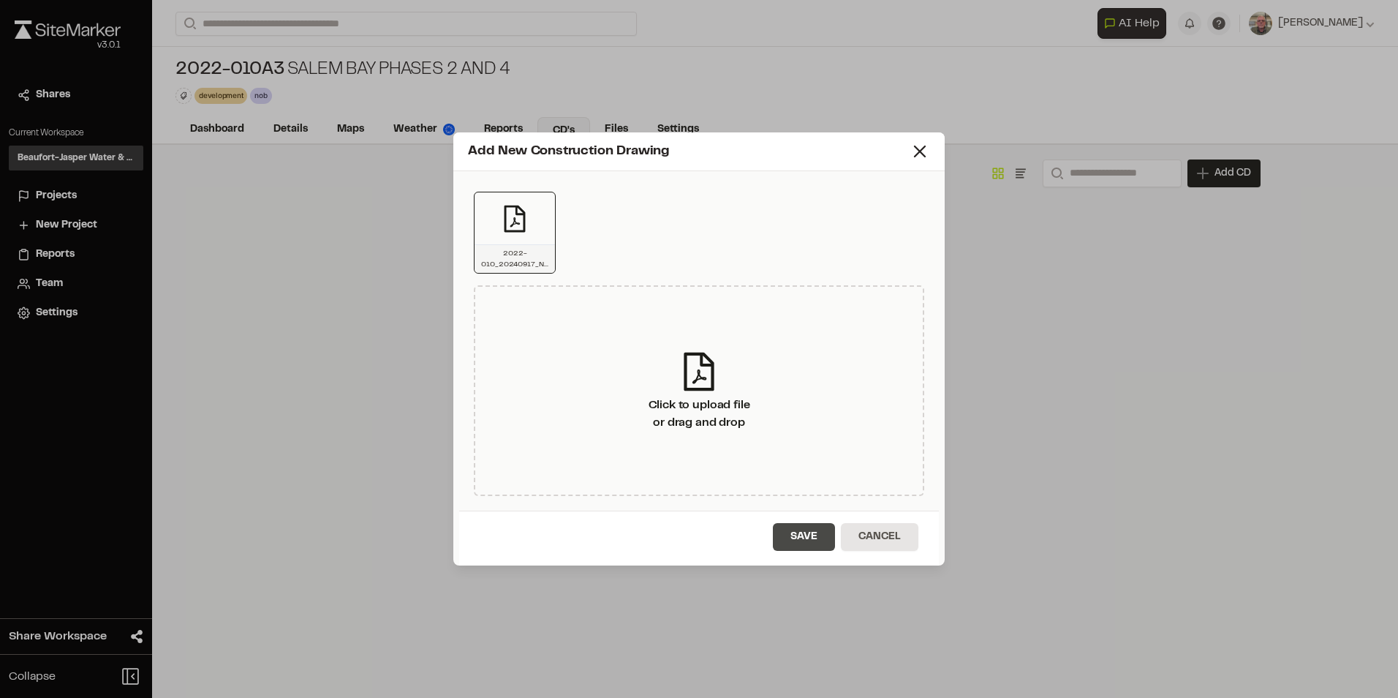
click at [807, 541] on button "Save" at bounding box center [804, 537] width 62 height 28
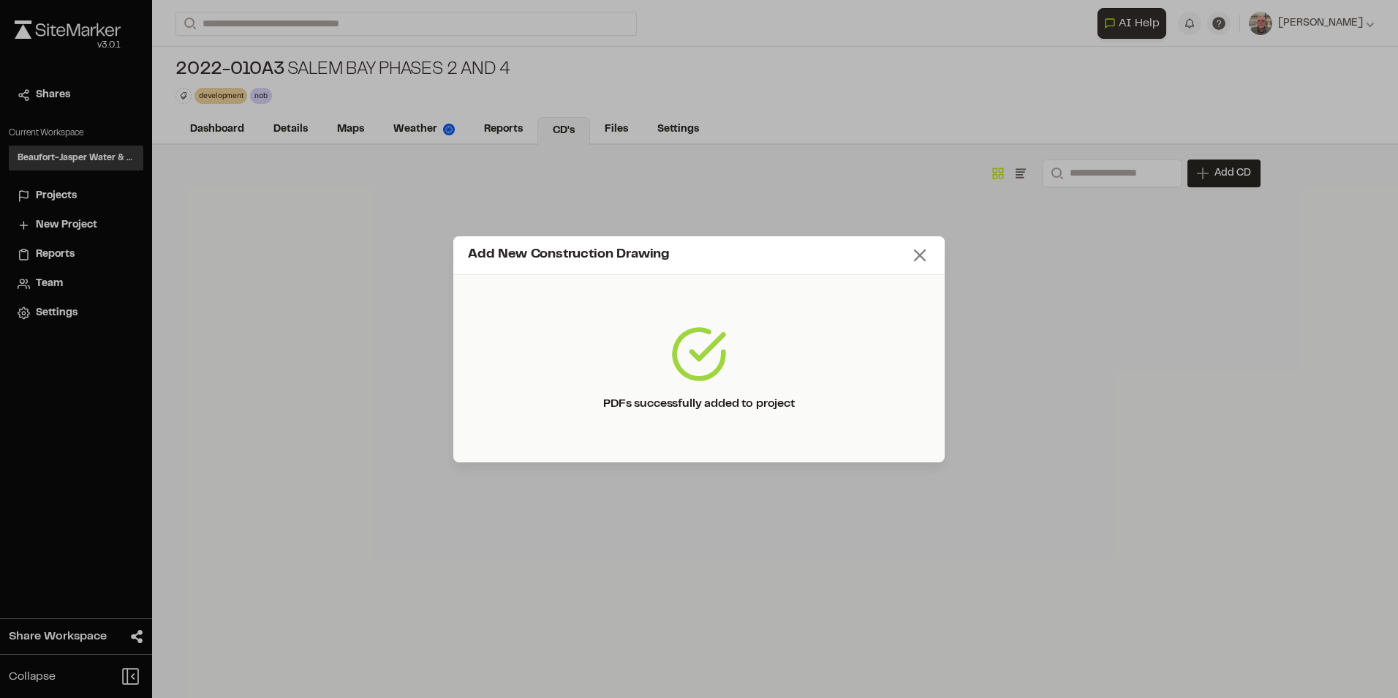
click at [914, 154] on div "Add New Construction Drawing PDFs successfully added to project" at bounding box center [699, 349] width 1398 height 698
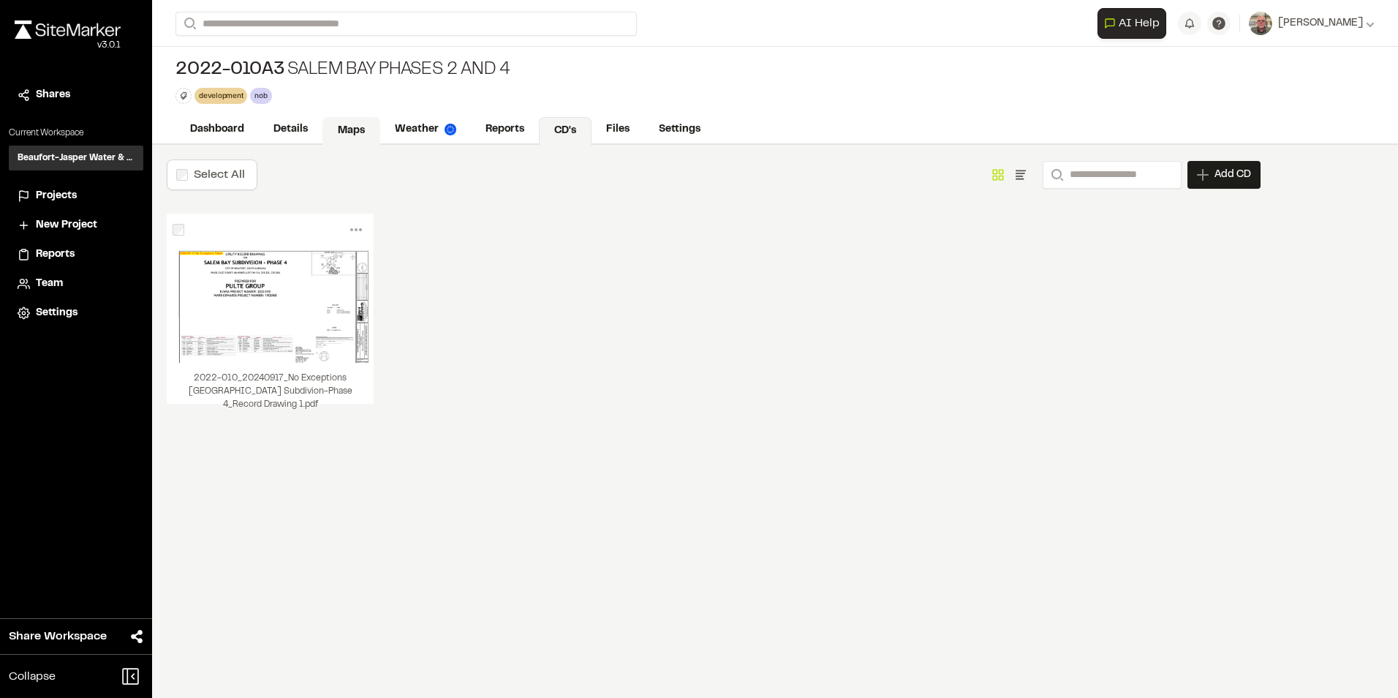
click at [352, 130] on link "Maps" at bounding box center [352, 131] width 58 height 28
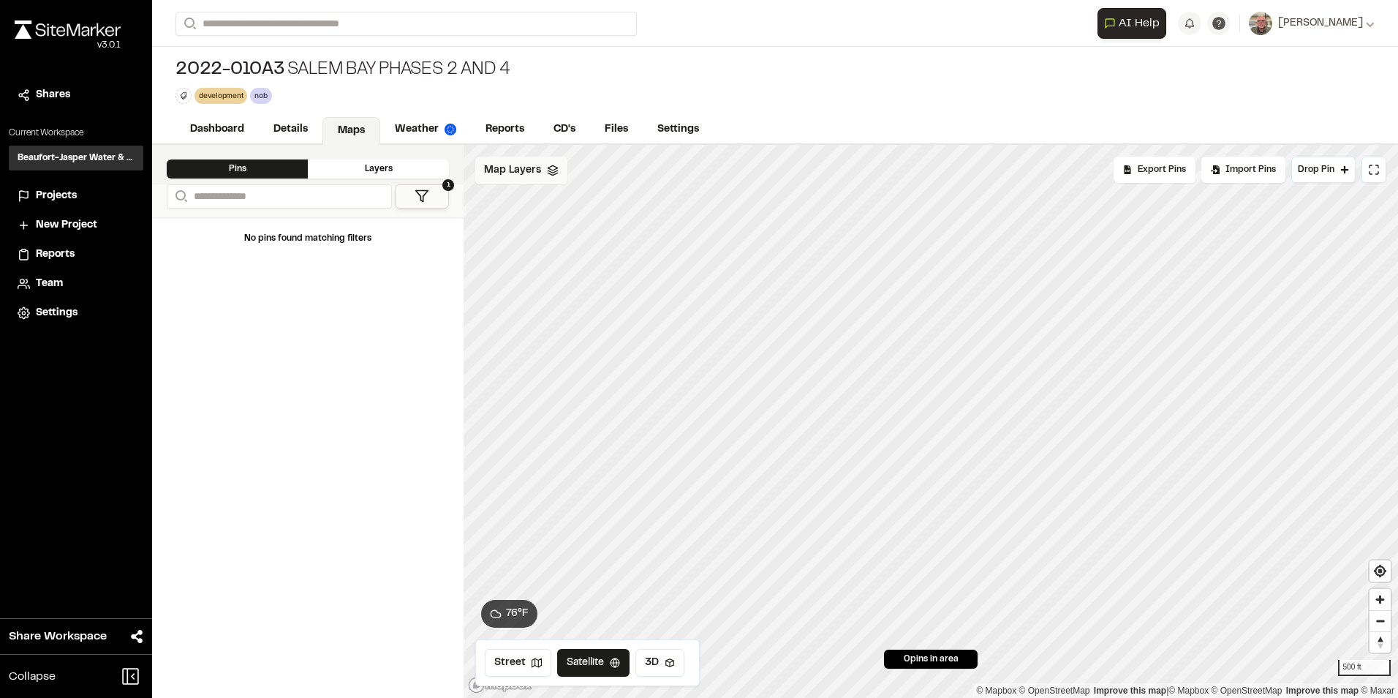
click at [541, 181] on div "Map Layers" at bounding box center [521, 171] width 92 height 28
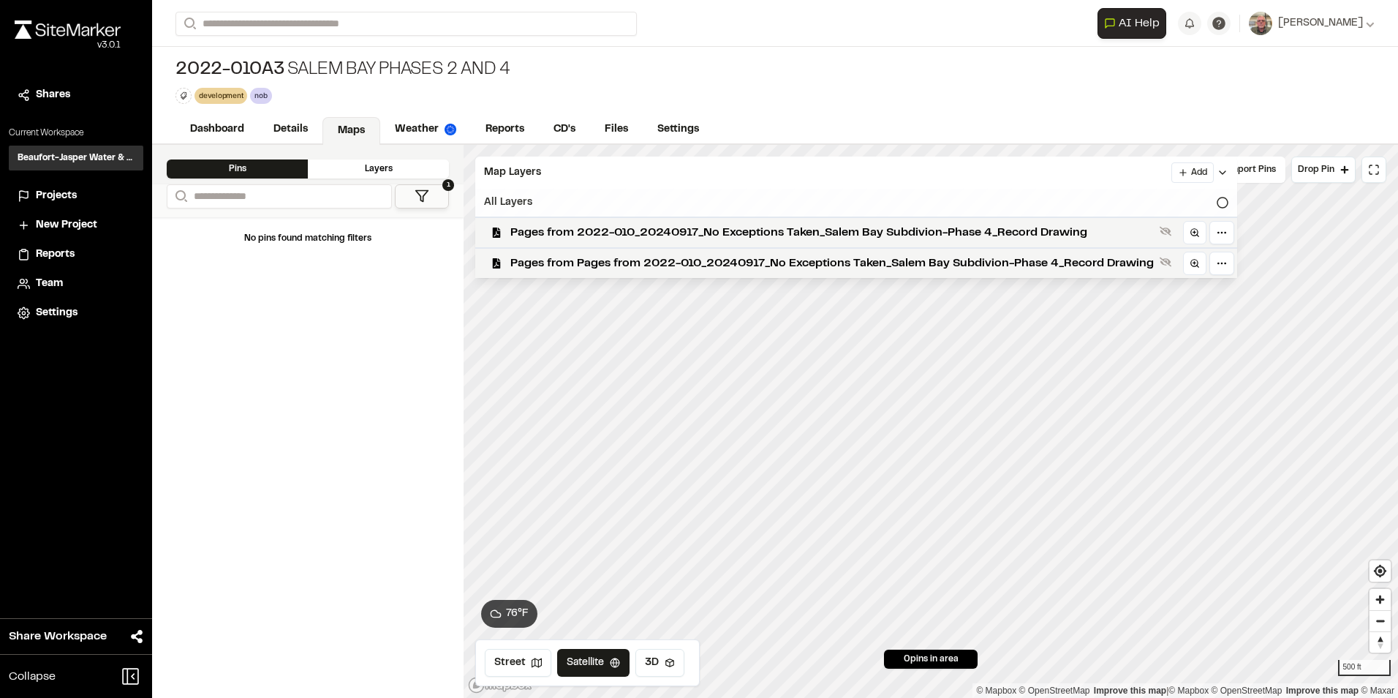
click at [1224, 200] on icon at bounding box center [1223, 203] width 12 height 12
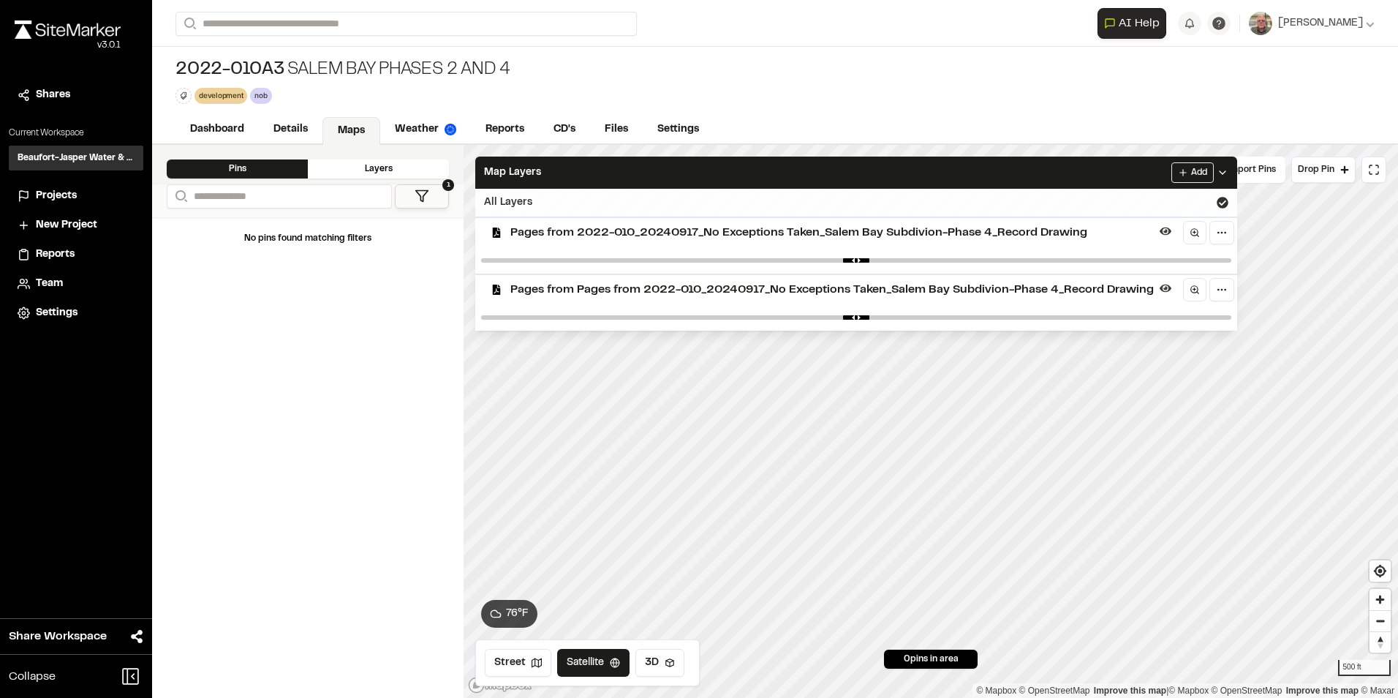
click at [602, 211] on div "All Layers" at bounding box center [856, 203] width 762 height 28
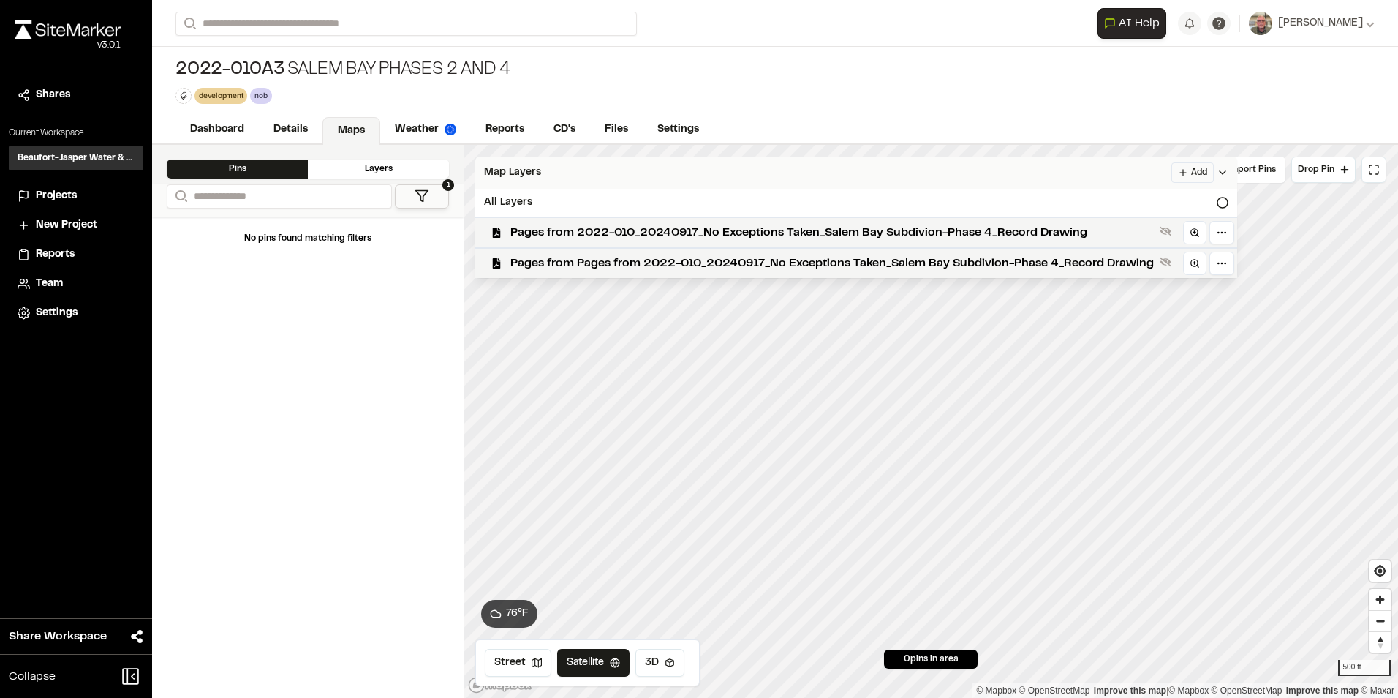
click at [665, 187] on div "Map Layers Add" at bounding box center [856, 173] width 762 height 32
